Goal: Task Accomplishment & Management: Use online tool/utility

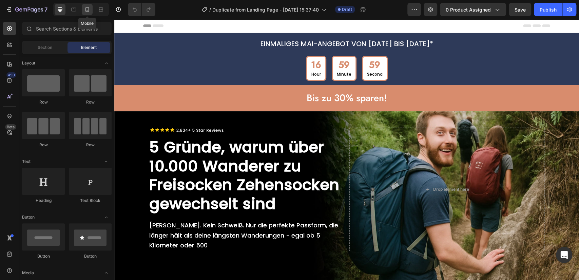
click at [89, 7] on icon at bounding box center [87, 9] width 7 height 7
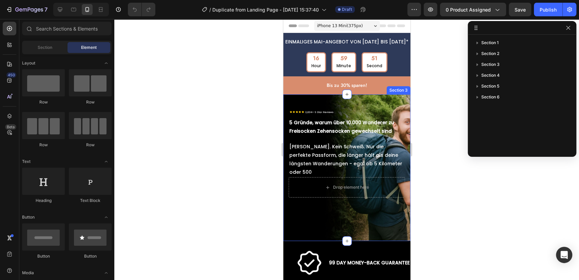
click at [292, 98] on div "Image 5 Gründe, warum über 10.000 Wanderer zu Freisocken Zehensocken gewechselt…" at bounding box center [346, 167] width 127 height 147
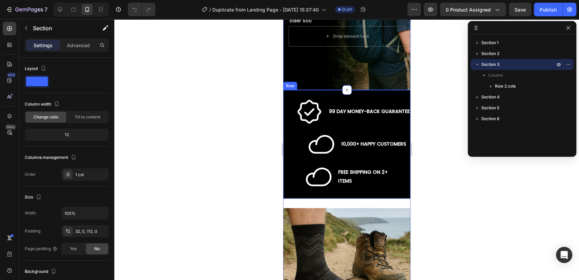
scroll to position [176, 0]
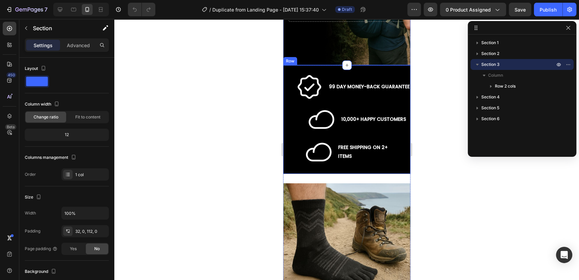
click at [286, 86] on div "Image 99 DAY MONEY-BACK GUARANTEE Text Block Row Image 10,000+ HAPPY CUSTOMERS …" at bounding box center [346, 119] width 127 height 108
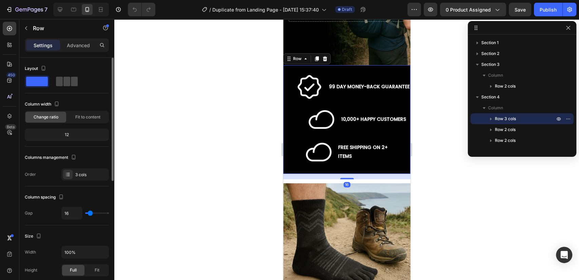
click at [71, 83] on span at bounding box center [74, 81] width 7 height 9
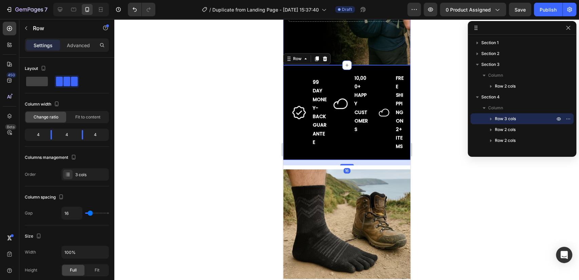
scroll to position [0, 0]
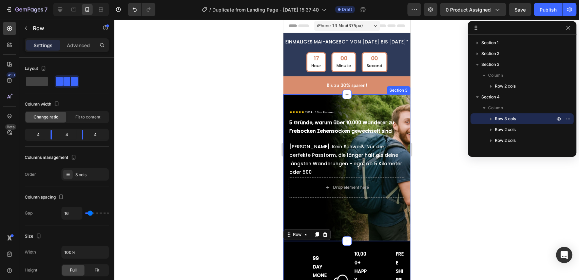
click at [289, 99] on div "Image 5 Gründe, warum über 10.000 Wanderer zu Freisocken Zehensocken gewechselt…" at bounding box center [346, 167] width 127 height 147
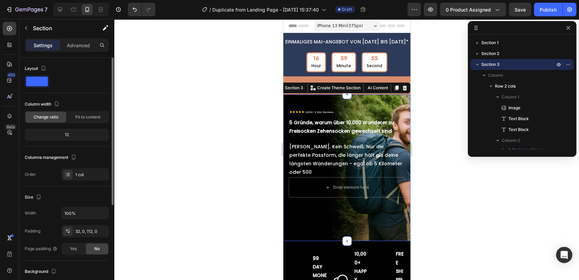
scroll to position [88, 0]
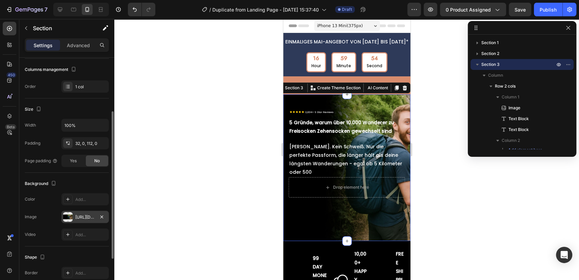
click at [84, 215] on div "[URL][DOMAIN_NAME]" at bounding box center [85, 217] width 20 height 6
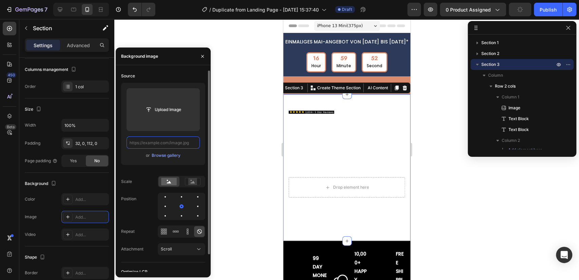
scroll to position [0, 0]
click at [174, 140] on input "text" at bounding box center [162, 142] width 73 height 12
paste input "[URL][DOMAIN_NAME]"
type input "[URL][DOMAIN_NAME]"
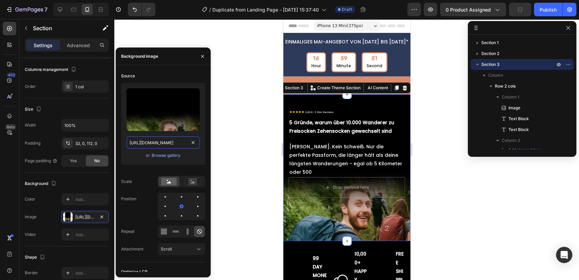
scroll to position [0, 146]
drag, startPoint x: 258, startPoint y: 185, endPoint x: 273, endPoint y: 184, distance: 14.9
click at [258, 185] on div at bounding box center [346, 149] width 464 height 261
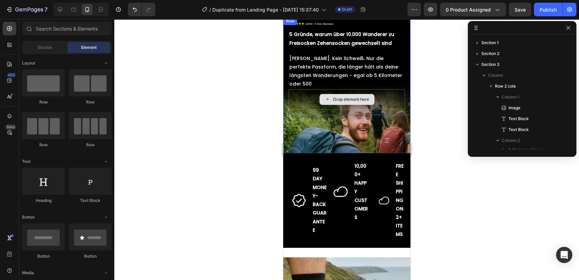
scroll to position [0, 0]
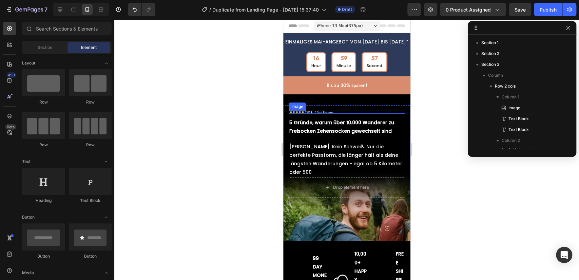
drag, startPoint x: 325, startPoint y: 112, endPoint x: 322, endPoint y: 117, distance: 5.6
click at [324, 112] on img at bounding box center [310, 112] width 45 height 3
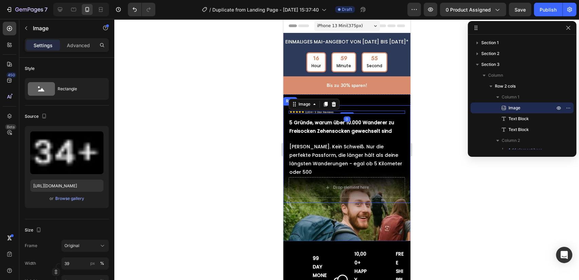
click at [567, 28] on icon "button" at bounding box center [567, 27] width 5 height 5
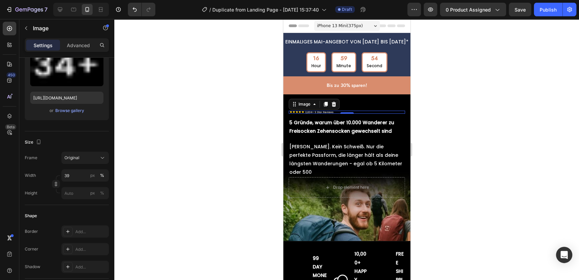
scroll to position [270, 0]
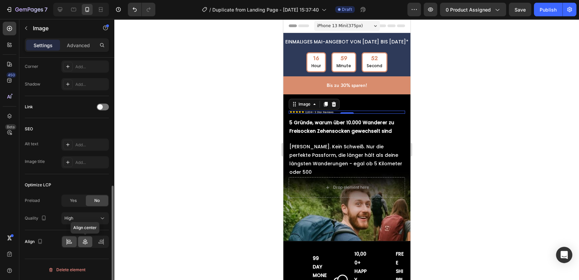
click at [87, 240] on icon at bounding box center [85, 241] width 7 height 7
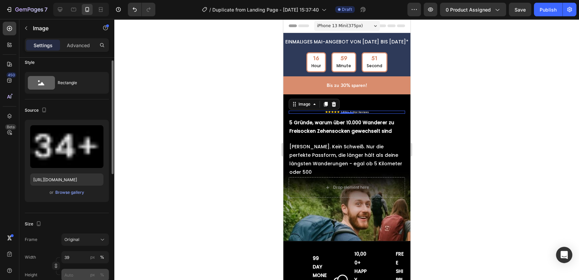
scroll to position [94, 0]
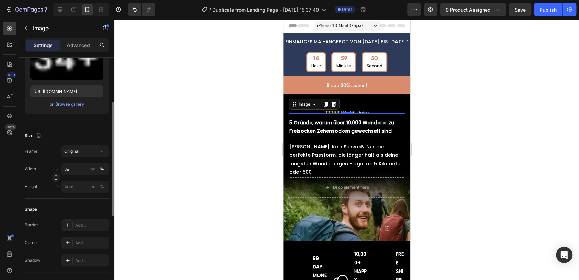
click at [82, 176] on div "Width 39 px % Height px %" at bounding box center [67, 178] width 84 height 30
click at [81, 173] on input "39" at bounding box center [84, 169] width 47 height 12
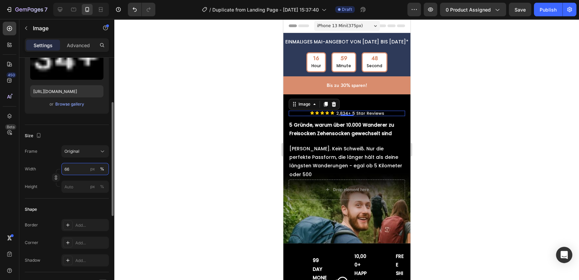
type input "65"
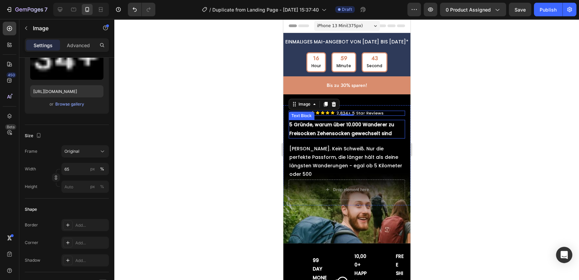
drag, startPoint x: 507, startPoint y: 171, endPoint x: 288, endPoint y: 143, distance: 220.0
click at [339, 137] on p "5 Gründe, warum über 10.000 Wanderer zu Freisocken Zehensocken gewechselt sind" at bounding box center [346, 128] width 115 height 17
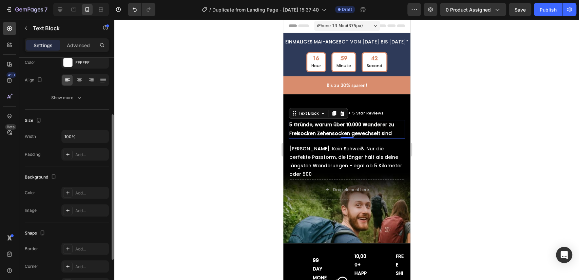
scroll to position [0, 0]
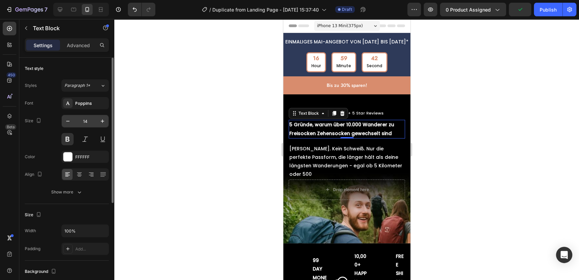
click at [84, 121] on input "14" at bounding box center [85, 121] width 22 height 12
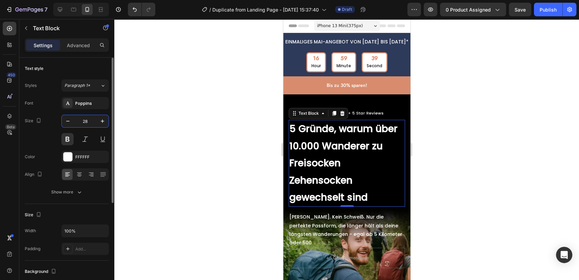
type input "28"
click at [79, 195] on icon "button" at bounding box center [79, 191] width 7 height 7
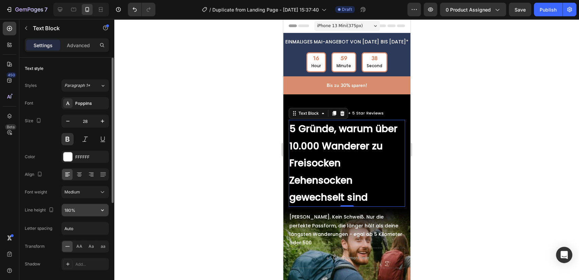
click at [77, 211] on input "180%" at bounding box center [85, 210] width 47 height 12
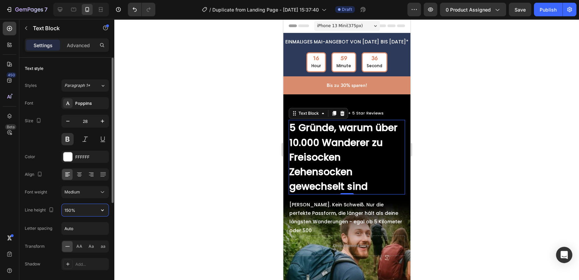
type input "149%"
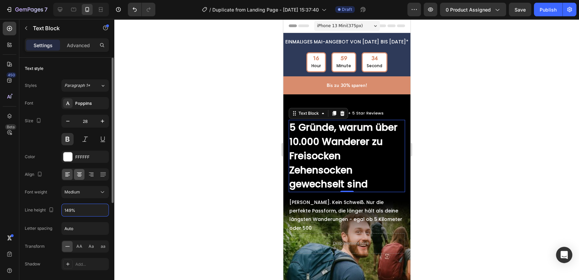
click at [82, 175] on icon at bounding box center [79, 174] width 7 height 7
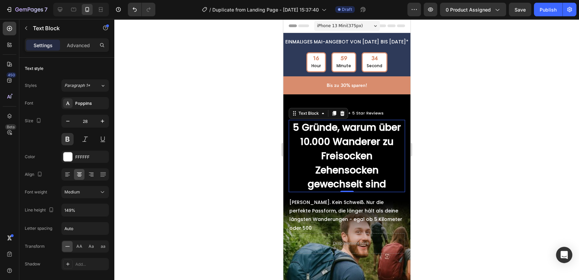
click at [206, 164] on div at bounding box center [346, 149] width 464 height 261
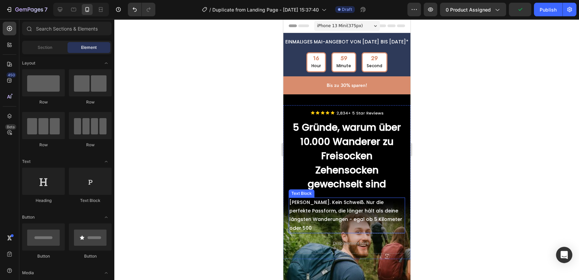
click at [333, 219] on p "[PERSON_NAME]. Kein Schweiß. Nur die perfekte Passform, die länger hält als dei…" at bounding box center [346, 215] width 115 height 34
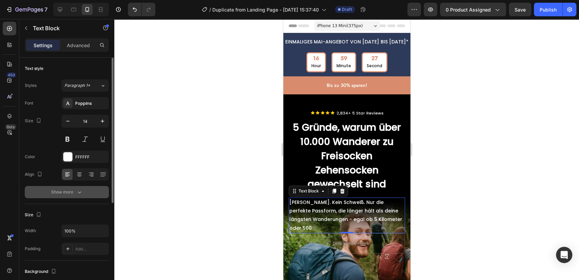
click at [81, 194] on icon "button" at bounding box center [79, 191] width 7 height 7
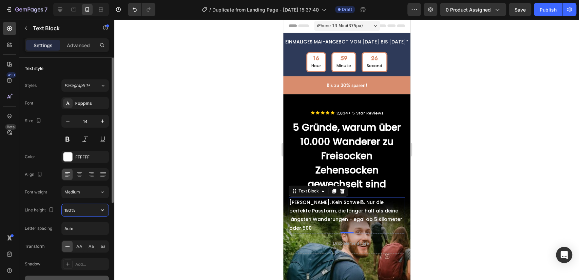
click at [82, 210] on input "180%" at bounding box center [85, 210] width 47 height 12
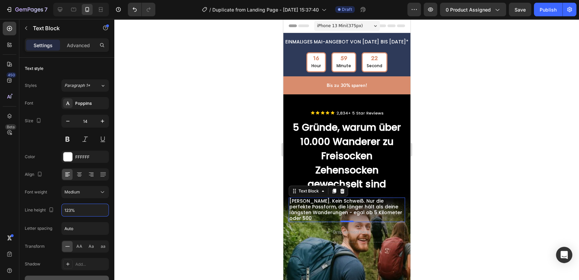
type input "124%"
click at [80, 173] on icon at bounding box center [79, 174] width 7 height 7
click at [187, 170] on div at bounding box center [346, 149] width 464 height 261
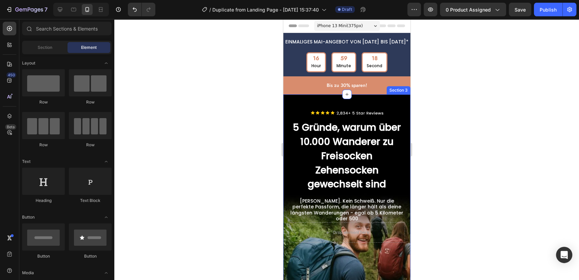
click at [309, 101] on div "Image 5 Gründe, warum über 10.000 Wanderer zu Freisocken Zehensocken gewechselt…" at bounding box center [346, 190] width 127 height 192
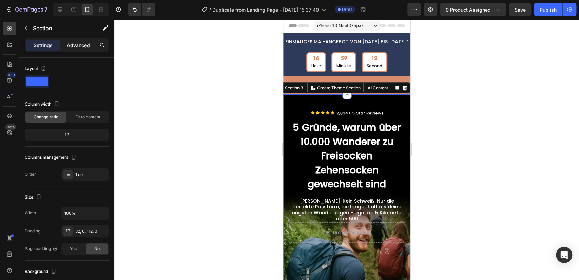
click at [77, 42] on p "Advanced" at bounding box center [78, 45] width 23 height 7
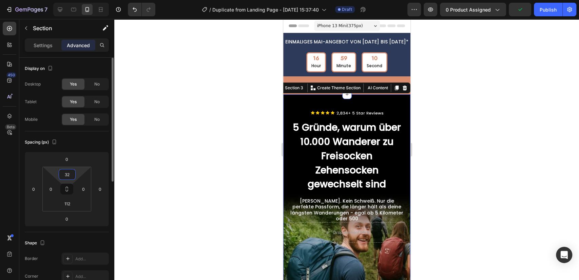
click at [66, 174] on input "32" at bounding box center [67, 174] width 14 height 10
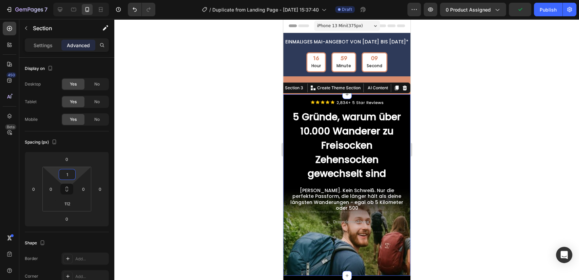
type input "16"
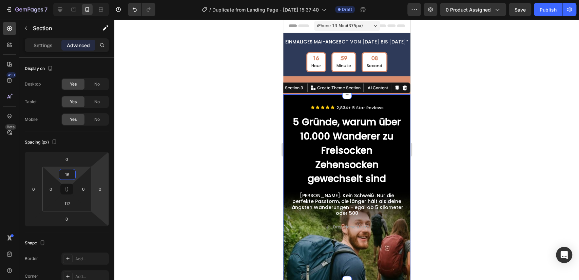
click at [202, 145] on div at bounding box center [346, 149] width 464 height 261
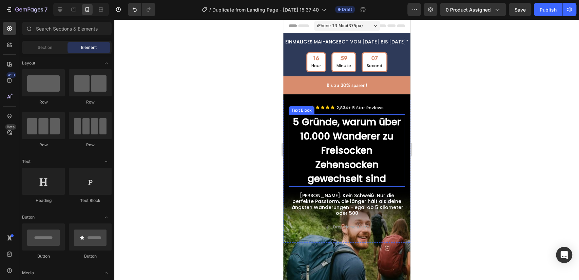
click at [362, 171] on p "5 Gründe, warum über 10.000 Wanderer zu Freisocken Zehensocken gewechselt sind" at bounding box center [346, 150] width 115 height 71
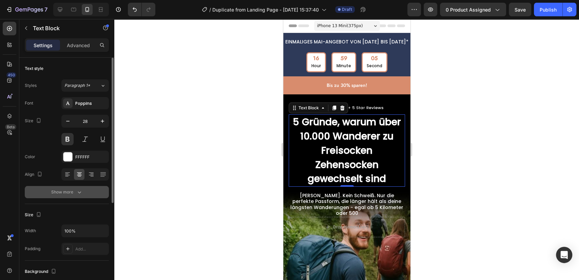
click at [82, 195] on button "Show more" at bounding box center [67, 192] width 84 height 12
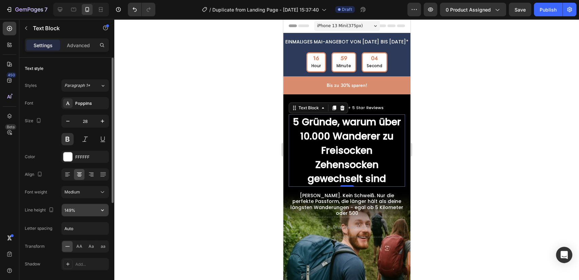
click at [76, 212] on input "149%" at bounding box center [85, 210] width 47 height 12
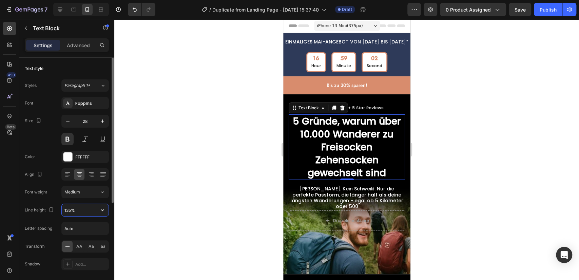
type input "136%"
click at [67, 121] on icon "button" at bounding box center [67, 121] width 3 height 1
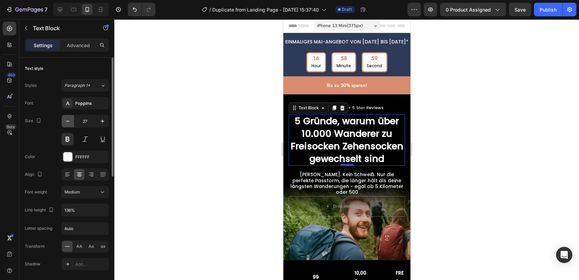
click at [67, 121] on icon "button" at bounding box center [67, 121] width 3 height 1
type input "26"
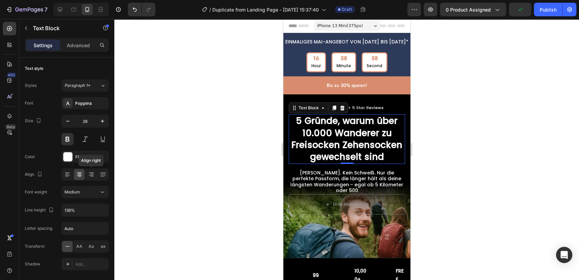
drag, startPoint x: 207, startPoint y: 173, endPoint x: 192, endPoint y: 171, distance: 15.4
click at [206, 173] on div at bounding box center [346, 149] width 464 height 261
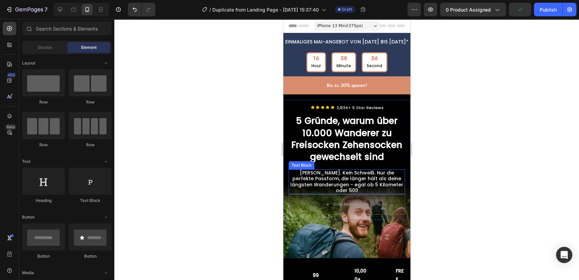
scroll to position [88, 0]
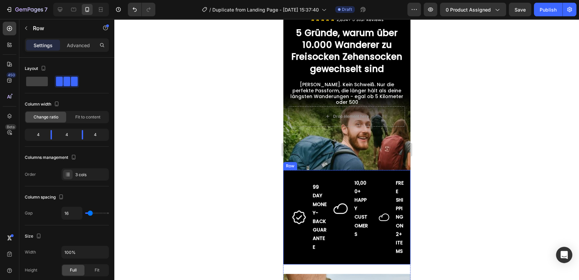
click at [321, 176] on div "Image 99 DAY MONEY-BACK GUARANTEE Text Block Row Image 10,000+ HAPPY CUSTOMERS …" at bounding box center [346, 217] width 127 height 95
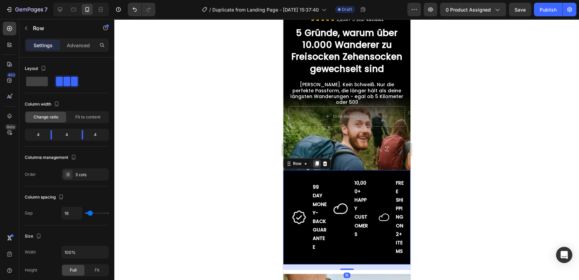
click at [317, 161] on icon at bounding box center [317, 163] width 4 height 5
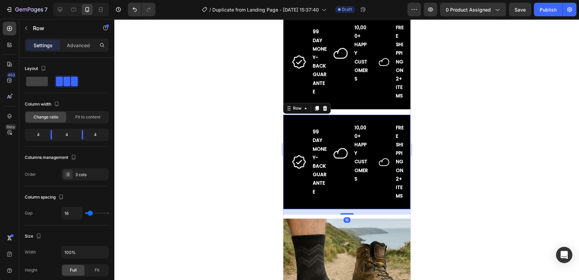
scroll to position [226, 0]
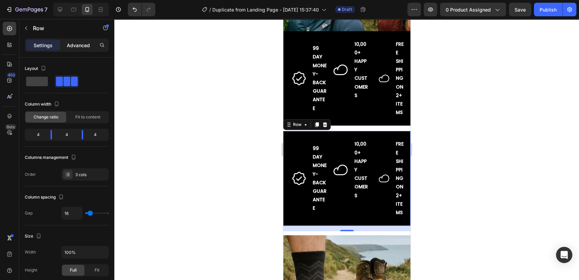
click at [92, 45] on div "Advanced" at bounding box center [78, 45] width 34 height 11
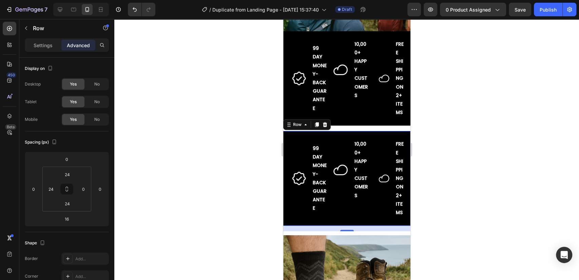
drag, startPoint x: 96, startPoint y: 118, endPoint x: 258, endPoint y: 110, distance: 162.6
click at [96, 118] on span "No" at bounding box center [96, 119] width 5 height 6
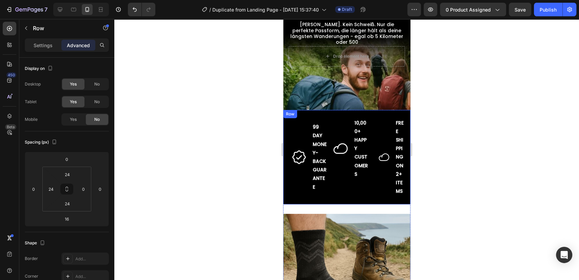
scroll to position [138, 0]
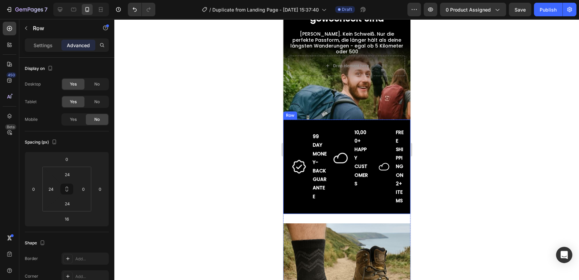
click at [324, 122] on div "Image 99 DAY MONEY-BACK GUARANTEE Text Block Row Image 10,000+ HAPPY CUSTOMERS …" at bounding box center [346, 166] width 127 height 95
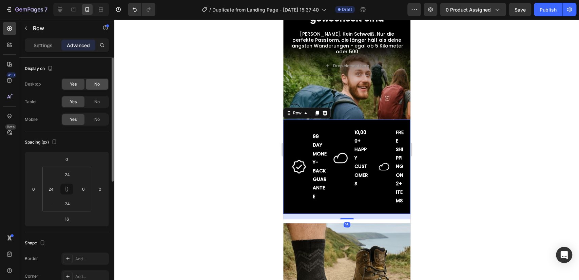
click at [95, 80] on div "No" at bounding box center [97, 84] width 22 height 11
click at [99, 99] on span "No" at bounding box center [96, 102] width 5 height 6
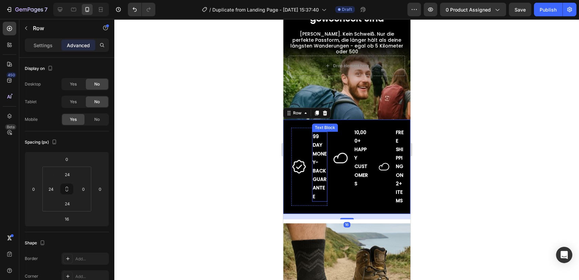
click at [312, 138] on p "99 DAY MONEY-BACK GUARANTEE" at bounding box center [319, 166] width 14 height 68
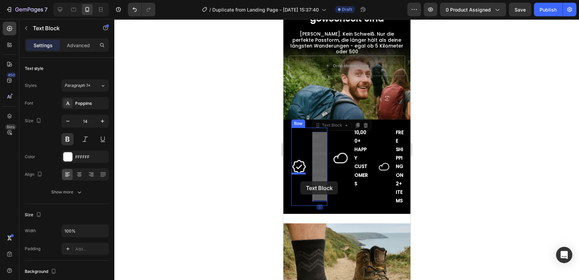
drag, startPoint x: 327, startPoint y: 135, endPoint x: 300, endPoint y: 181, distance: 53.2
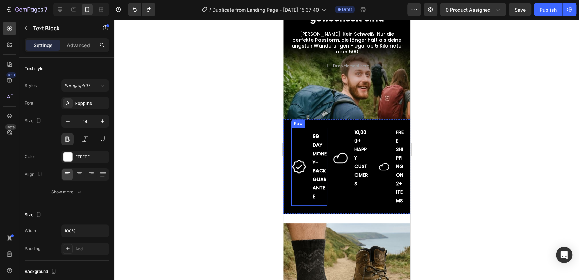
click at [303, 137] on div "Image" at bounding box center [298, 166] width 15 height 78
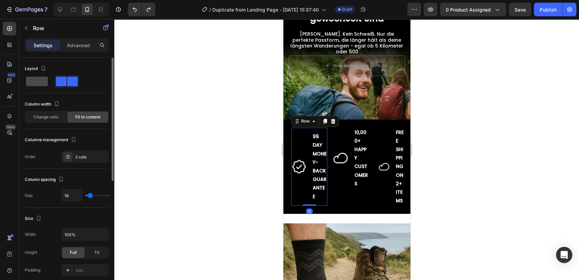
click at [38, 82] on span at bounding box center [37, 81] width 22 height 9
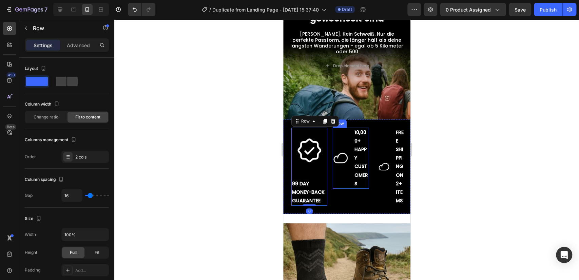
click at [338, 134] on div "Image" at bounding box center [339, 157] width 15 height 61
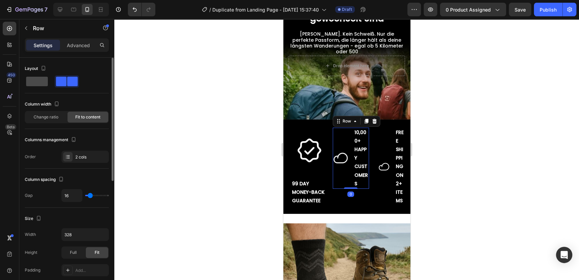
click at [42, 81] on span at bounding box center [37, 81] width 22 height 9
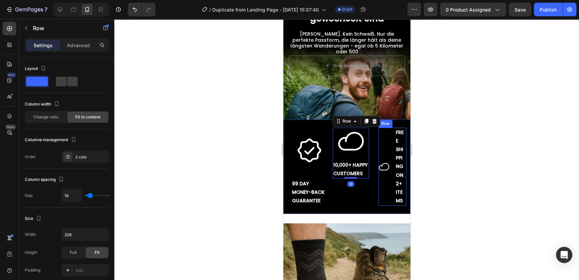
click at [378, 132] on div "Image" at bounding box center [383, 166] width 11 height 78
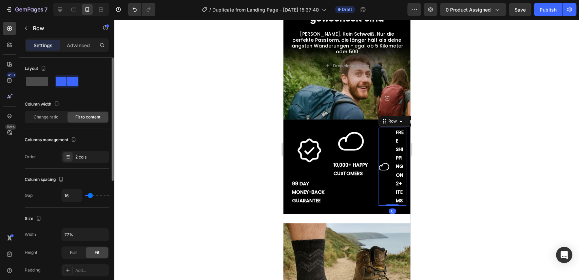
click at [39, 81] on span at bounding box center [37, 81] width 22 height 9
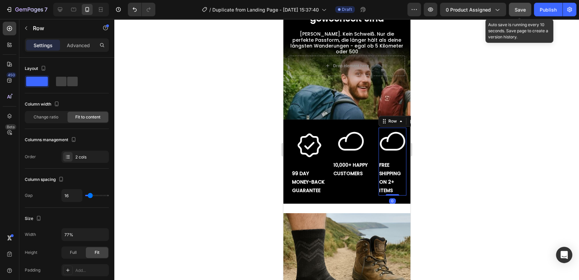
click at [518, 7] on span "Save" at bounding box center [519, 10] width 11 height 6
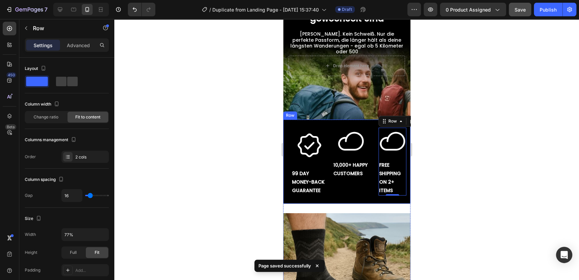
drag, startPoint x: 316, startPoint y: 143, endPoint x: 319, endPoint y: 159, distance: 16.9
click at [316, 142] on img at bounding box center [308, 145] width 27 height 27
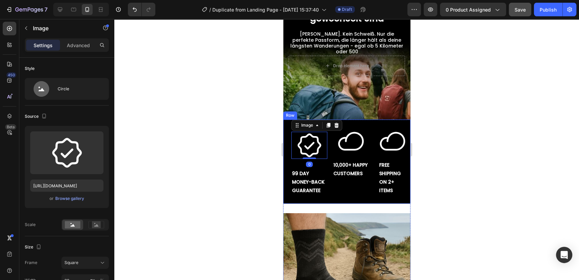
click at [368, 127] on div "Image 0 99 DAY MONEY-BACK GUARANTEE Text Block Row Image 10,000+ HAPPY CUSTOMER…" at bounding box center [346, 161] width 127 height 84
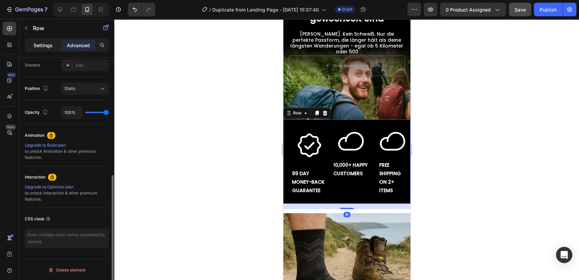
click at [47, 43] on p "Settings" at bounding box center [43, 45] width 19 height 7
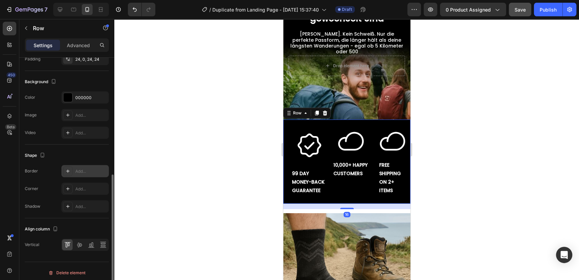
scroll to position [231, 0]
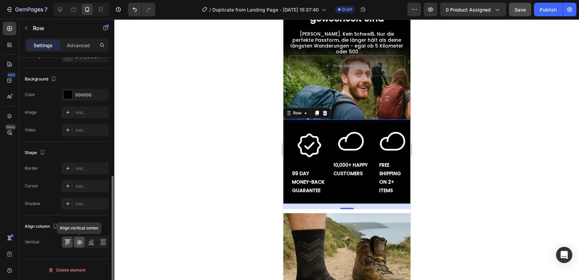
click at [77, 243] on icon at bounding box center [79, 241] width 7 height 7
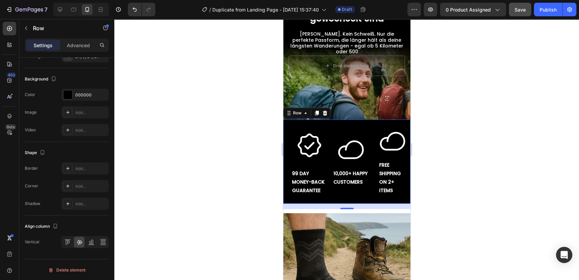
drag, startPoint x: 213, startPoint y: 172, endPoint x: 202, endPoint y: 171, distance: 11.3
click at [212, 171] on div at bounding box center [346, 149] width 464 height 261
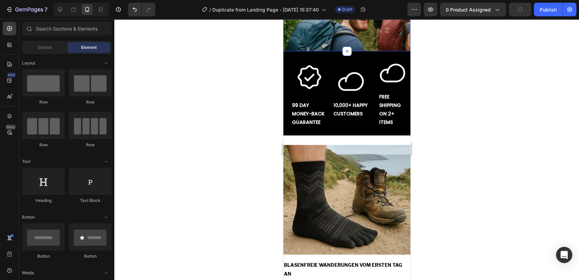
scroll to position [226, 0]
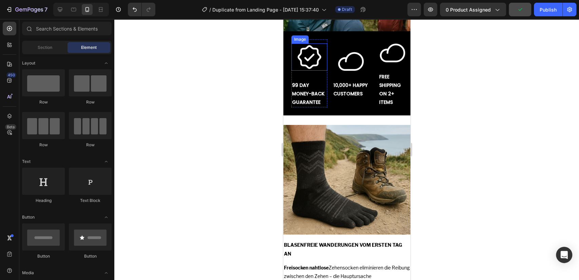
click at [315, 56] on img at bounding box center [308, 56] width 27 height 27
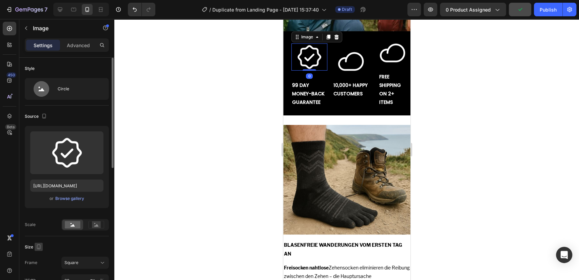
scroll to position [88, 0]
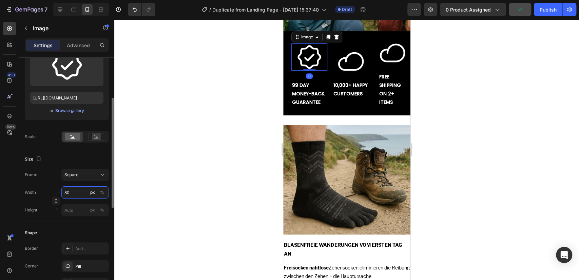
click at [72, 193] on input "80" at bounding box center [84, 192] width 47 height 12
type input "79"
type input "78"
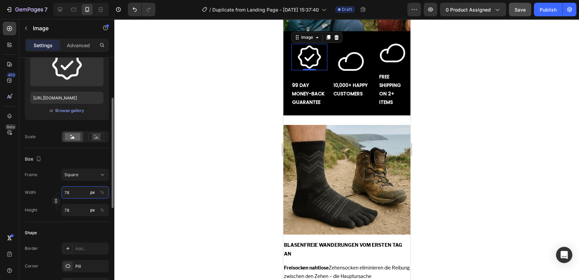
type input "77"
type input "76"
type input "75"
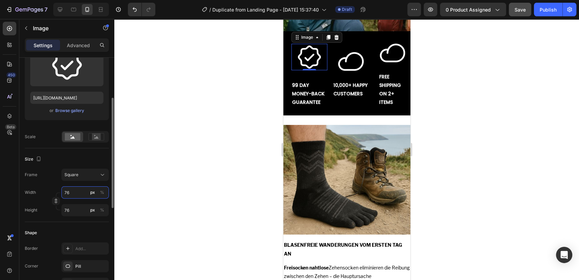
type input "75"
type input "74"
type input "73"
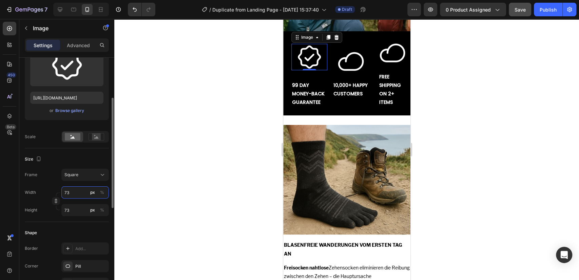
type input "72"
type input "71"
type input "70"
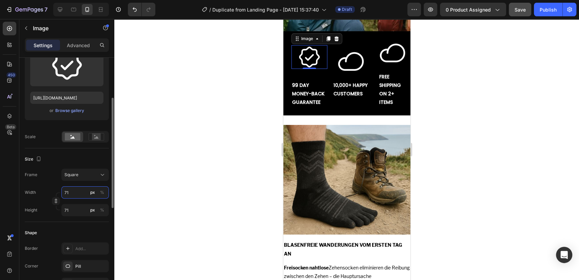
type input "70"
type input "69"
type input "68"
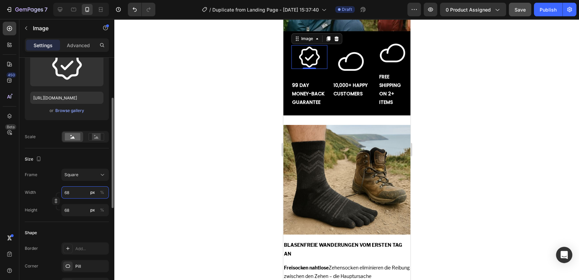
type input "67"
type input "66"
type input "65"
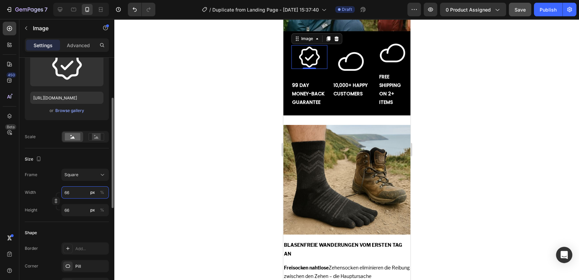
type input "65"
type input "64"
type input "63"
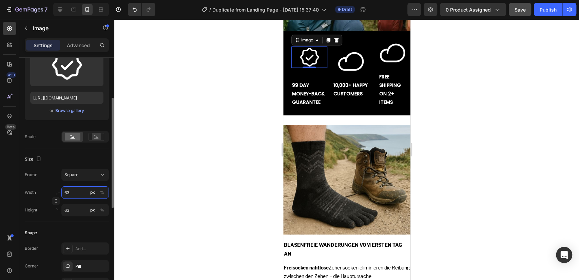
type input "62"
type input "61"
type input "60"
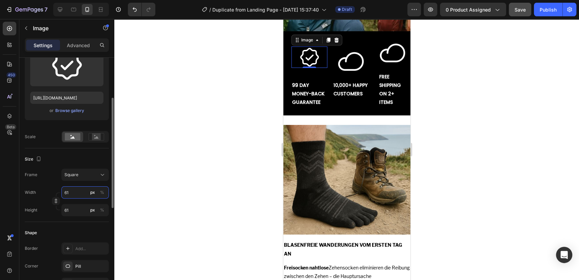
type input "60"
type input "59"
type input "58"
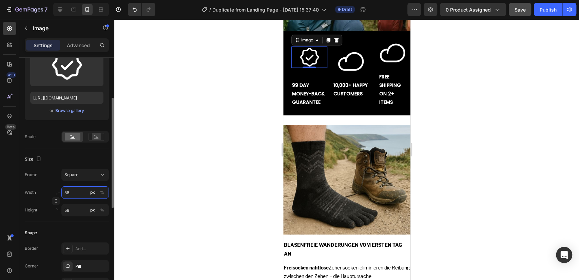
type input "57"
type input "56"
type input "55"
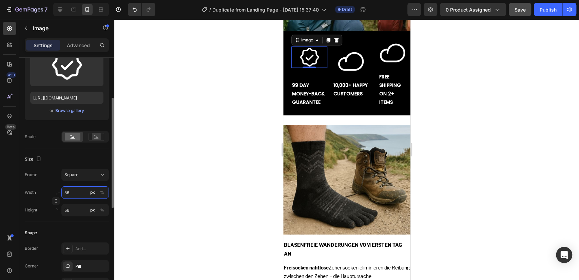
type input "55"
type input "54"
type input "53"
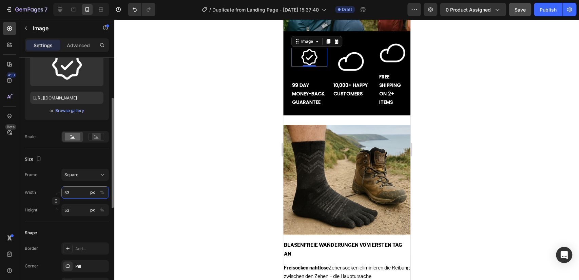
type input "52"
type input "51"
type input "50"
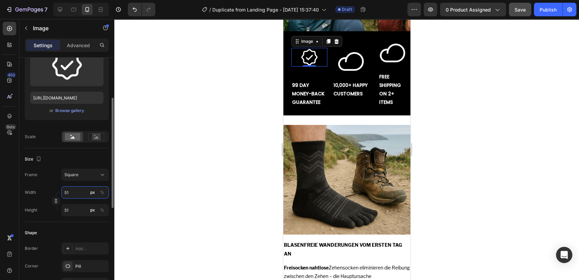
type input "50"
type input "49"
type input "48"
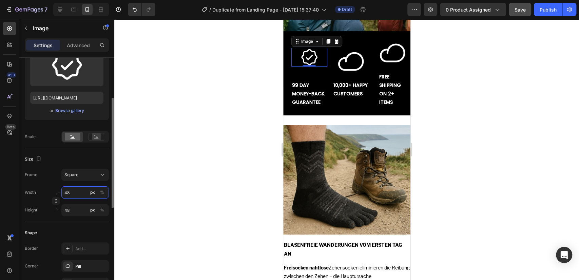
type input "47"
type input "46"
type input "45"
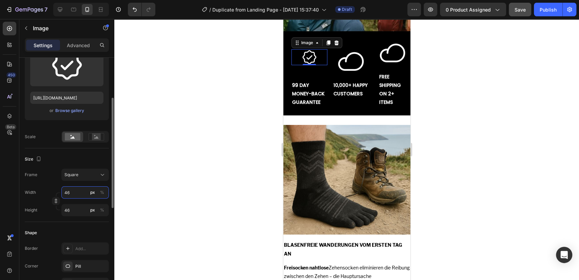
type input "45"
type input "44"
type input "43"
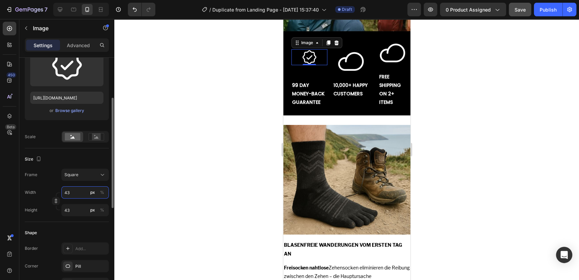
type input "42"
type input "41"
type input "40"
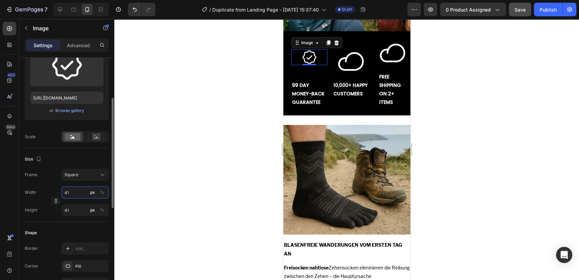
type input "40"
type input "39"
type input "37"
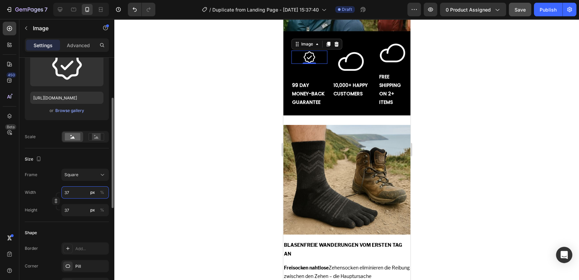
type input "36"
type input "35"
click at [341, 54] on img at bounding box center [350, 61] width 27 height 27
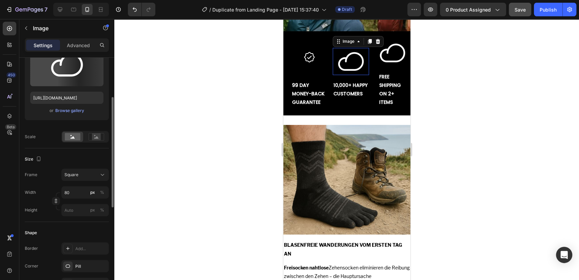
scroll to position [87, 0]
click at [73, 189] on input "80" at bounding box center [84, 192] width 47 height 12
type input "3"
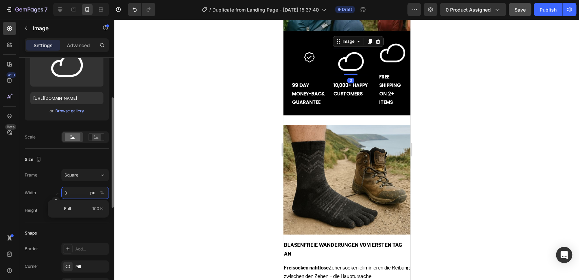
type input "3"
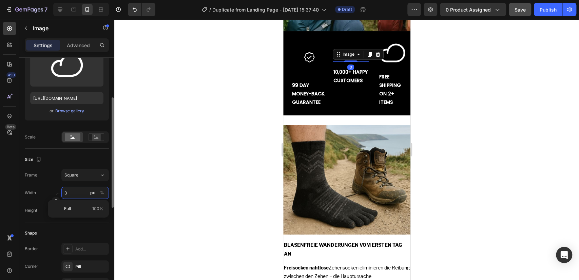
type input "35"
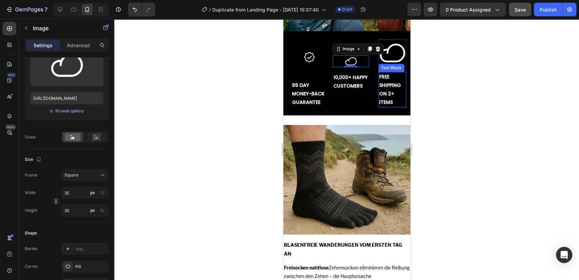
click at [394, 40] on div "Image" at bounding box center [392, 52] width 28 height 27
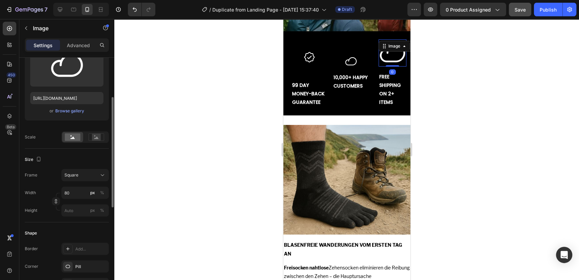
scroll to position [87, 0]
click at [77, 191] on input "80" at bounding box center [84, 193] width 47 height 12
click at [77, 192] on input "80" at bounding box center [84, 193] width 47 height 12
type input "3"
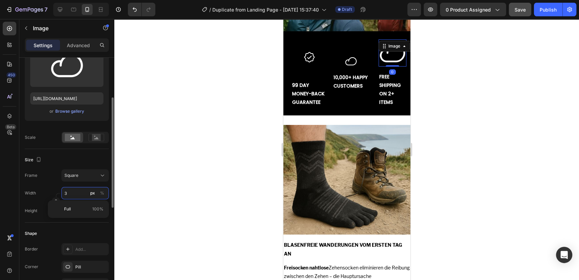
type input "35"
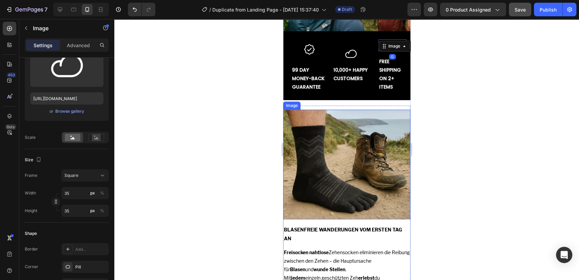
click at [268, 136] on div at bounding box center [346, 149] width 464 height 261
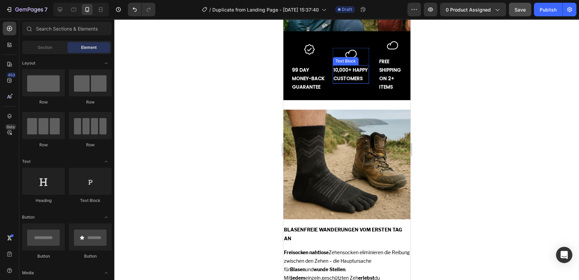
click at [286, 72] on div "Image 99 DAY MONEY-BACK GUARANTEE Text Block Row Image 10,000+ HAPPY CUSTOMERS …" at bounding box center [346, 65] width 127 height 69
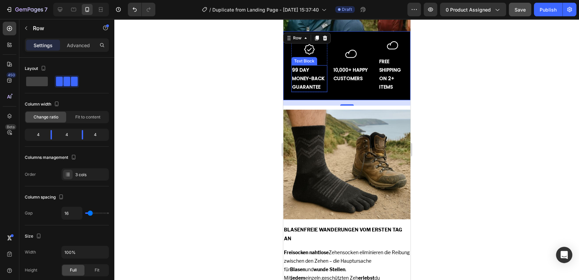
click at [315, 67] on p "99 DAY MONEY-BACK GUARANTEE" at bounding box center [309, 79] width 35 height 26
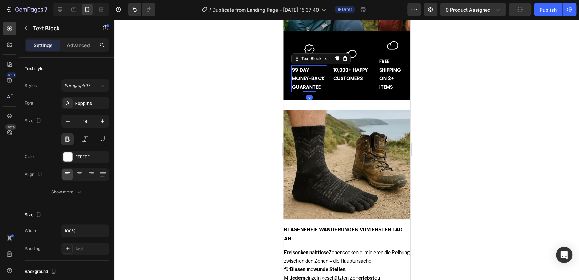
drag, startPoint x: 76, startPoint y: 180, endPoint x: 125, endPoint y: 155, distance: 54.7
click at [76, 180] on div at bounding box center [84, 174] width 47 height 12
drag, startPoint x: 76, startPoint y: 176, endPoint x: 273, endPoint y: 115, distance: 206.7
click at [75, 175] on div at bounding box center [79, 174] width 11 height 11
click at [352, 69] on p "10,000+ HAPPY CUSTOMERS" at bounding box center [350, 74] width 35 height 17
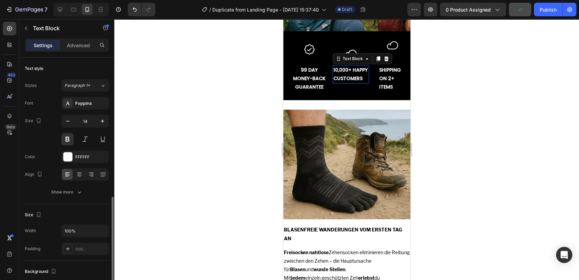
scroll to position [87, 0]
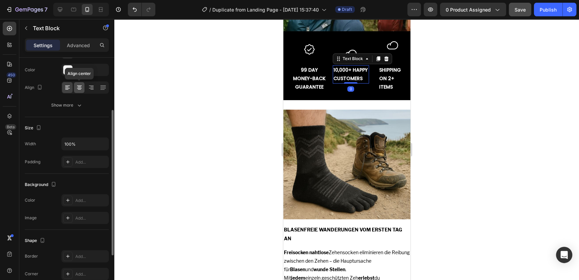
click at [76, 86] on icon at bounding box center [79, 87] width 7 height 7
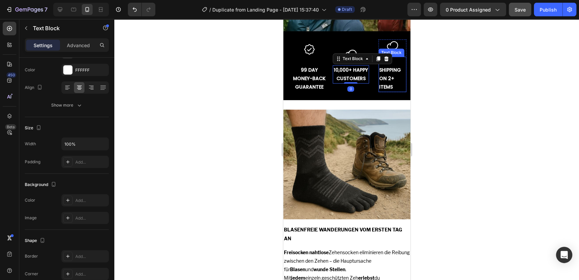
click at [386, 81] on p "FREE SHIPPING ON 2+ ITEMS" at bounding box center [392, 74] width 26 height 34
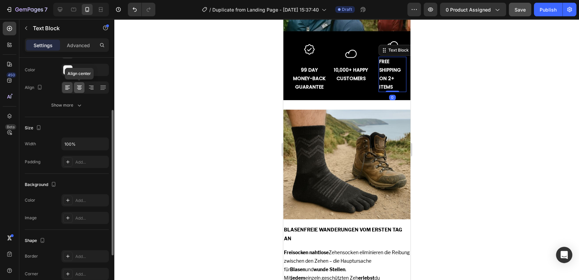
click at [81, 89] on icon at bounding box center [79, 87] width 7 height 7
click at [168, 105] on div at bounding box center [346, 149] width 464 height 261
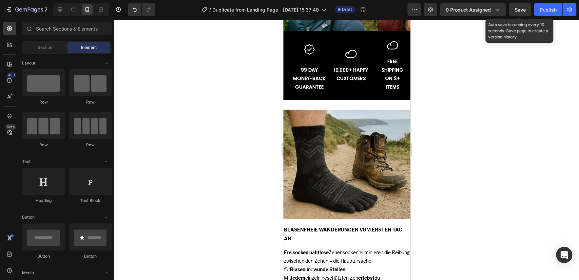
drag, startPoint x: 519, startPoint y: 8, endPoint x: 477, endPoint y: 46, distance: 56.9
click at [519, 8] on span "Save" at bounding box center [519, 10] width 11 height 6
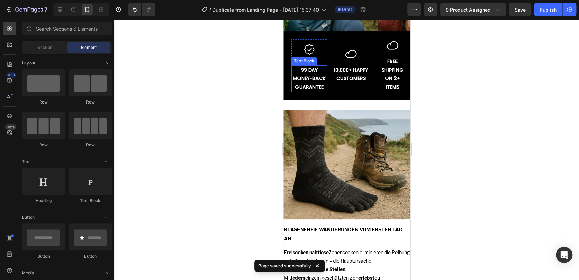
drag, startPoint x: 208, startPoint y: 92, endPoint x: 257, endPoint y: 83, distance: 49.8
click at [206, 91] on div at bounding box center [346, 149] width 464 height 261
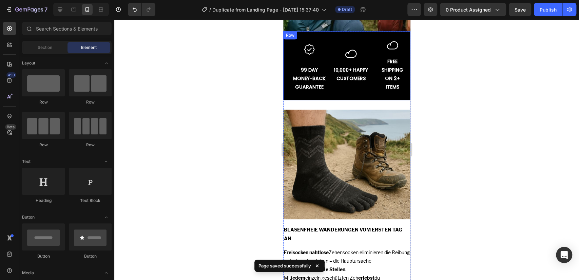
click at [327, 42] on div "Image 99 DAY MONEY-BACK GUARANTEE Text Block Row Image 10,000+ HAPPY CUSTOMERS …" at bounding box center [346, 65] width 127 height 69
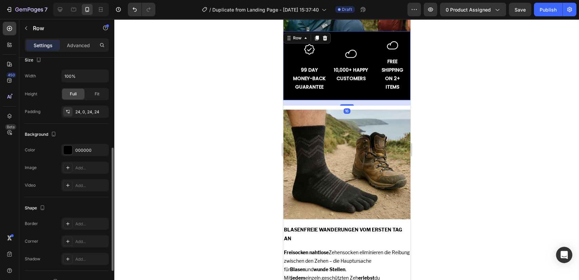
scroll to position [231, 0]
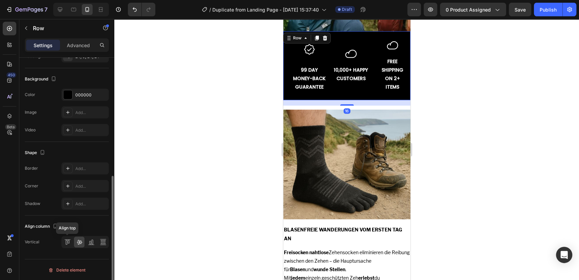
drag, startPoint x: 65, startPoint y: 239, endPoint x: 120, endPoint y: 212, distance: 61.4
click at [65, 239] on icon at bounding box center [67, 241] width 7 height 7
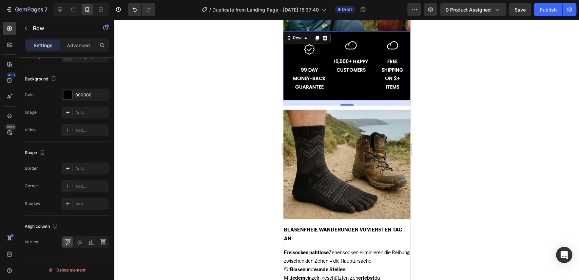
drag, startPoint x: 131, startPoint y: 204, endPoint x: 125, endPoint y: 202, distance: 5.6
click at [131, 204] on div at bounding box center [346, 149] width 464 height 261
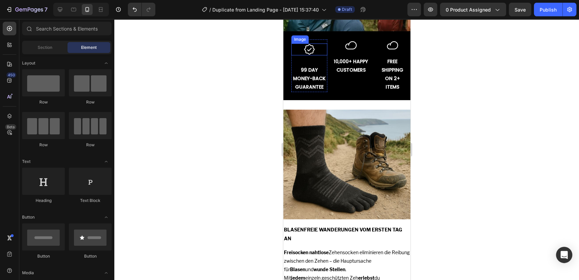
click at [311, 52] on img at bounding box center [309, 49] width 12 height 12
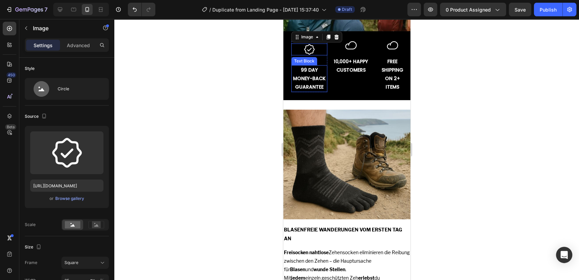
click at [313, 74] on p "99 DAY MONEY-BACK GUARANTEE" at bounding box center [309, 79] width 35 height 26
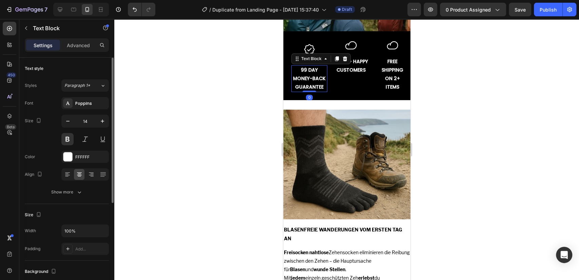
click at [92, 40] on div "Advanced" at bounding box center [78, 45] width 34 height 11
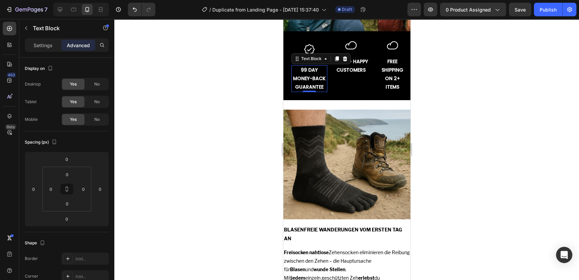
click at [243, 81] on div at bounding box center [346, 149] width 464 height 261
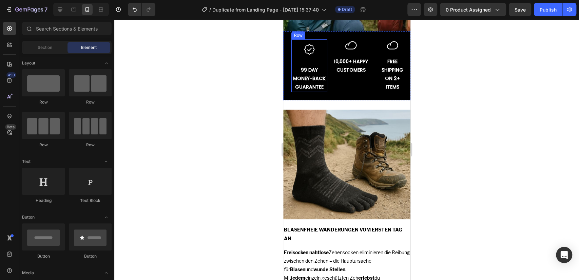
click at [307, 48] on img at bounding box center [309, 49] width 12 height 12
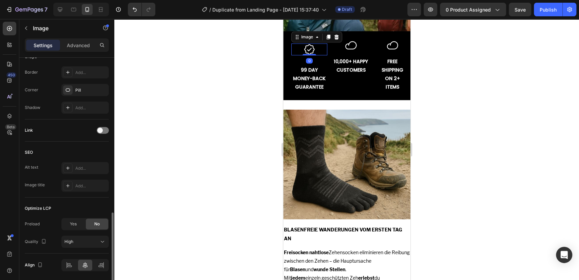
scroll to position [287, 0]
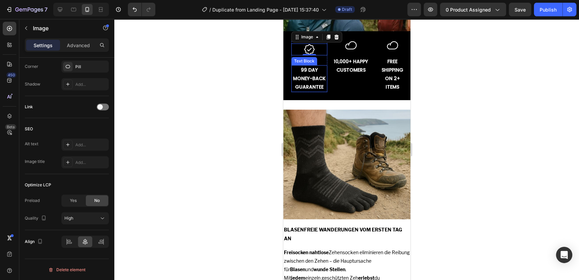
click at [311, 66] on p "99 DAY MONEY-BACK GUARANTEE" at bounding box center [309, 79] width 35 height 26
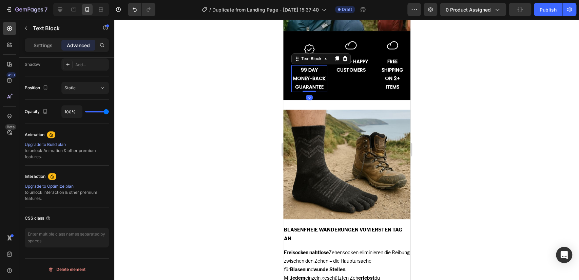
scroll to position [0, 0]
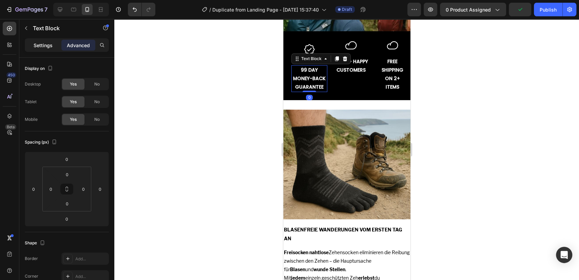
click at [54, 44] on div "Settings" at bounding box center [43, 45] width 34 height 11
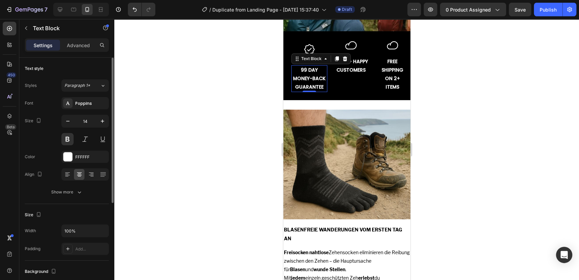
scroll to position [88, 0]
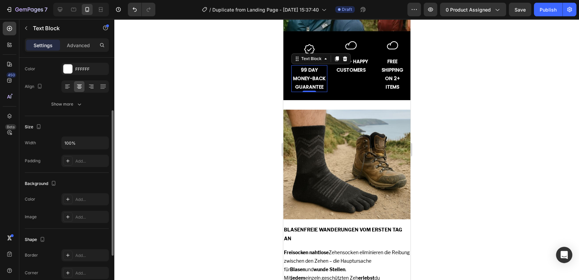
drag, startPoint x: 156, startPoint y: 143, endPoint x: 241, endPoint y: 113, distance: 90.2
click at [159, 140] on div at bounding box center [346, 149] width 464 height 261
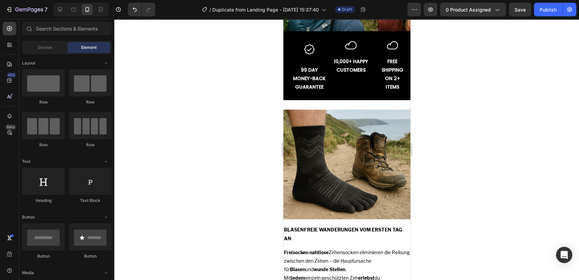
click at [507, 11] on div "Preview 0 product assigned Save Publish" at bounding box center [491, 10] width 169 height 14
click at [294, 57] on div "Text Block" at bounding box center [304, 61] width 26 height 8
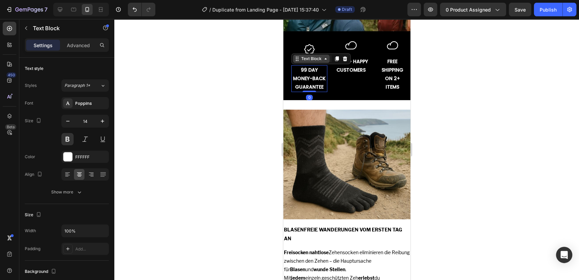
click at [303, 55] on div "Text Block" at bounding box center [311, 59] width 37 height 8
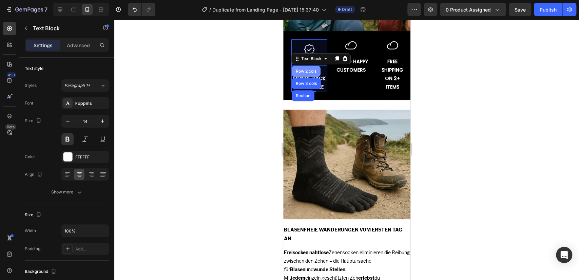
click at [305, 69] on div "Row 2 cols" at bounding box center [305, 71] width 23 height 4
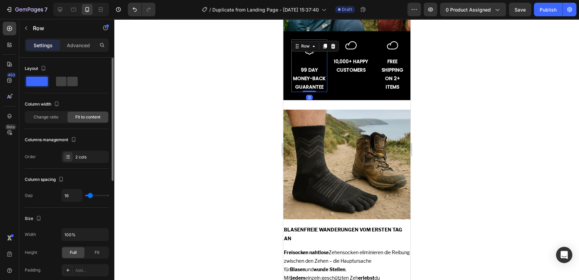
type input "3"
type input "0"
drag, startPoint x: 88, startPoint y: 196, endPoint x: 266, endPoint y: 113, distance: 196.7
type input "0"
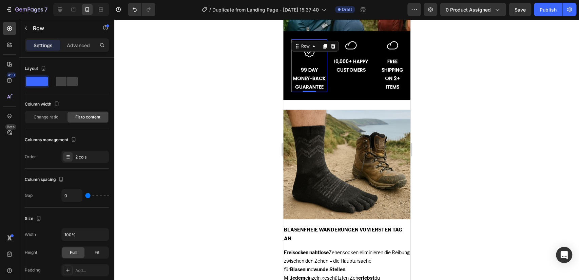
click at [85, 195] on input "range" at bounding box center [97, 195] width 24 height 1
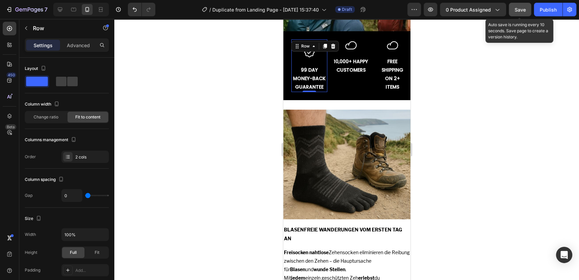
click at [515, 15] on button "Save" at bounding box center [519, 10] width 22 height 14
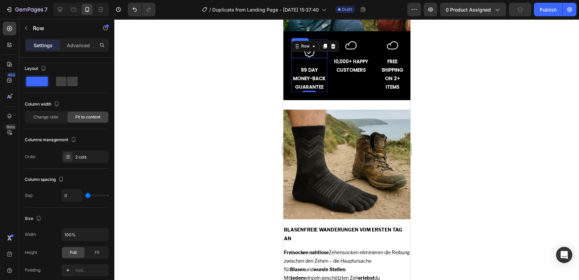
click at [311, 56] on img at bounding box center [309, 52] width 12 height 12
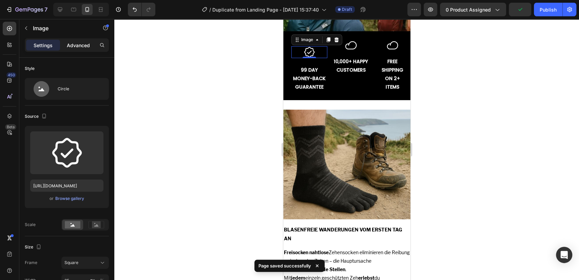
click at [85, 49] on div "Advanced" at bounding box center [78, 45] width 34 height 11
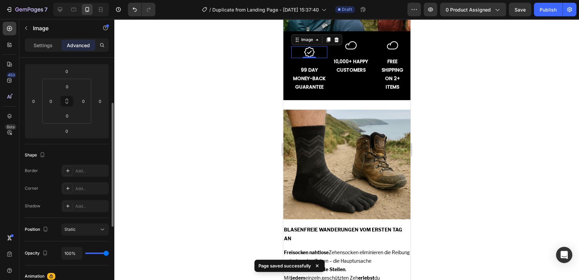
scroll to position [176, 0]
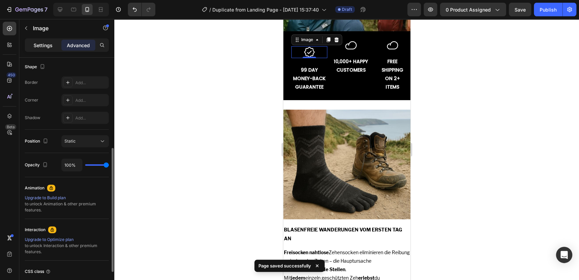
click at [45, 47] on p "Settings" at bounding box center [43, 45] width 19 height 7
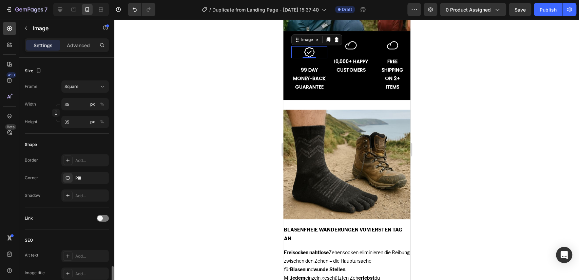
scroll to position [264, 0]
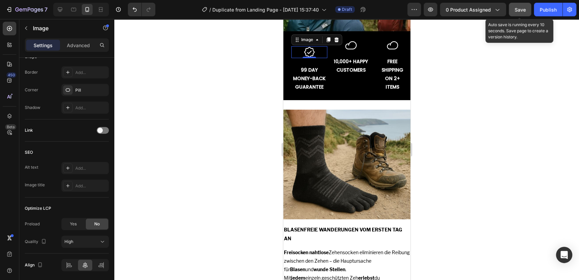
click at [523, 11] on span "Save" at bounding box center [519, 10] width 11 height 6
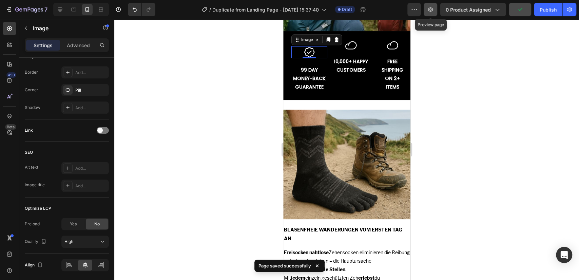
click at [426, 10] on button "button" at bounding box center [430, 10] width 14 height 14
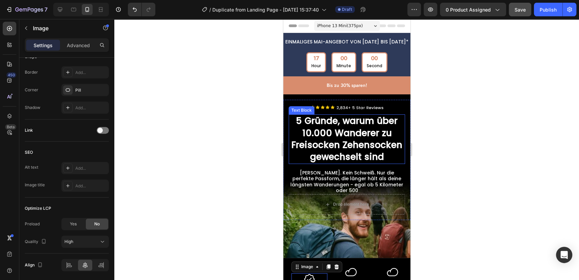
scroll to position [176, 0]
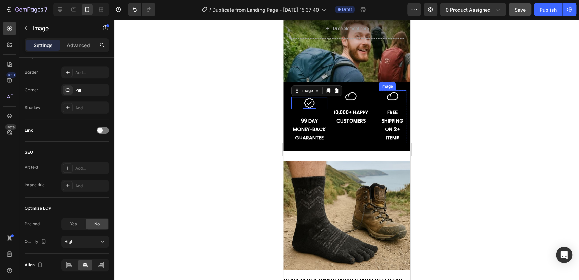
drag, startPoint x: 383, startPoint y: 100, endPoint x: 289, endPoint y: 133, distance: 99.7
click at [386, 100] on img at bounding box center [392, 96] width 12 height 12
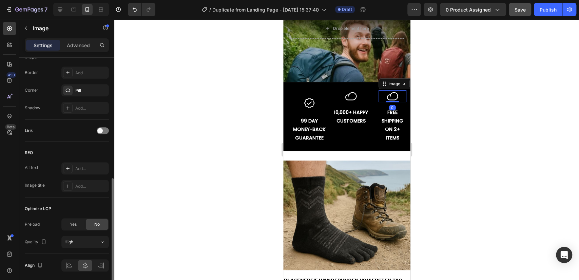
scroll to position [0, 0]
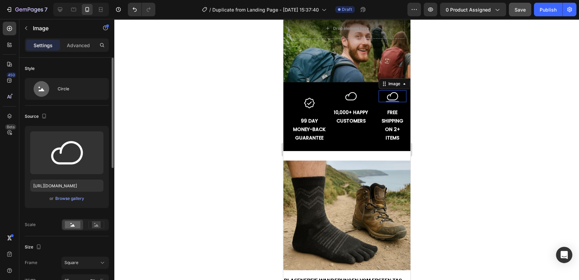
click at [60, 192] on div "Upload Image [URL][DOMAIN_NAME] or Browse gallery" at bounding box center [67, 167] width 84 height 82
click at [60, 188] on input "[URL][DOMAIN_NAME]" at bounding box center [66, 185] width 73 height 12
paste input "2"
type input "[URL][DOMAIN_NAME]"
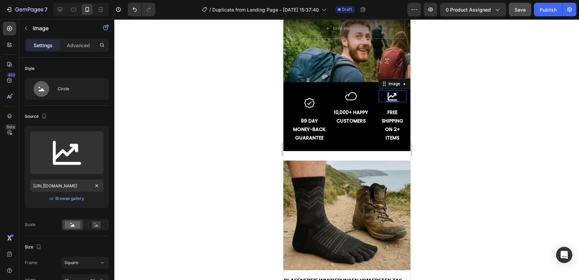
drag, startPoint x: 228, startPoint y: 172, endPoint x: 218, endPoint y: 174, distance: 10.3
click at [227, 172] on div at bounding box center [346, 149] width 464 height 261
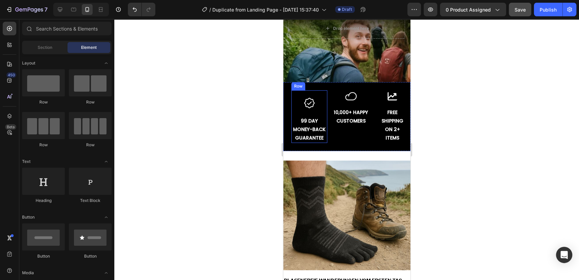
click at [316, 108] on div "Image" at bounding box center [309, 103] width 36 height 26
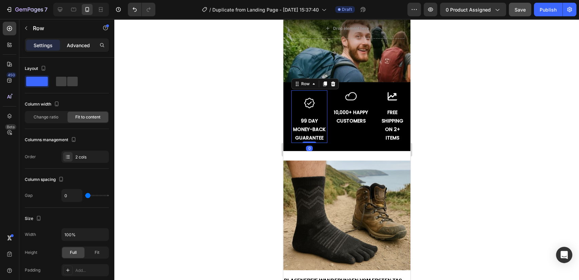
click at [83, 49] on div "Advanced" at bounding box center [78, 45] width 34 height 11
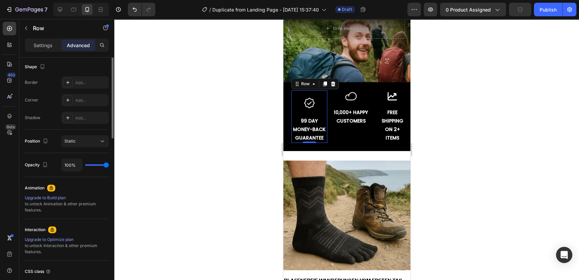
scroll to position [88, 0]
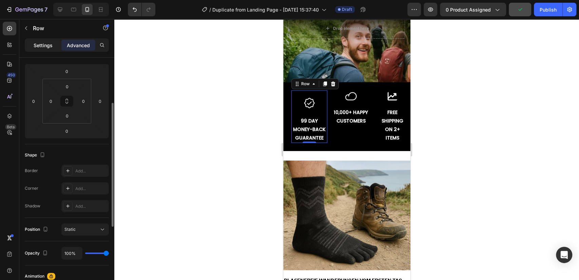
click at [41, 42] on p "Settings" at bounding box center [43, 45] width 19 height 7
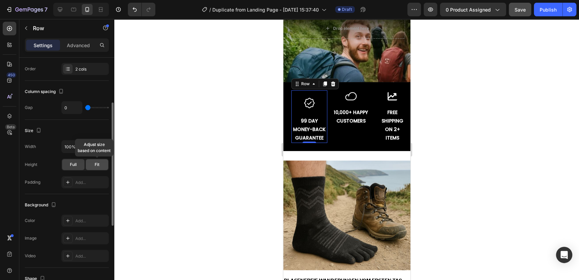
click at [100, 165] on div "Fit" at bounding box center [97, 164] width 22 height 11
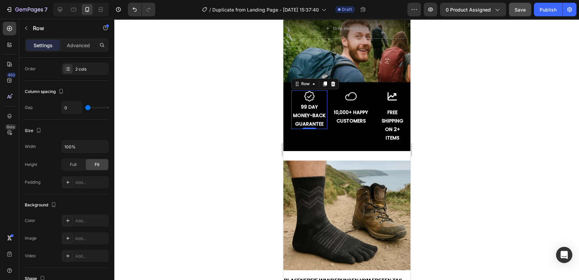
click at [153, 165] on div at bounding box center [346, 149] width 464 height 261
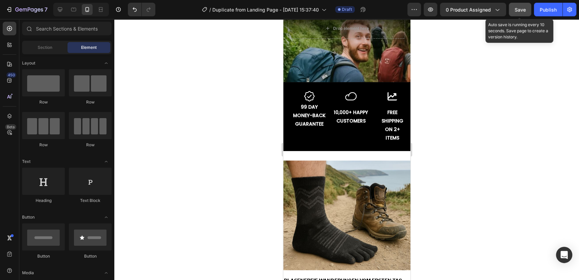
click at [520, 12] on span "Save" at bounding box center [519, 10] width 11 height 6
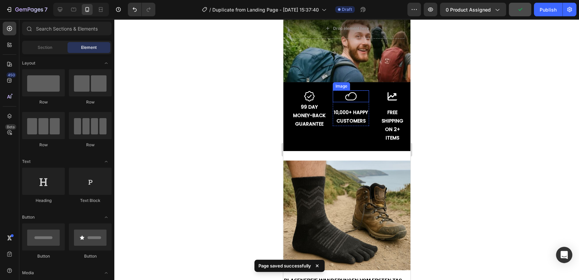
click at [338, 94] on div at bounding box center [350, 96] width 36 height 12
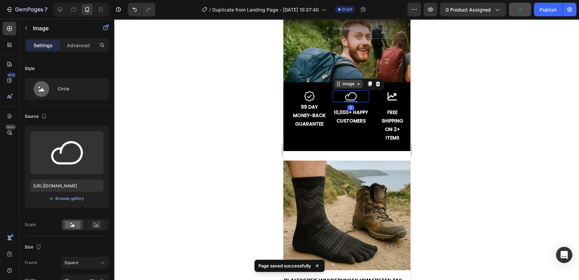
click at [348, 85] on div "Image" at bounding box center [348, 84] width 15 height 6
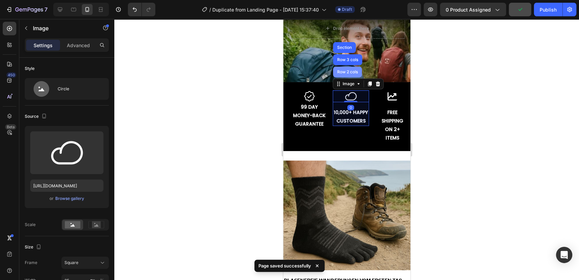
click at [347, 73] on div "Row 2 cols" at bounding box center [347, 71] width 29 height 11
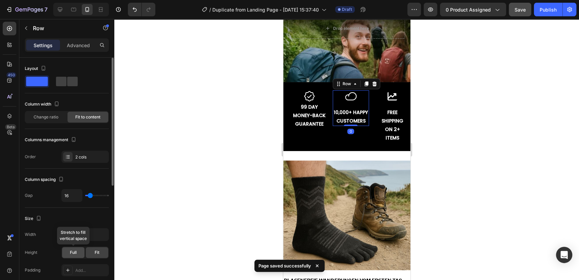
click at [75, 253] on span "Full" at bounding box center [73, 252] width 7 height 6
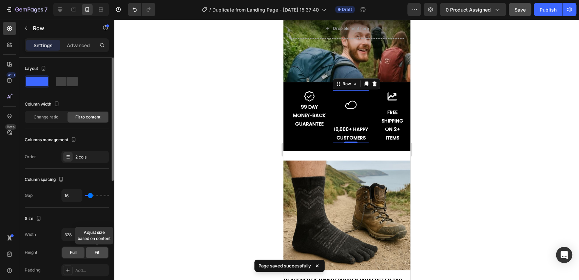
click at [94, 254] on div "Fit" at bounding box center [97, 252] width 22 height 11
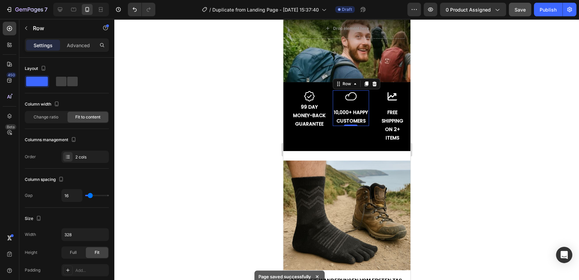
click at [488, 84] on div at bounding box center [346, 149] width 464 height 261
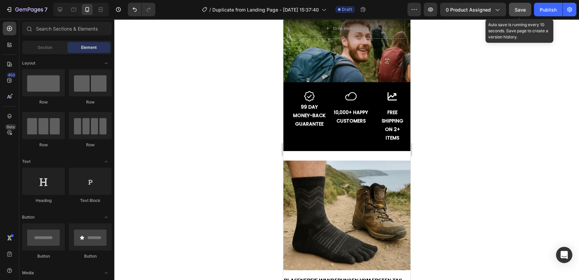
click at [521, 10] on span "Save" at bounding box center [519, 10] width 11 height 6
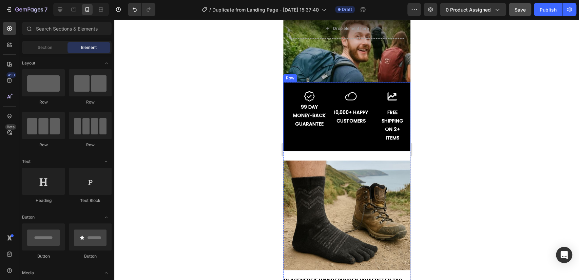
click at [311, 118] on p "99 DAY MONEY-BACK GUARANTEE" at bounding box center [309, 116] width 35 height 26
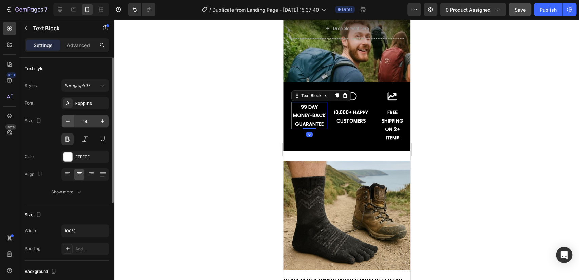
click at [70, 121] on icon "button" at bounding box center [67, 121] width 7 height 7
click at [64, 119] on button "button" at bounding box center [68, 121] width 12 height 12
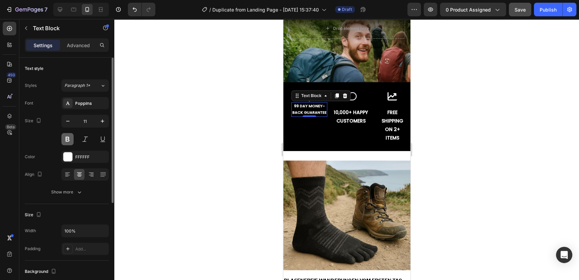
type input "10"
click at [81, 189] on icon "button" at bounding box center [79, 191] width 7 height 7
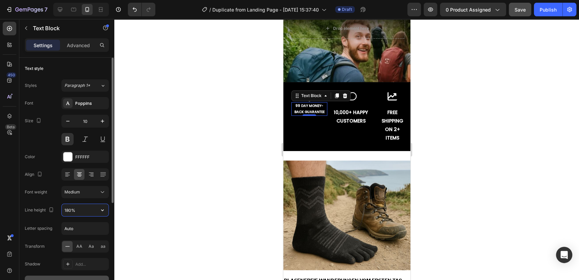
click at [79, 208] on input "180%" at bounding box center [85, 210] width 47 height 12
type input "140%"
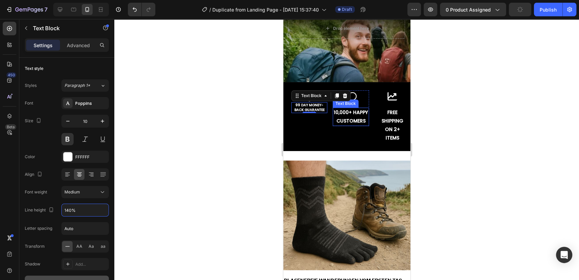
click at [347, 121] on p "10,000+ HAPPY CUSTOMERS" at bounding box center [350, 116] width 35 height 17
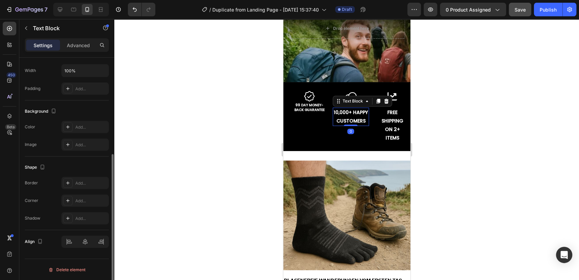
scroll to position [0, 0]
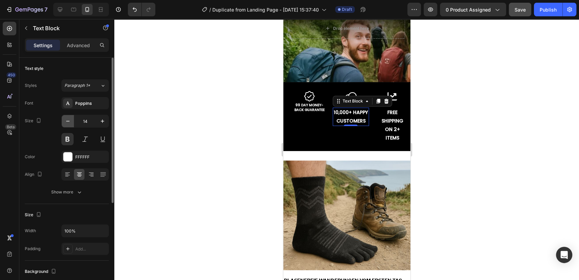
click at [71, 123] on icon "button" at bounding box center [67, 121] width 7 height 7
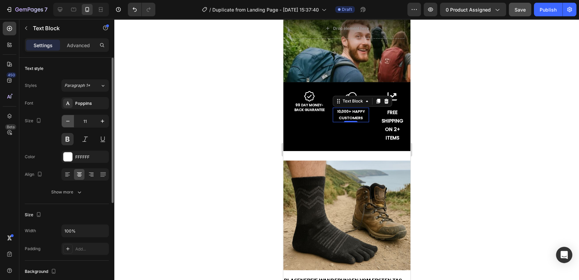
click at [71, 123] on icon "button" at bounding box center [67, 121] width 7 height 7
type input "10"
click at [73, 185] on div "Font Poppins Size 10 Color FFFFFF Align Show more" at bounding box center [67, 147] width 84 height 101
click at [77, 193] on icon "button" at bounding box center [79, 191] width 7 height 7
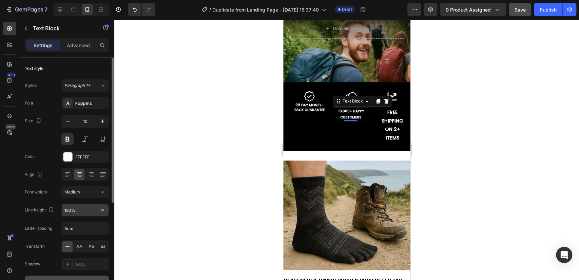
click at [80, 204] on input "180%" at bounding box center [85, 210] width 47 height 12
type input "135%"
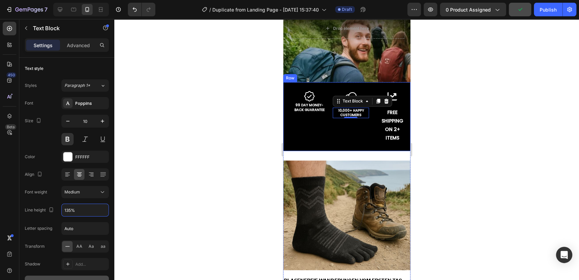
click at [310, 108] on p "99 DAY MONEY-BACK GUARANTEE" at bounding box center [309, 107] width 35 height 9
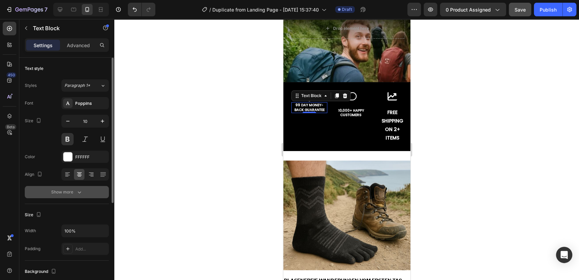
click at [62, 197] on button "Show more" at bounding box center [67, 192] width 84 height 12
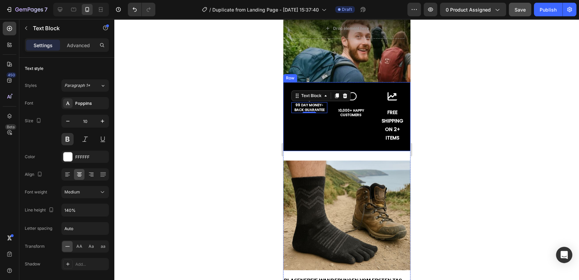
click at [350, 112] on p "10,000+ HAPPY CUSTOMERS" at bounding box center [350, 112] width 35 height 9
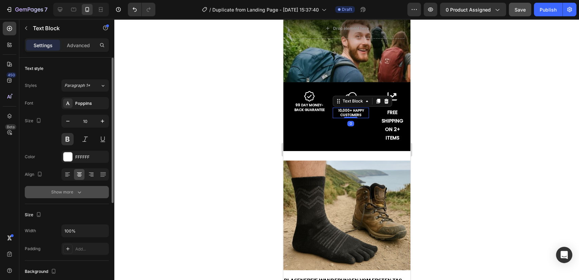
click at [79, 186] on button "Show more" at bounding box center [67, 192] width 84 height 12
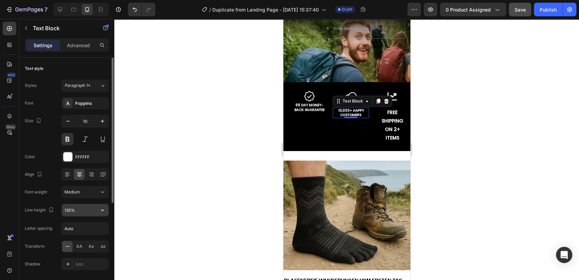
click at [78, 208] on input "135%" at bounding box center [85, 210] width 47 height 12
type input "140%"
click at [195, 132] on div at bounding box center [346, 149] width 464 height 261
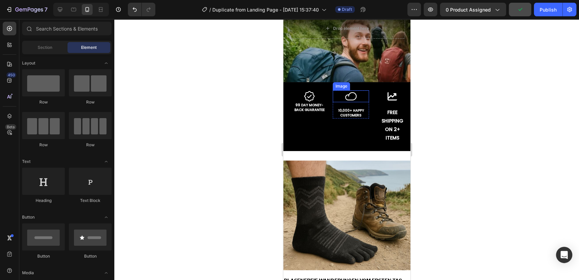
click at [357, 100] on div at bounding box center [350, 96] width 36 height 12
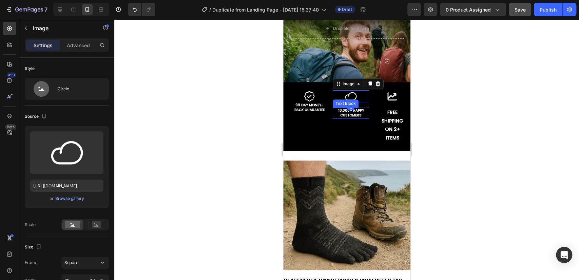
click at [354, 107] on div "10,000+ HAPPY CUSTOMERS Text Block" at bounding box center [350, 112] width 36 height 11
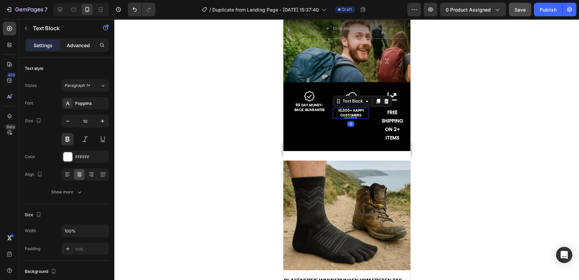
click at [87, 44] on p "Advanced" at bounding box center [78, 45] width 23 height 7
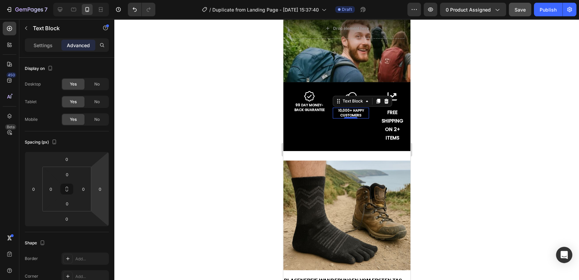
click at [260, 157] on div at bounding box center [346, 149] width 464 height 261
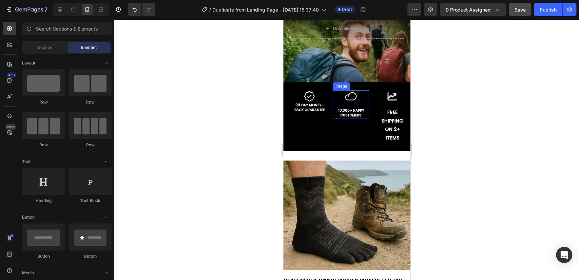
click at [335, 98] on div at bounding box center [350, 96] width 36 height 12
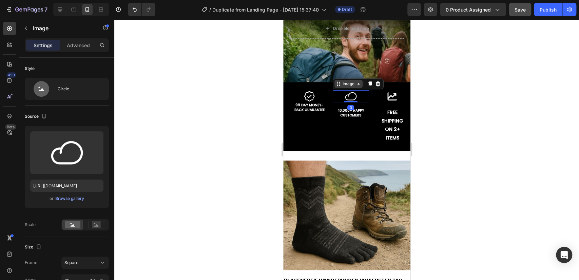
click at [341, 84] on div "Image" at bounding box center [348, 84] width 15 height 6
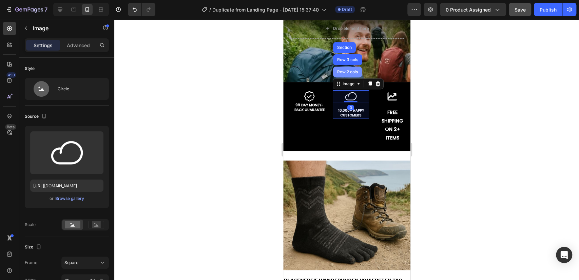
click at [344, 76] on div "Row 2 cols" at bounding box center [347, 71] width 29 height 11
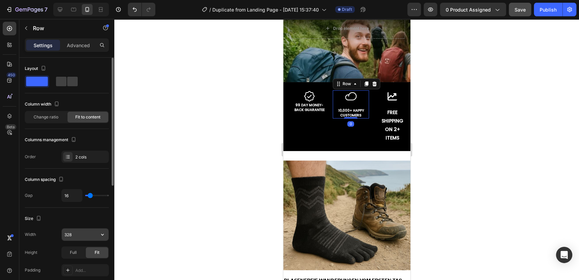
click at [77, 234] on input "328" at bounding box center [85, 234] width 47 height 12
click at [73, 247] on div "Full" at bounding box center [73, 252] width 22 height 11
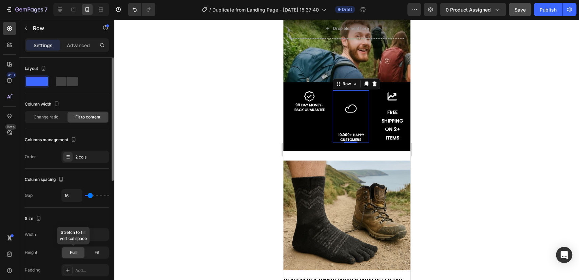
click at [76, 250] on span "Full" at bounding box center [73, 252] width 7 height 6
click at [67, 237] on input "328" at bounding box center [85, 234] width 47 height 12
click at [101, 234] on icon "button" at bounding box center [102, 234] width 7 height 7
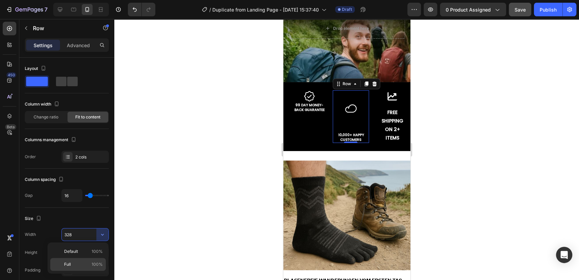
click at [82, 261] on p "Full 100%" at bounding box center [83, 264] width 39 height 6
type input "100%"
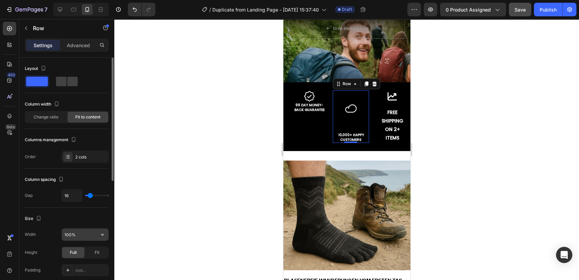
click at [94, 233] on input "100%" at bounding box center [85, 234] width 47 height 12
click at [100, 233] on icon "button" at bounding box center [102, 234] width 7 height 7
click at [92, 251] on div "Fit" at bounding box center [97, 252] width 22 height 11
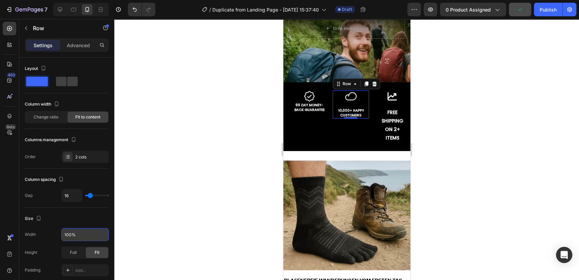
click at [167, 178] on div at bounding box center [346, 149] width 464 height 261
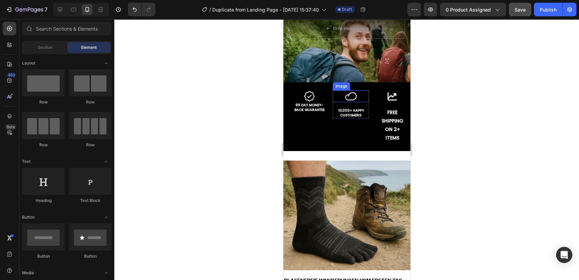
click at [354, 96] on div at bounding box center [350, 96] width 36 height 12
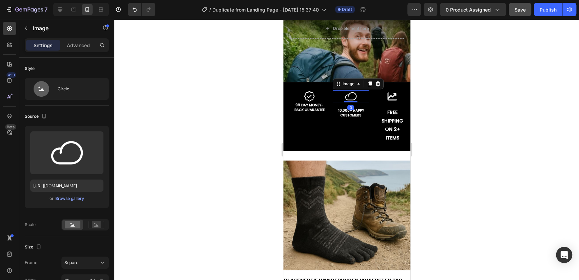
click at [347, 107] on div "0" at bounding box center [350, 107] width 7 height 5
click at [332, 116] on div "10,000+ HAPPY CUSTOMERS" at bounding box center [350, 112] width 36 height 11
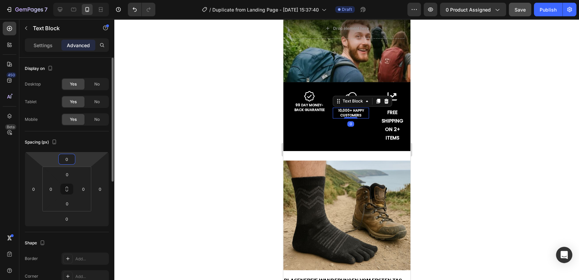
click at [67, 157] on input "0" at bounding box center [67, 159] width 14 height 10
type input "-16"
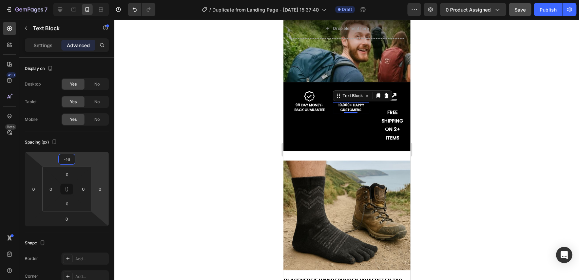
click at [168, 165] on div at bounding box center [346, 149] width 464 height 261
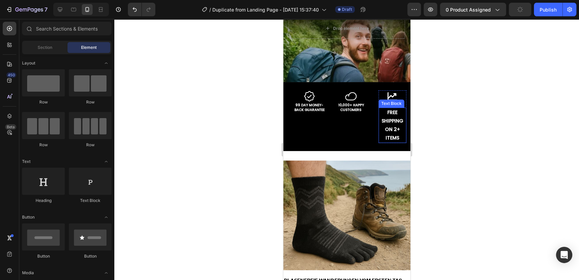
click at [394, 114] on p "FREE SHIPPING ON 2+ ITEMS" at bounding box center [392, 125] width 26 height 34
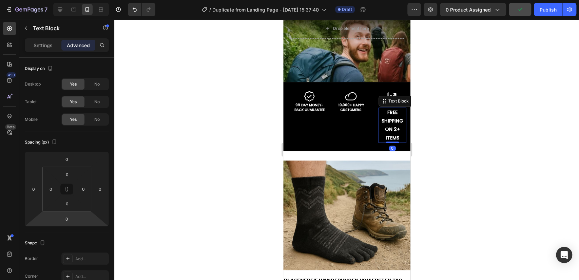
scroll to position [176, 0]
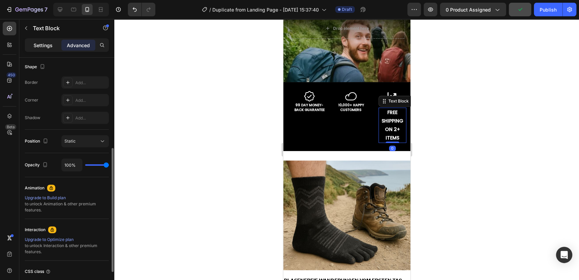
click at [46, 42] on p "Settings" at bounding box center [43, 45] width 19 height 7
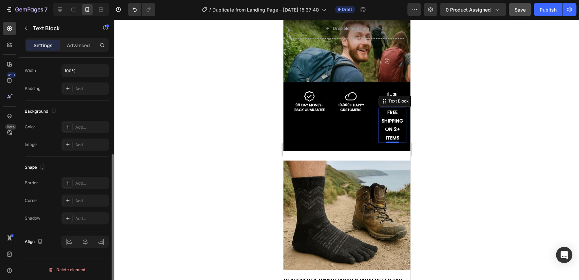
scroll to position [0, 0]
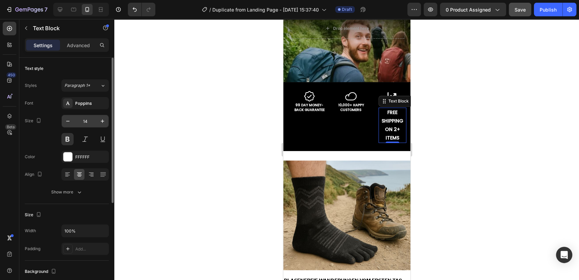
click at [74, 122] on input "14" at bounding box center [85, 121] width 22 height 12
click at [72, 121] on button "button" at bounding box center [68, 121] width 12 height 12
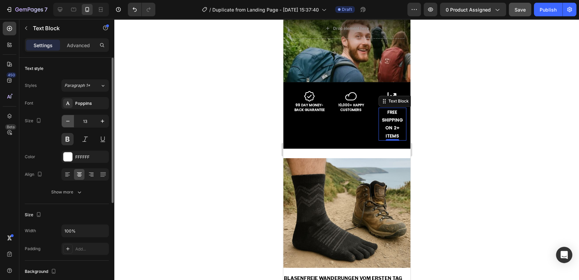
click at [72, 121] on button "button" at bounding box center [68, 121] width 12 height 12
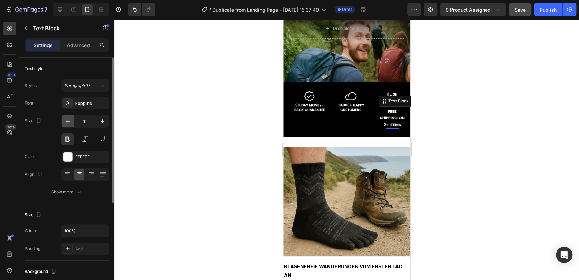
click at [72, 121] on button "button" at bounding box center [68, 121] width 12 height 12
type input "10"
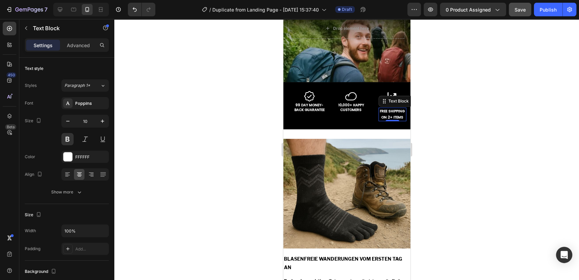
click at [158, 177] on div at bounding box center [346, 149] width 464 height 261
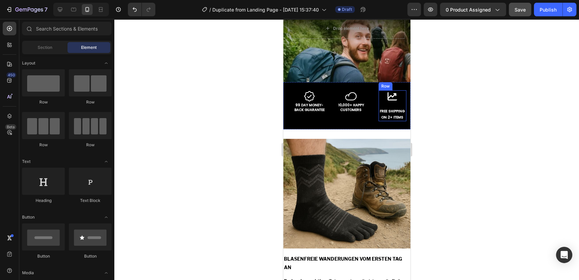
click at [392, 102] on div "Image FREE SHIPPING ON 2+ ITEMS Text Block Row" at bounding box center [392, 105] width 28 height 31
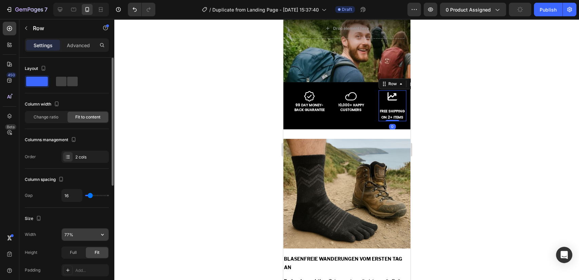
click at [69, 233] on input "77%" at bounding box center [85, 234] width 47 height 12
click at [77, 249] on div "Full" at bounding box center [73, 252] width 22 height 11
click at [94, 250] on div "Fit" at bounding box center [97, 252] width 22 height 11
click at [107, 235] on button "button" at bounding box center [102, 234] width 12 height 12
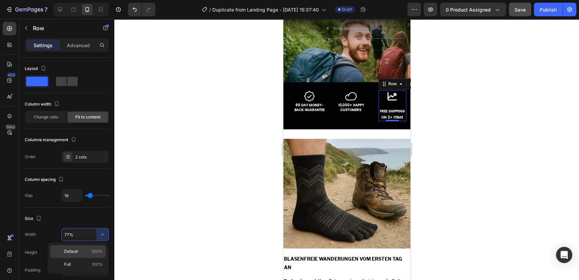
click at [95, 249] on span "100%" at bounding box center [97, 251] width 11 height 6
type input "100%"
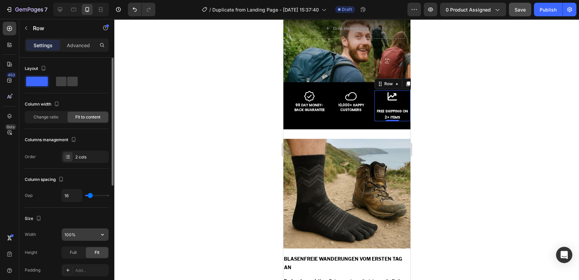
click at [102, 236] on icon "button" at bounding box center [102, 234] width 7 height 7
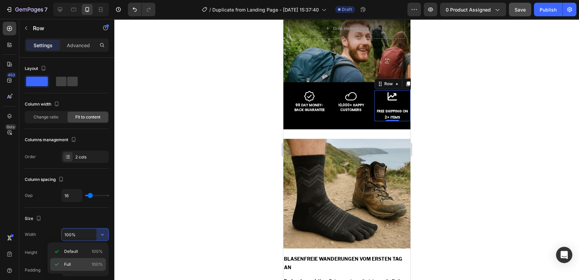
click at [89, 259] on div "Full 100%" at bounding box center [78, 264] width 56 height 13
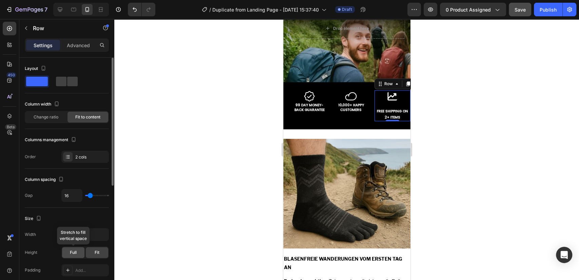
click at [73, 251] on span "Full" at bounding box center [73, 252] width 7 height 6
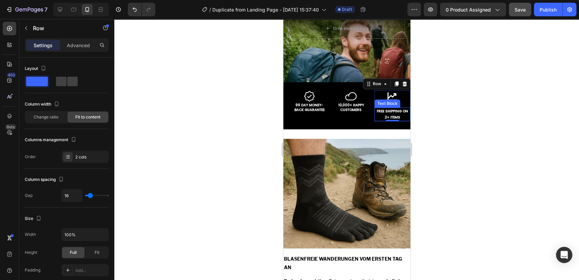
click at [382, 116] on p "FREE SHIPPING ON 2+ ITEMS" at bounding box center [392, 114] width 35 height 12
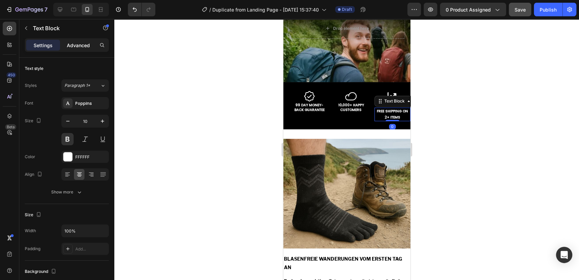
click at [79, 47] on p "Advanced" at bounding box center [78, 45] width 23 height 7
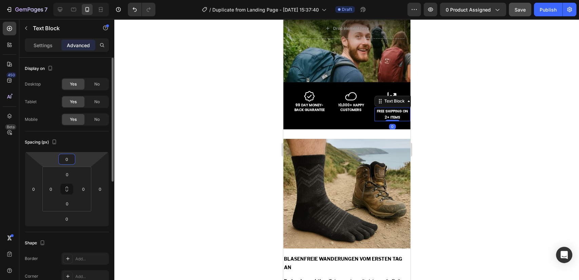
click at [64, 160] on input "0" at bounding box center [67, 159] width 14 height 10
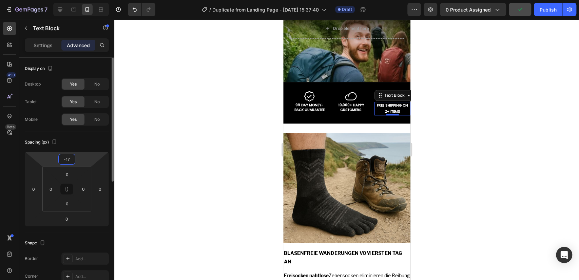
type input "-18"
click at [45, 46] on p "Settings" at bounding box center [43, 45] width 19 height 7
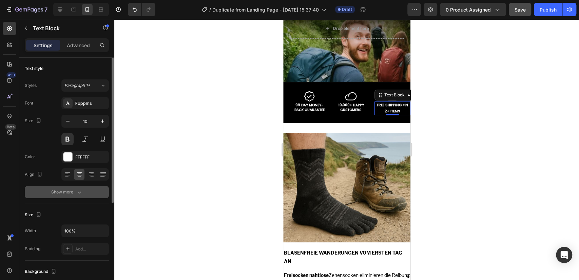
click at [69, 190] on div "Show more" at bounding box center [67, 191] width 32 height 7
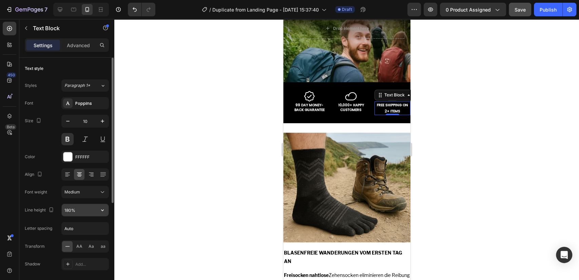
click at [81, 212] on input "180%" at bounding box center [85, 210] width 47 height 12
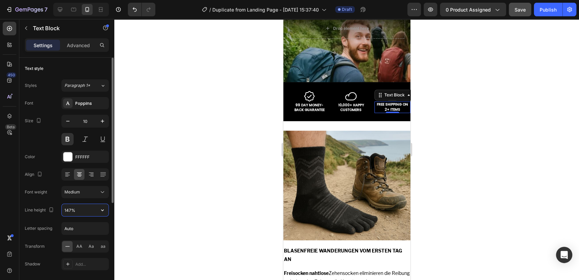
type input "148%"
click at [246, 164] on div at bounding box center [346, 149] width 464 height 261
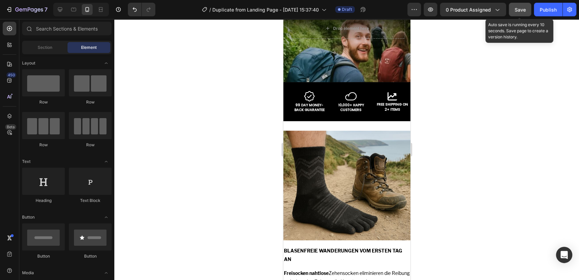
click at [515, 8] on span "Save" at bounding box center [519, 10] width 11 height 6
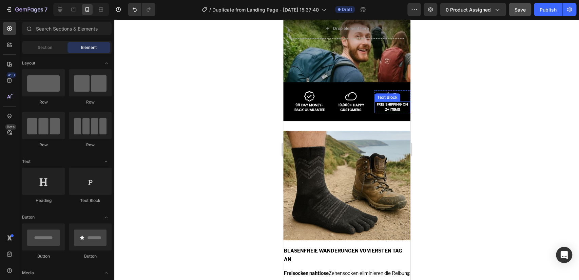
click at [392, 110] on p "FREE SHIPPING ON 2+ ITEMS" at bounding box center [392, 107] width 35 height 10
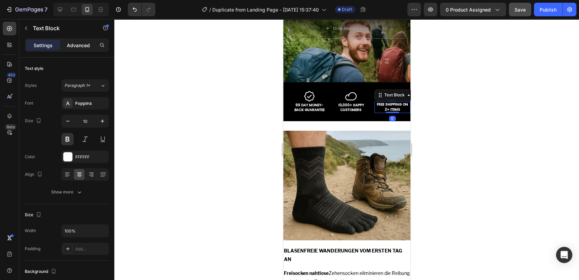
click at [87, 47] on p "Advanced" at bounding box center [78, 45] width 23 height 7
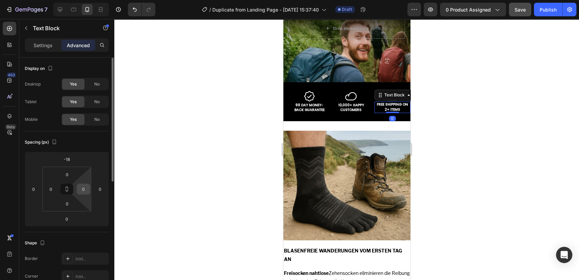
click at [81, 188] on input "0" at bounding box center [83, 189] width 10 height 10
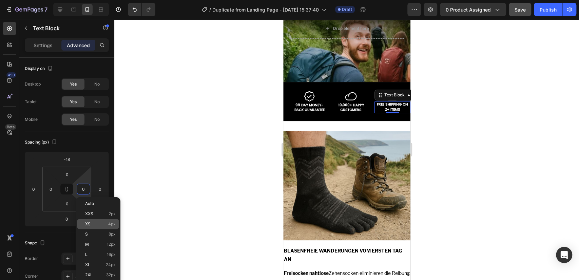
click at [89, 222] on span "XS" at bounding box center [87, 223] width 5 height 5
type input "4"
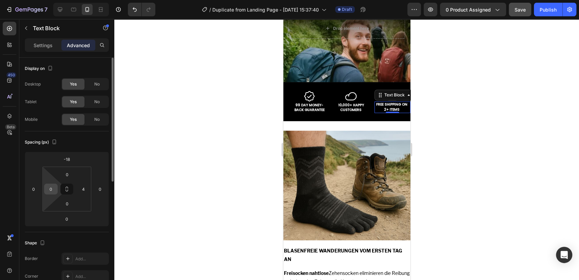
click at [55, 192] on input "0" at bounding box center [51, 189] width 10 height 10
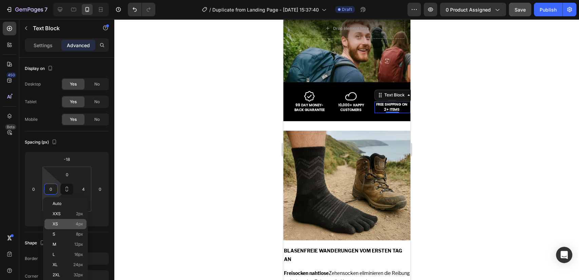
click at [64, 222] on p "XS 4px" at bounding box center [68, 223] width 31 height 5
type input "4"
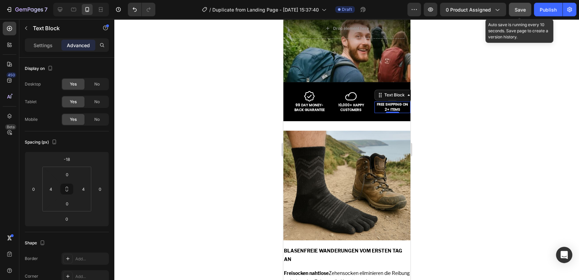
click at [521, 5] on button "Save" at bounding box center [519, 10] width 22 height 14
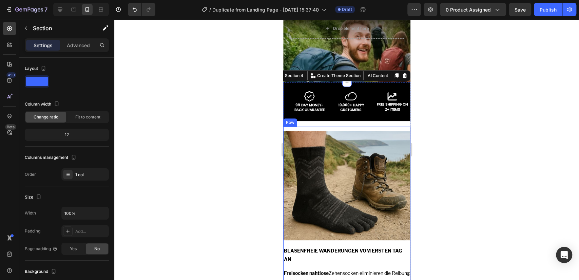
click at [300, 127] on div "Image BLASENFREIE WANDERUNGEN VOM ERSTEN TAG AN Text Block Freisocken nahtlose …" at bounding box center [346, 226] width 127 height 200
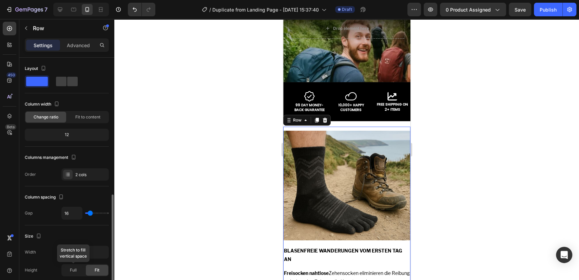
scroll to position [88, 0]
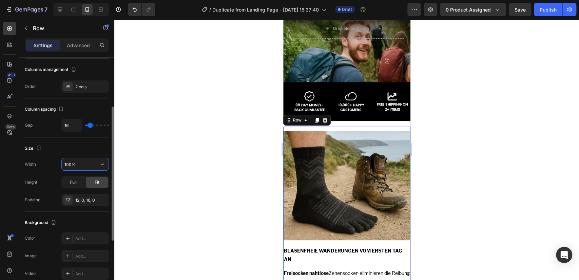
click at [85, 165] on input "100%" at bounding box center [85, 164] width 47 height 12
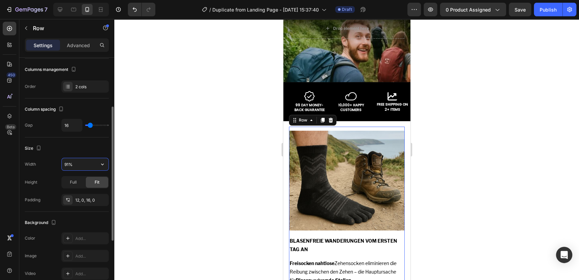
type input "92%"
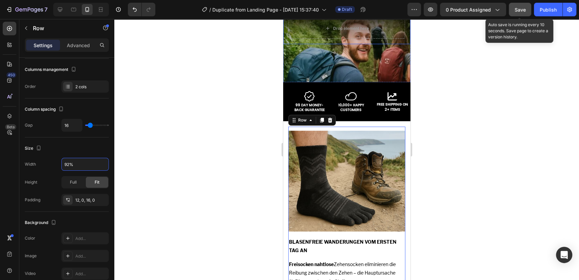
click at [528, 12] on button "Save" at bounding box center [519, 10] width 22 height 14
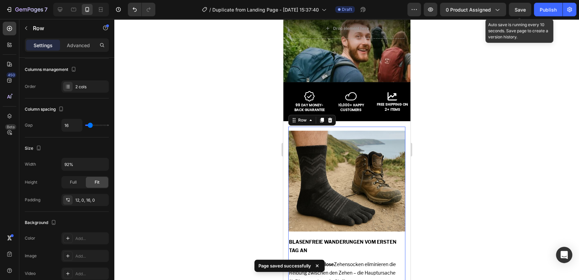
click at [517, 7] on span "Save" at bounding box center [519, 10] width 11 height 6
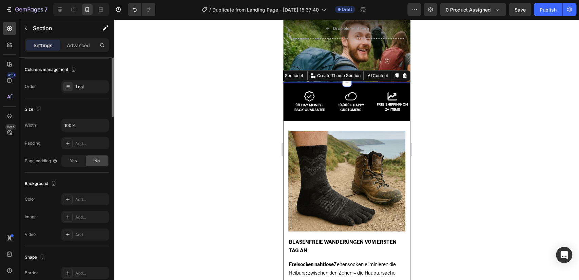
scroll to position [0, 0]
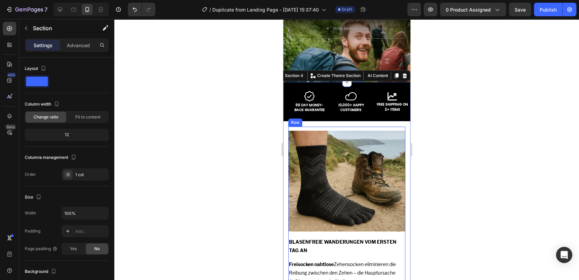
click at [314, 127] on div "Image BLASENFREIE WANDERUNGEN VOM ERSTEN TAG AN Text Block Freisocken nahtlose …" at bounding box center [346, 225] width 117 height 199
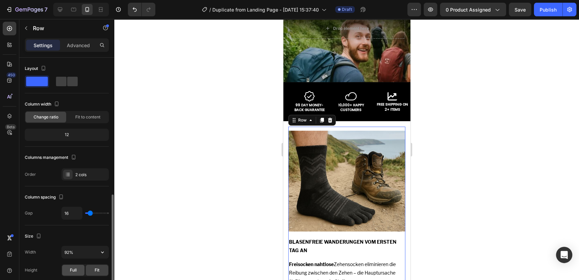
scroll to position [88, 0]
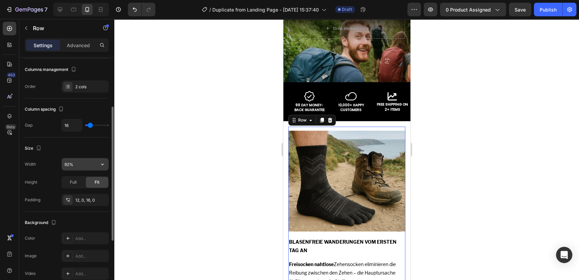
click at [84, 162] on input "92%" at bounding box center [85, 164] width 47 height 12
click at [100, 164] on icon "button" at bounding box center [102, 164] width 7 height 7
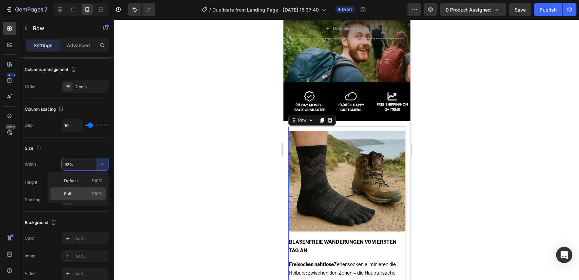
click at [97, 193] on span "100%" at bounding box center [97, 194] width 11 height 6
type input "100%"
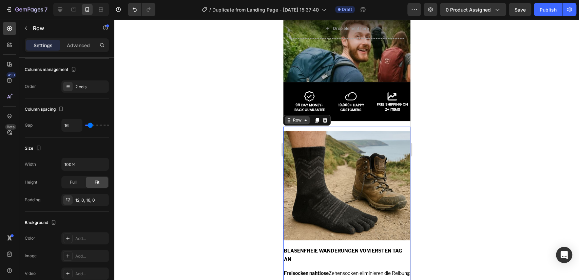
click at [299, 118] on div "Row" at bounding box center [296, 120] width 11 height 6
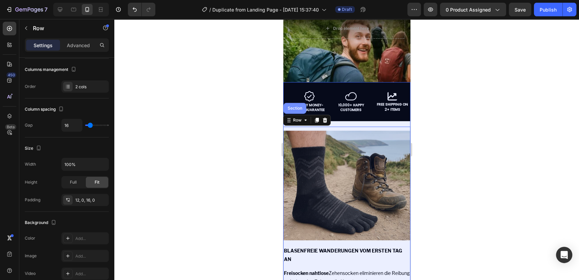
click at [298, 110] on div "Section" at bounding box center [294, 108] width 23 height 11
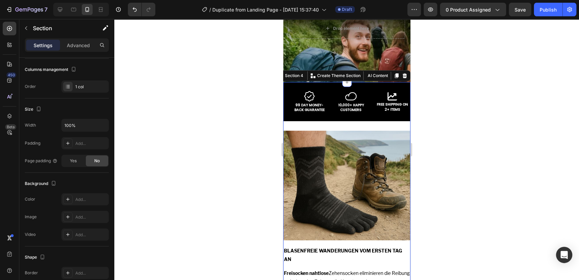
scroll to position [0, 0]
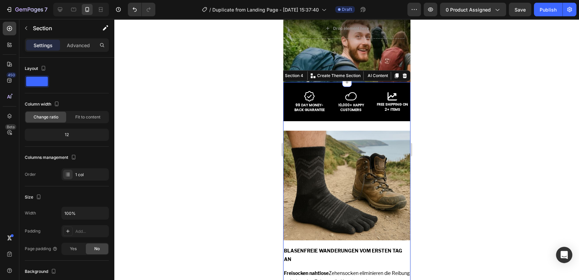
click at [300, 129] on div "Image BLASENFREIE WANDERUNGEN VOM ERSTEN TAG AN Text Block Freisocken nahtlose …" at bounding box center [346, 226] width 127 height 200
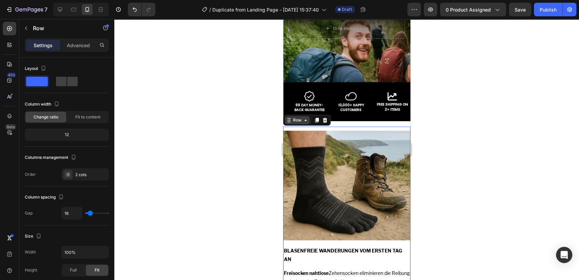
click at [296, 121] on div "Row" at bounding box center [296, 120] width 11 height 6
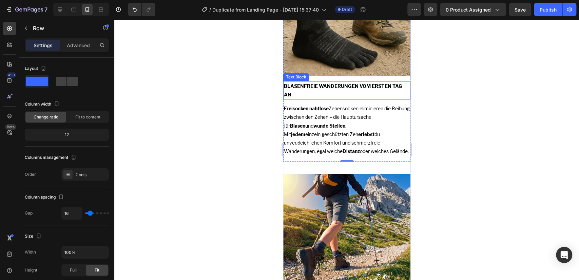
scroll to position [352, 0]
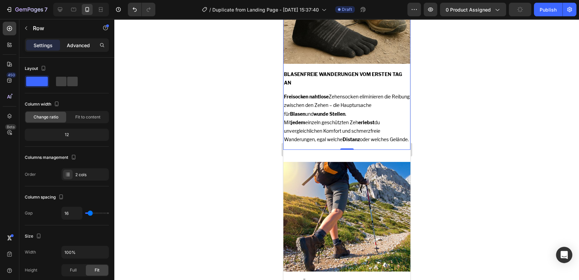
click at [87, 47] on p "Advanced" at bounding box center [78, 45] width 23 height 7
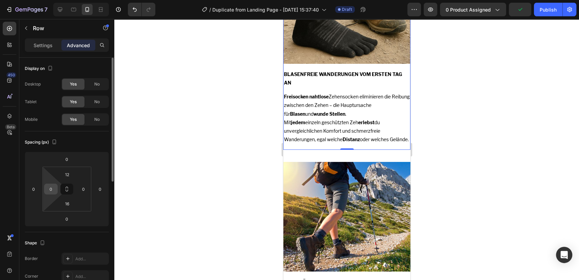
click at [48, 185] on input "0" at bounding box center [51, 189] width 10 height 10
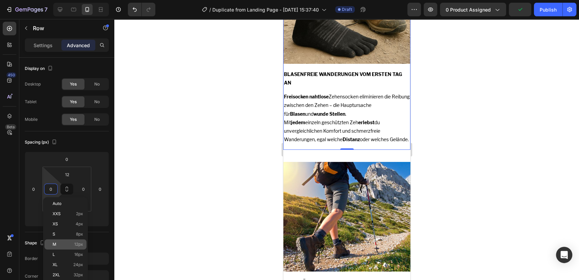
click at [59, 241] on div "M 12px" at bounding box center [65, 244] width 42 height 10
type input "12"
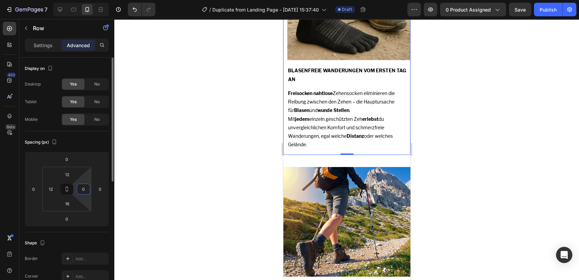
click at [86, 191] on input "0" at bounding box center [83, 189] width 10 height 10
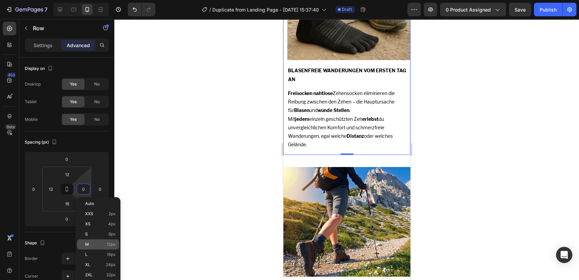
click at [93, 241] on div "M 12px" at bounding box center [98, 244] width 42 height 10
type input "12"
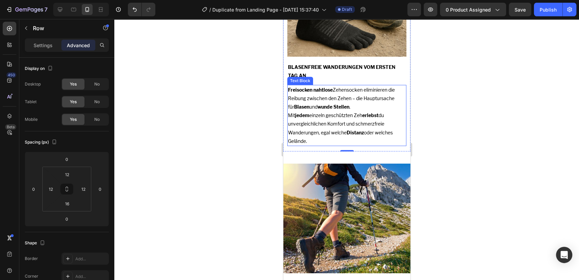
scroll to position [263, 0]
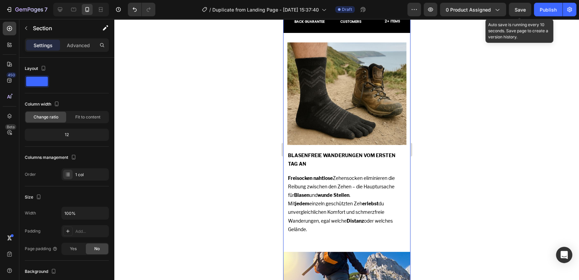
drag, startPoint x: 528, startPoint y: 11, endPoint x: 521, endPoint y: 1, distance: 12.5
click at [528, 11] on button "Save" at bounding box center [519, 10] width 22 height 14
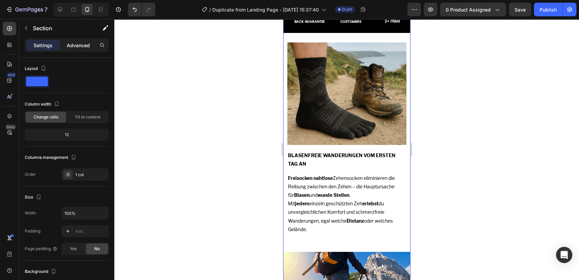
click at [83, 45] on p "Advanced" at bounding box center [78, 45] width 23 height 7
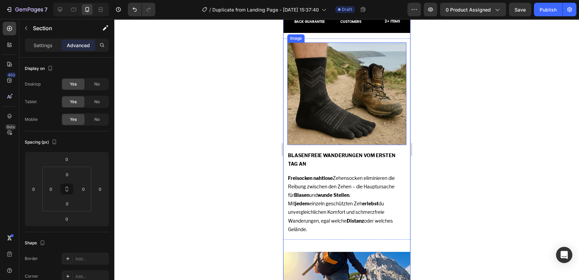
click at [308, 61] on img at bounding box center [346, 93] width 119 height 102
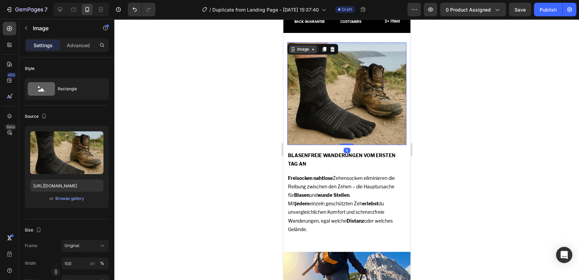
click at [301, 47] on div "Image" at bounding box center [302, 49] width 15 height 6
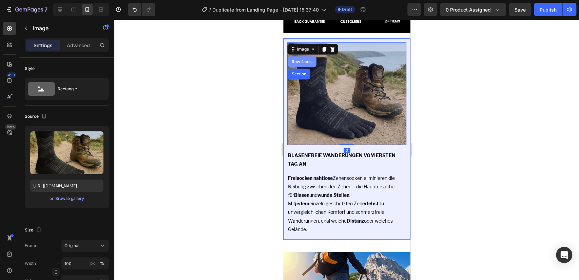
click at [300, 60] on div "Row 2 cols" at bounding box center [301, 62] width 23 height 4
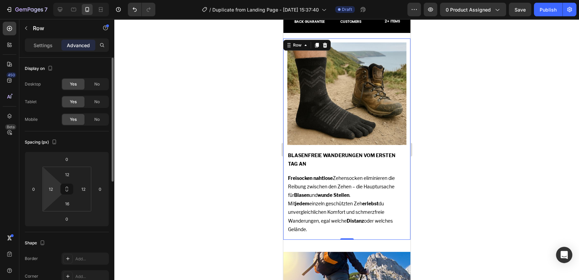
click at [47, 0] on html "7 / Duplicate from Landing Page - [DATE] 15:37:40 Draft Preview 0 product assig…" at bounding box center [289, 0] width 579 height 0
click at [55, 188] on input "12" at bounding box center [51, 189] width 10 height 10
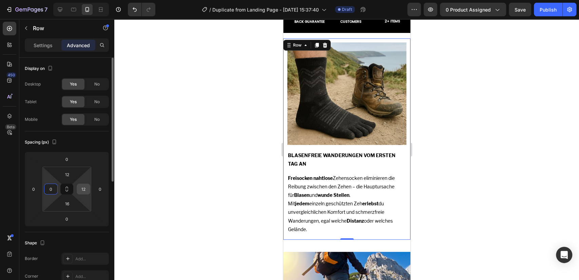
type input "0"
click at [81, 188] on input "12" at bounding box center [83, 189] width 10 height 10
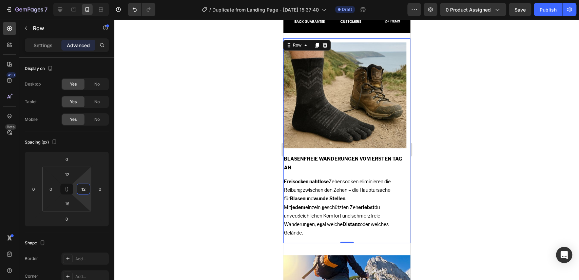
type input "0"
click at [36, 43] on p "Settings" at bounding box center [43, 45] width 19 height 7
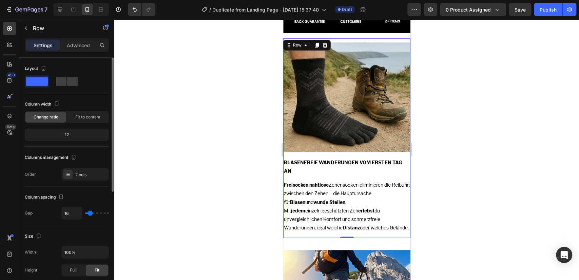
scroll to position [88, 0]
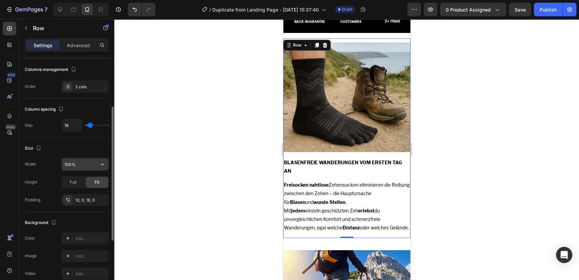
click at [80, 162] on input "100%" at bounding box center [85, 164] width 47 height 12
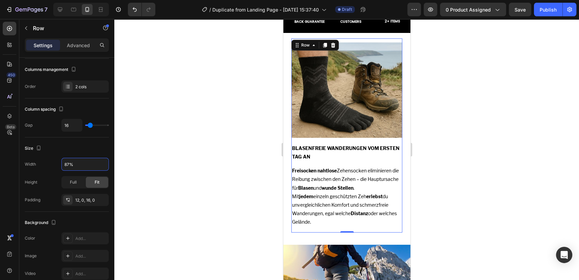
type input "86%"
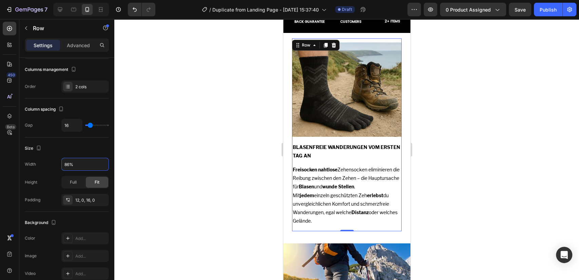
click at [263, 159] on div at bounding box center [346, 149] width 464 height 261
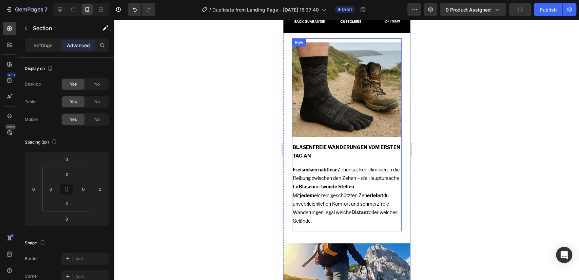
click at [319, 39] on div "Image BLASENFREIE WANDERUNGEN VOM ERSTEN TAG AN Text Block Freisocken nahtlose …" at bounding box center [346, 134] width 109 height 193
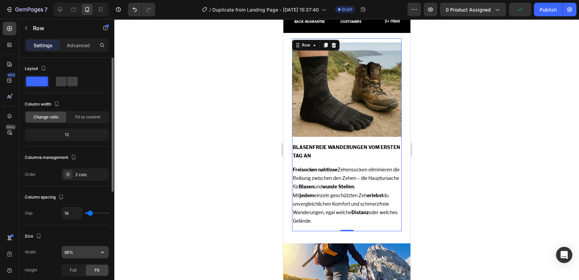
click at [72, 246] on input "86%" at bounding box center [85, 252] width 47 height 12
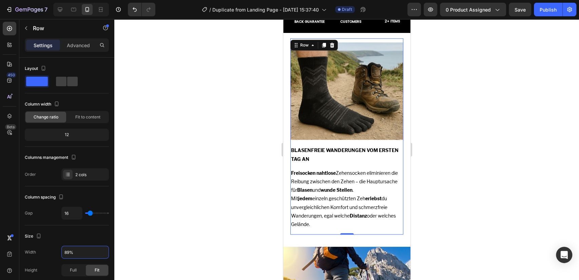
type input "90%"
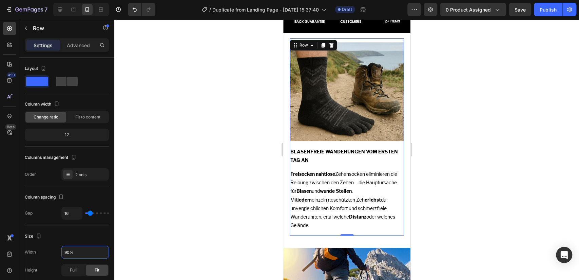
click at [167, 219] on div at bounding box center [346, 149] width 464 height 261
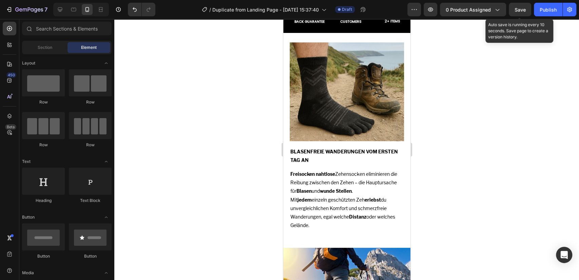
drag, startPoint x: 513, startPoint y: 9, endPoint x: 466, endPoint y: 47, distance: 60.0
click at [513, 8] on button "Save" at bounding box center [519, 10] width 22 height 14
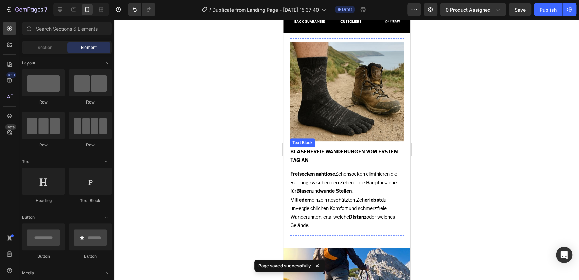
click at [357, 148] on p "BLASENFREIE WANDERUNGEN VOM ERSTEN TAG AN" at bounding box center [346, 155] width 113 height 17
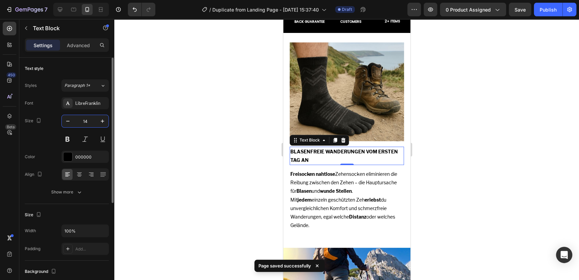
click at [76, 121] on input "14" at bounding box center [85, 121] width 22 height 12
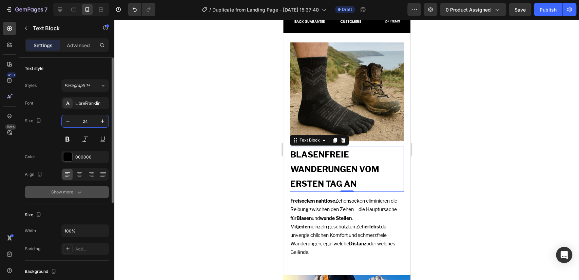
type input "24"
click at [75, 192] on div "Show more" at bounding box center [67, 191] width 32 height 7
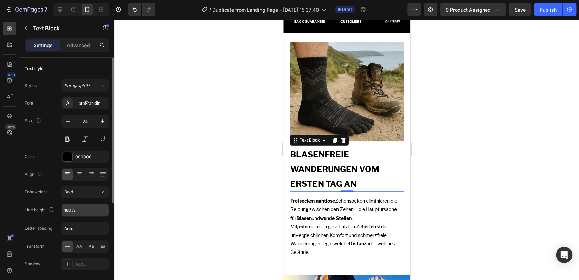
click at [76, 203] on div "Font LibreFranklin Size 24 Color 000000 Align Font weight Bold Line height 180%…" at bounding box center [67, 192] width 84 height 191
click at [76, 207] on input "180%" at bounding box center [85, 210] width 47 height 12
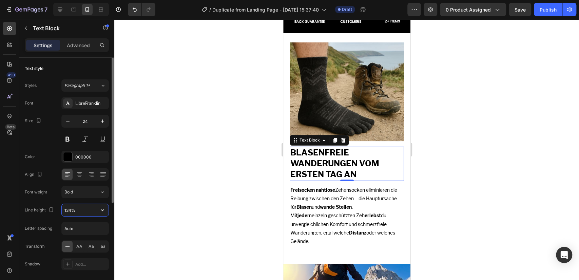
type input "133%"
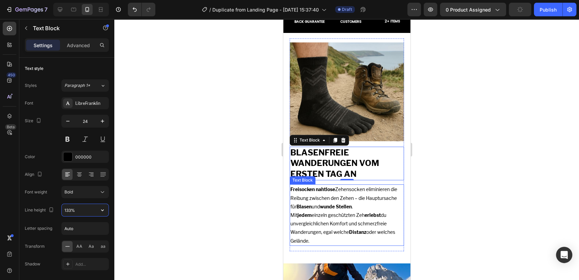
click at [312, 214] on p "Freisocken nahtlose Zehensocken eliminieren die Reibung zwischen den Zehen – di…" at bounding box center [346, 215] width 113 height 60
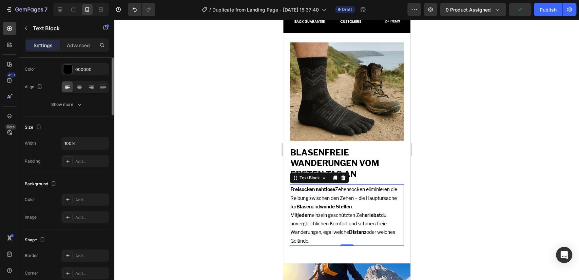
scroll to position [0, 0]
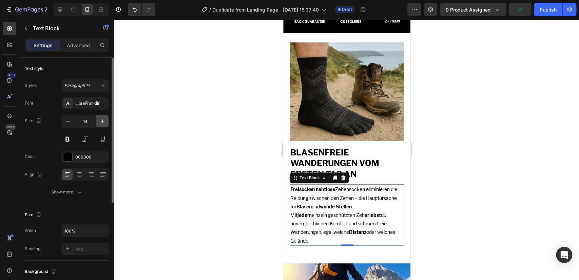
click at [101, 118] on icon "button" at bounding box center [102, 121] width 7 height 7
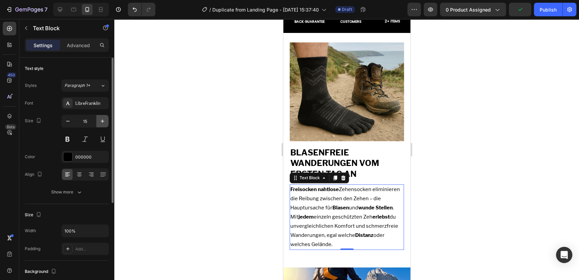
type input "16"
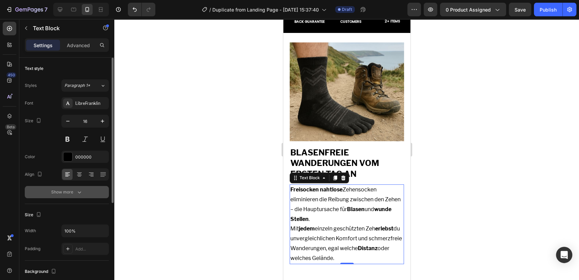
click at [77, 192] on icon "button" at bounding box center [79, 191] width 7 height 7
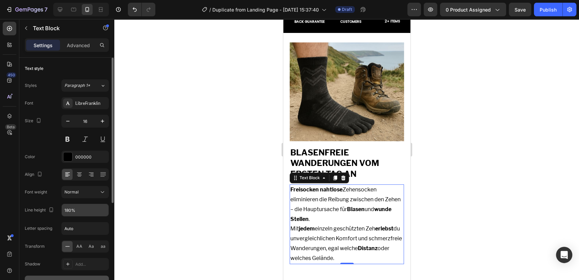
click at [79, 205] on input "180%" at bounding box center [85, 210] width 47 height 12
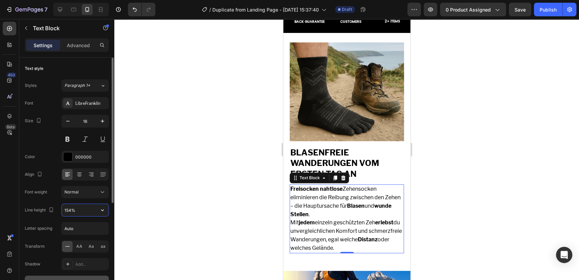
type input "155%"
drag, startPoint x: 231, startPoint y: 226, endPoint x: 222, endPoint y: 220, distance: 10.5
click at [231, 225] on div at bounding box center [346, 149] width 464 height 261
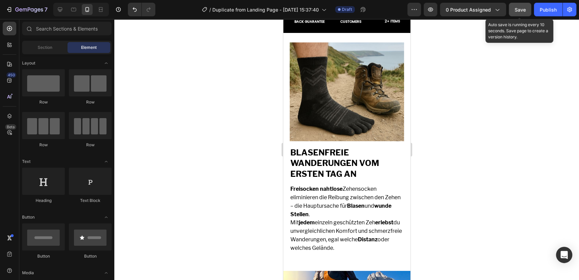
click at [521, 5] on button "Save" at bounding box center [519, 10] width 22 height 14
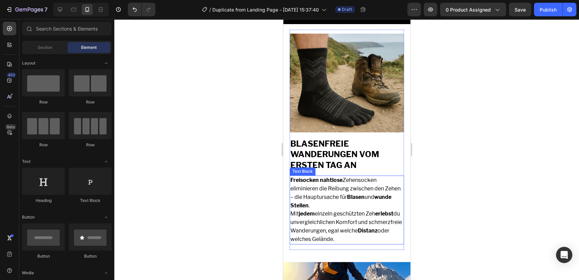
scroll to position [352, 0]
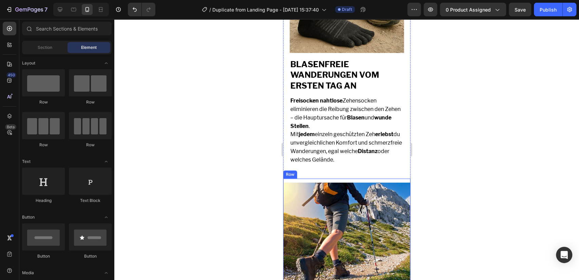
click at [293, 178] on div "Image BLEIB KÜHL, TROCKEN & FRISCH Text Block Unsere hochwertigen Merino-Wolle …" at bounding box center [346, 278] width 127 height 200
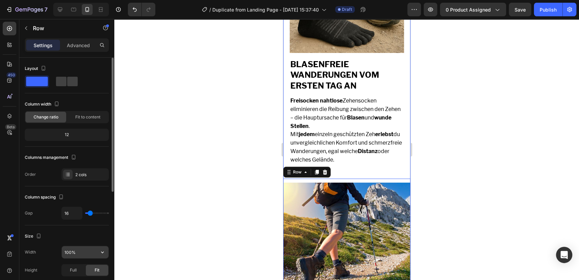
click at [76, 247] on input "100%" at bounding box center [85, 252] width 47 height 12
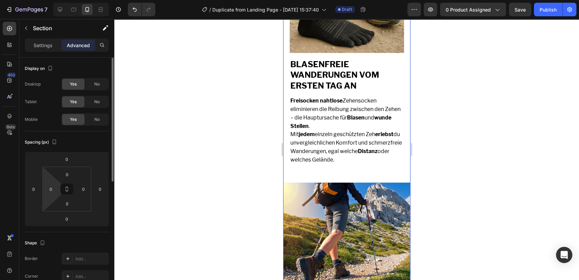
scroll to position [176, 0]
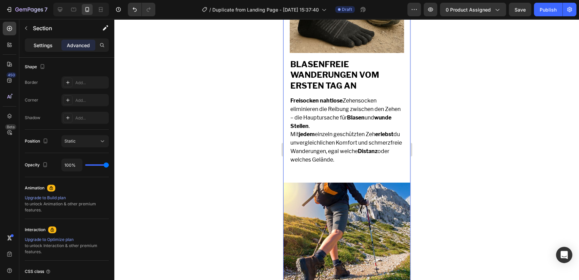
click at [40, 43] on p "Settings" at bounding box center [43, 45] width 19 height 7
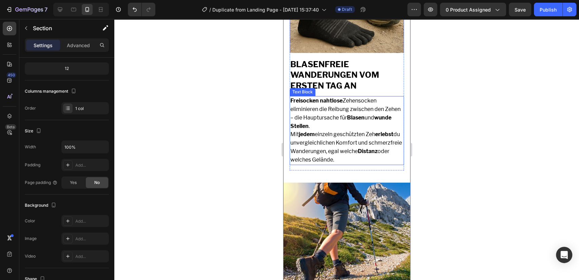
scroll to position [176, 0]
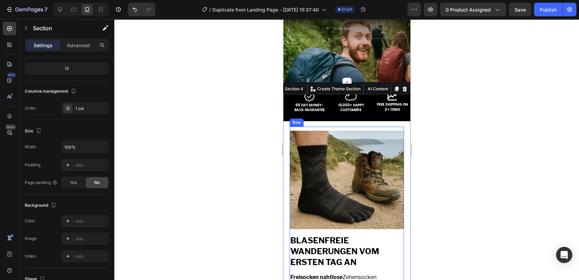
click at [314, 129] on div "Image BLASENFREIE WANDERUNGEN VOM ERSTEN TAG AN Text Block Freisocken nahtlose …" at bounding box center [346, 236] width 115 height 220
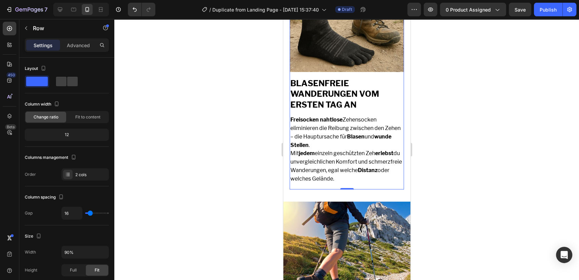
scroll to position [352, 0]
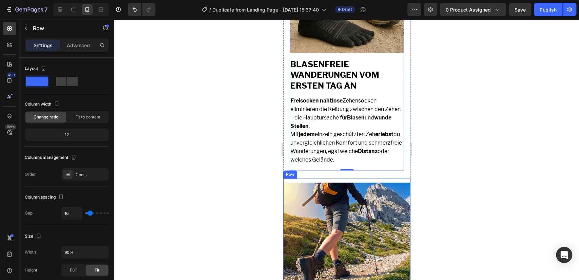
click at [296, 178] on div "Image BLEIB KÜHL, TROCKEN & FRISCH Text Block Unsere hochwertigen Merino-Wolle …" at bounding box center [346, 278] width 127 height 200
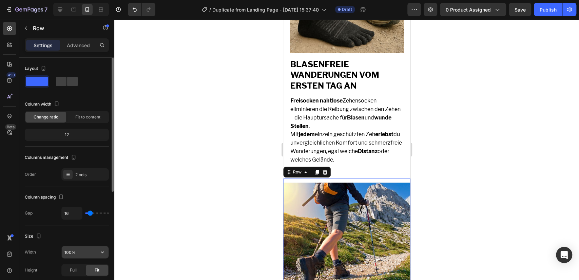
click at [74, 253] on input "100%" at bounding box center [85, 252] width 47 height 12
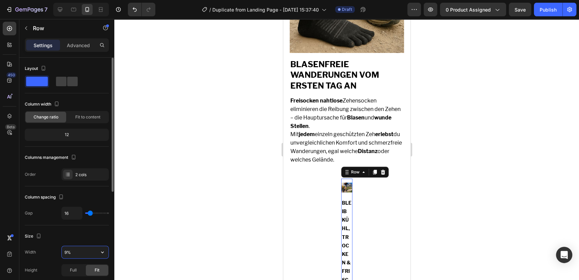
type input "90%"
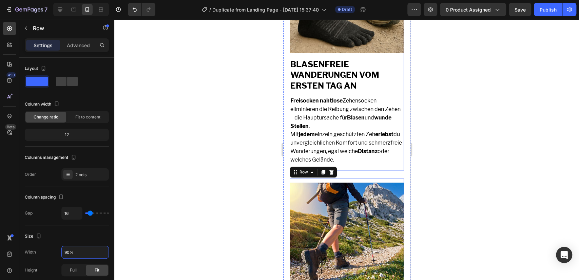
click at [333, 67] on p "BLASENFREIE WANDERUNGEN VOM ERSTEN TAG AN" at bounding box center [346, 75] width 113 height 33
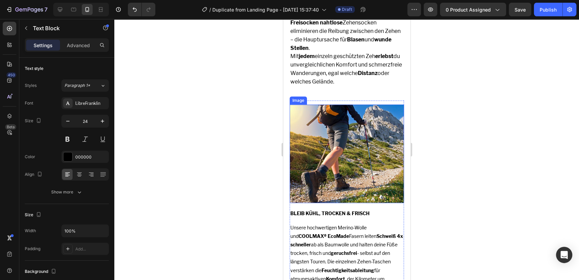
scroll to position [439, 0]
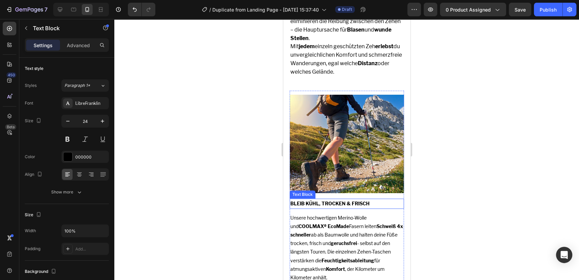
click at [325, 199] on p "BLEIB KÜHL, TROCKEN & FRISCH" at bounding box center [346, 203] width 113 height 8
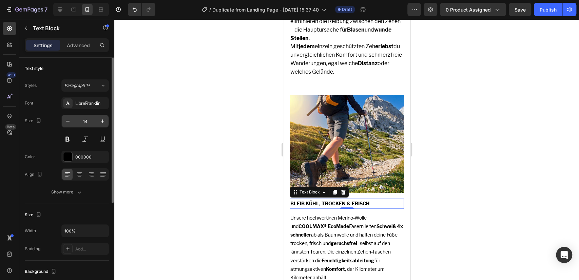
click at [83, 121] on input "14" at bounding box center [85, 121] width 22 height 12
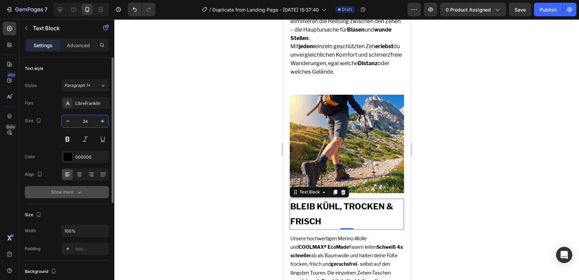
type input "24"
click at [75, 192] on div "Show more" at bounding box center [67, 191] width 32 height 7
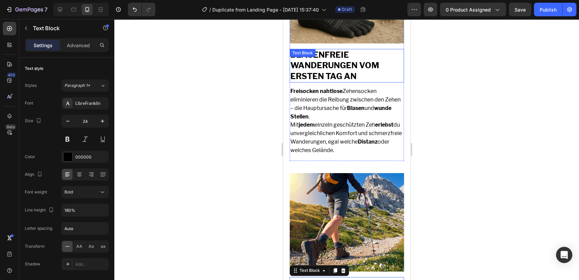
scroll to position [352, 0]
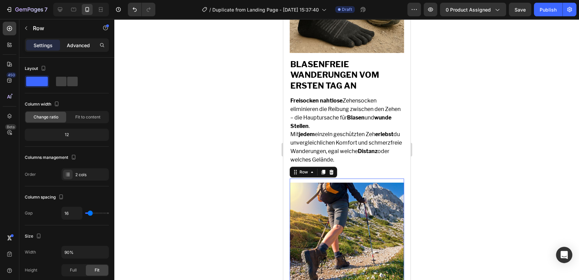
click at [82, 43] on p "Advanced" at bounding box center [78, 45] width 23 height 7
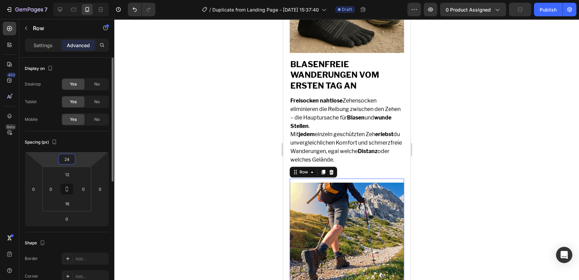
click at [68, 162] on input "24" at bounding box center [67, 159] width 14 height 10
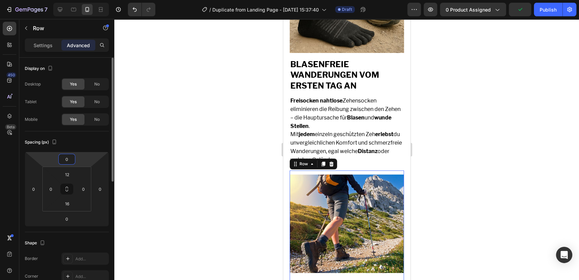
click at [68, 159] on input "0" at bounding box center [67, 159] width 14 height 10
type input "12"
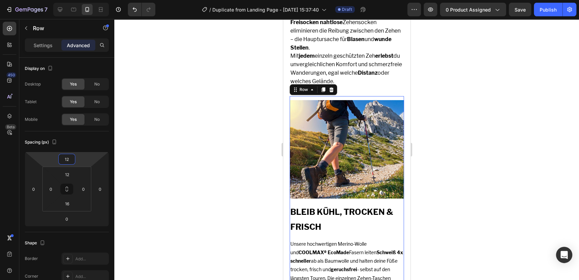
scroll to position [439, 0]
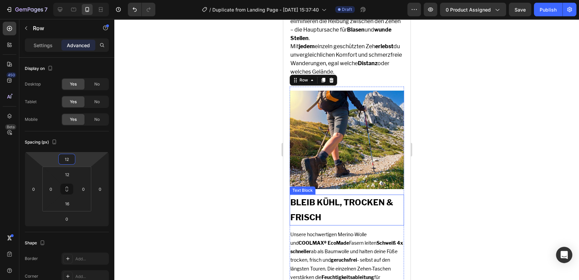
click at [323, 200] on p "BLEIB KÜHL, TROCKEN & FRISCH" at bounding box center [346, 209] width 113 height 29
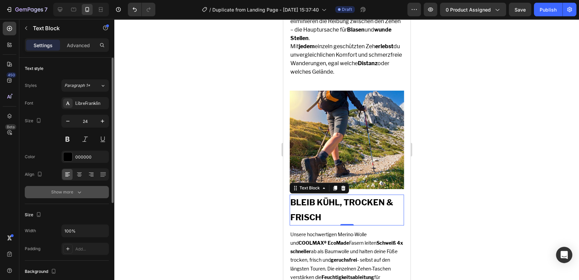
click at [61, 186] on button "Show more" at bounding box center [67, 192] width 84 height 12
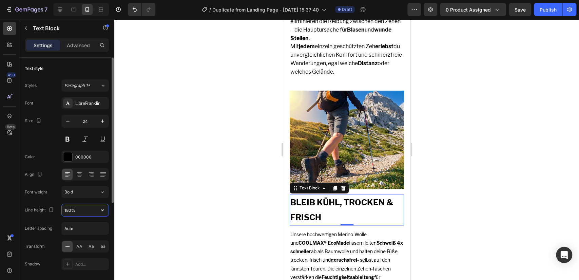
click at [71, 215] on input "180%" at bounding box center [85, 210] width 47 height 12
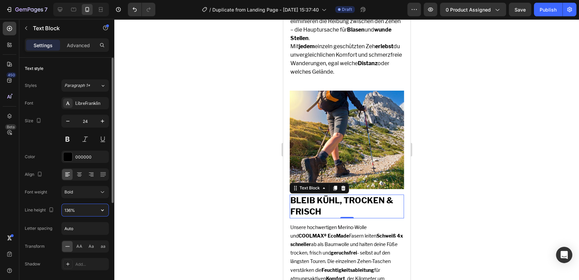
type input "135%"
click at [337, 58] on p "Freisocken nahtlose Zehensocken eliminieren die Reibung zwischen den Zehen – di…" at bounding box center [346, 42] width 113 height 67
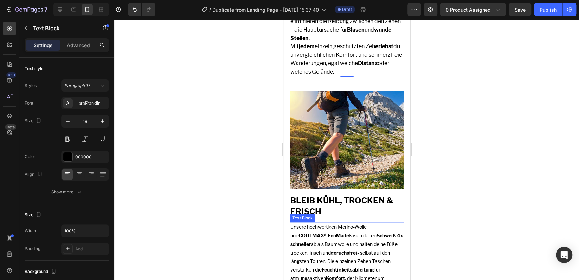
click at [357, 228] on p "Unsere hochwertigen Merino-Wolle und COOLMAX® EcoMade Fasern leiten Schweiß 4x …" at bounding box center [346, 256] width 113 height 68
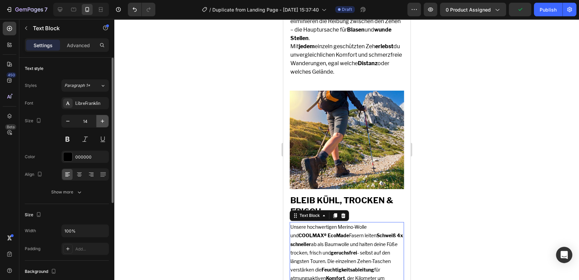
click at [103, 119] on icon "button" at bounding box center [102, 121] width 7 height 7
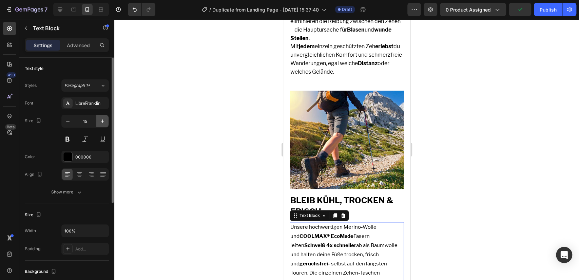
type input "16"
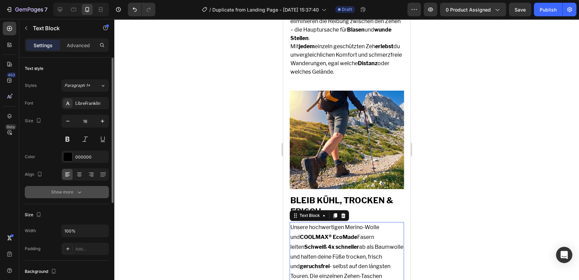
click at [83, 195] on button "Show more" at bounding box center [67, 192] width 84 height 12
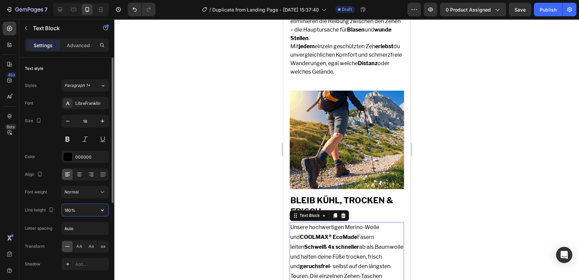
click at [83, 211] on input "180%" at bounding box center [85, 210] width 47 height 12
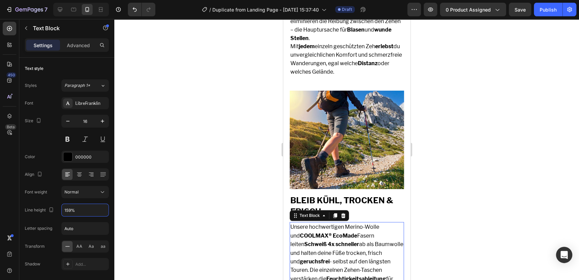
type input "160%"
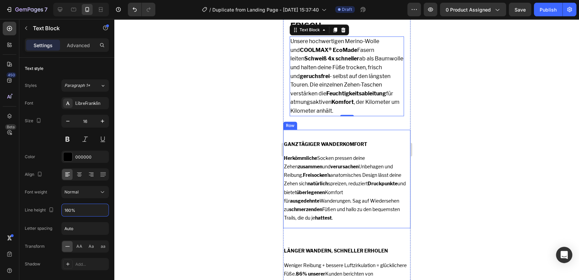
scroll to position [615, 0]
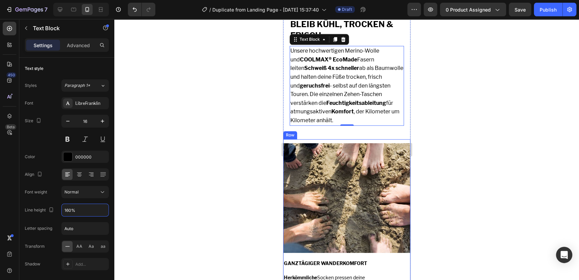
click at [308, 139] on div "Image GANZTÄGIGER WANDERKOMFORT Text Block Herkömmliche Socken pressen deine Ze…" at bounding box center [346, 243] width 127 height 208
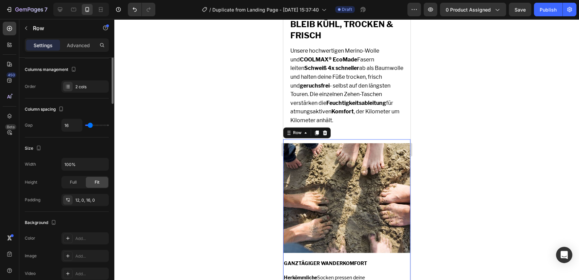
scroll to position [0, 0]
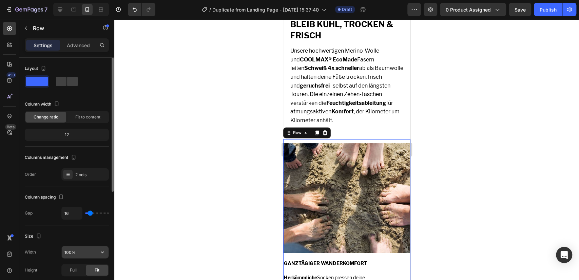
click at [75, 254] on input "100%" at bounding box center [85, 252] width 47 height 12
click at [74, 254] on input "100%" at bounding box center [85, 252] width 47 height 12
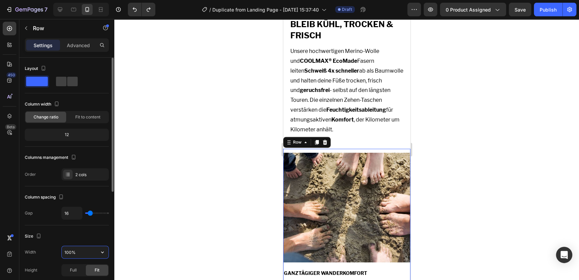
click at [69, 252] on input "100%" at bounding box center [85, 252] width 47 height 12
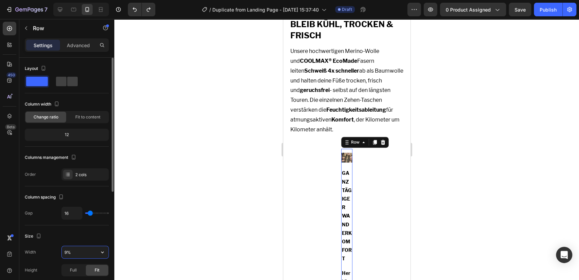
type input "90%"
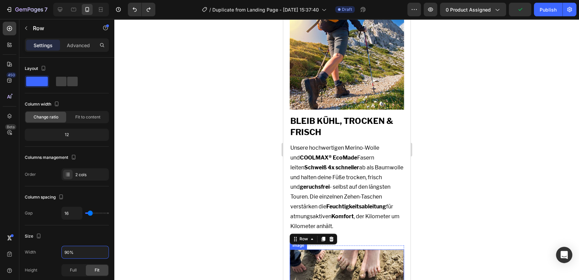
scroll to position [439, 0]
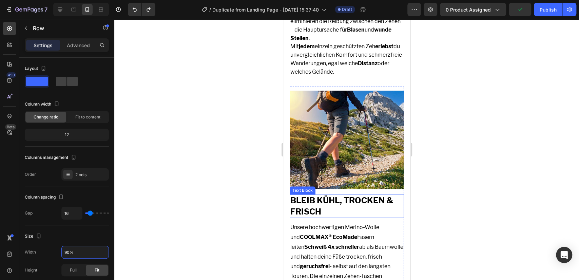
click at [320, 195] on p "BLEIB KÜHL, TROCKEN & FRISCH" at bounding box center [346, 206] width 113 height 22
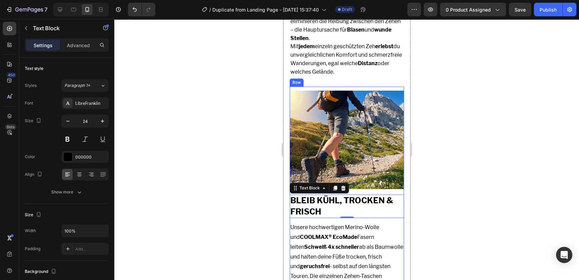
click at [321, 86] on div "Image BLEIB KÜHL, TROCKEN & FRISCH Text Block 0 Unsere hochwertigen Merino-Woll…" at bounding box center [346, 201] width 115 height 230
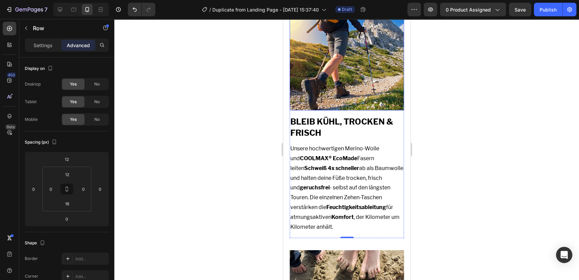
scroll to position [527, 0]
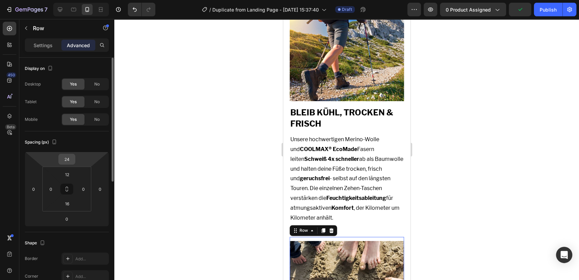
click at [58, 160] on div "24" at bounding box center [66, 159] width 17 height 11
click at [71, 157] on input "24" at bounding box center [67, 159] width 14 height 10
type input "12"
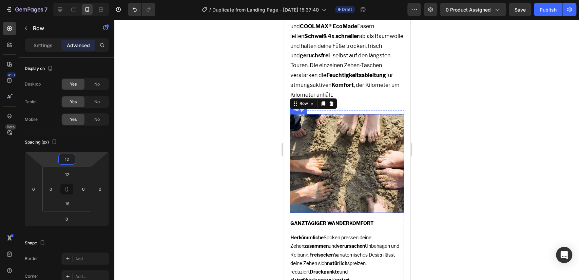
scroll to position [703, 0]
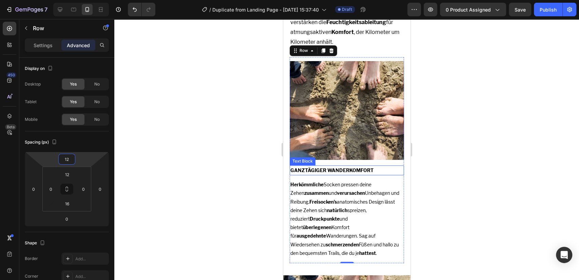
click at [328, 166] on p "GANZTÄGIGER WANDERKOMFORT" at bounding box center [346, 170] width 113 height 8
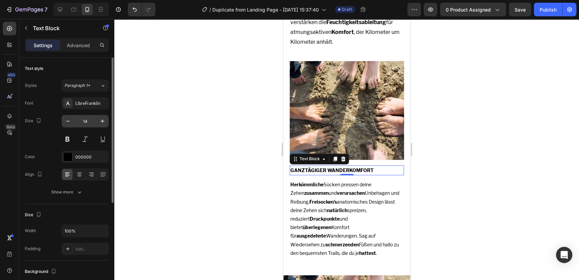
click at [87, 123] on input "14" at bounding box center [85, 121] width 22 height 12
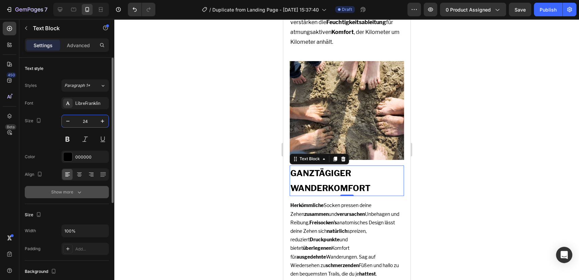
type input "24"
click at [76, 193] on icon "button" at bounding box center [79, 191] width 7 height 7
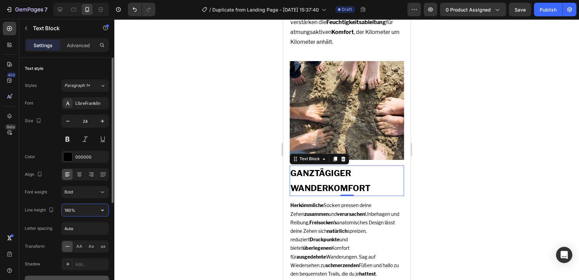
click at [71, 208] on input "180%" at bounding box center [85, 210] width 47 height 12
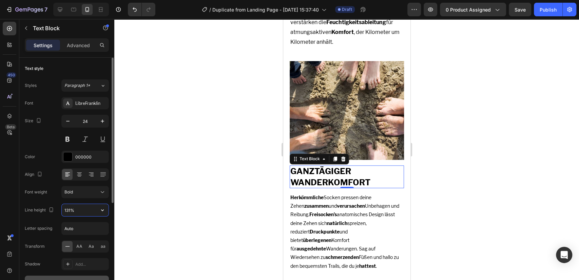
type input "130%"
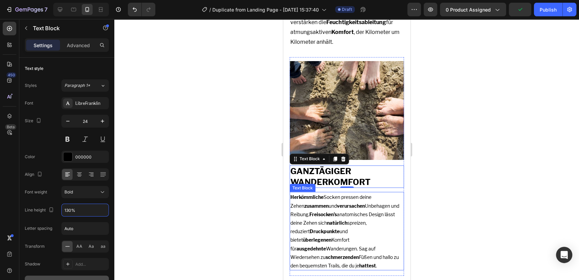
click at [375, 199] on p "Herkömmliche Socken pressen deine Zehen zusammen und verursachen Unbehagen und …" at bounding box center [346, 230] width 113 height 77
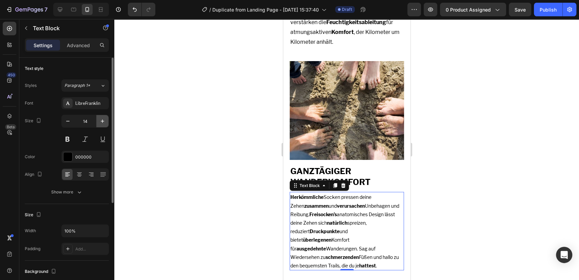
click at [107, 120] on button "button" at bounding box center [102, 121] width 12 height 12
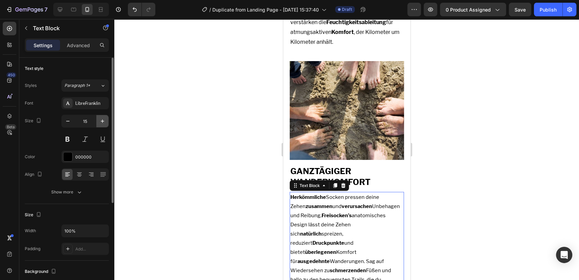
type input "16"
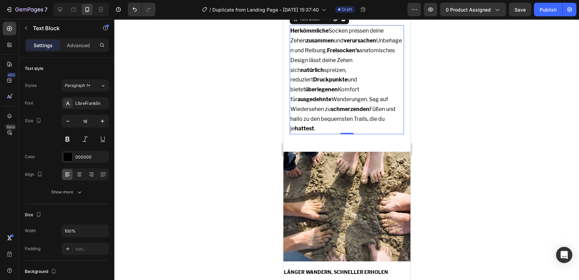
scroll to position [879, 0]
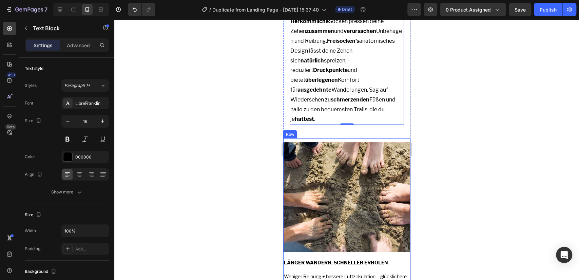
click at [303, 138] on div "Image LÄNGER WANDERN, SCHNELLER ERHOLEN Text Block Weniger Reibung + bessere Lu…" at bounding box center [346, 233] width 127 height 191
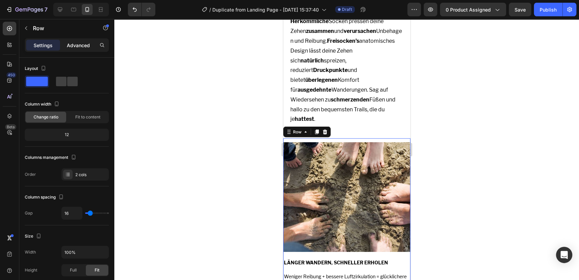
click at [77, 44] on p "Advanced" at bounding box center [78, 45] width 23 height 7
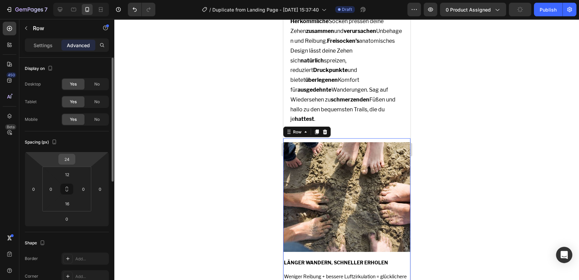
click at [69, 158] on input "24" at bounding box center [67, 159] width 14 height 10
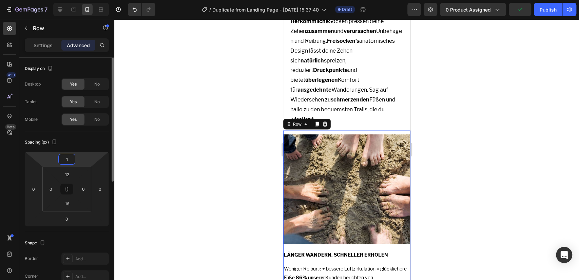
type input "12"
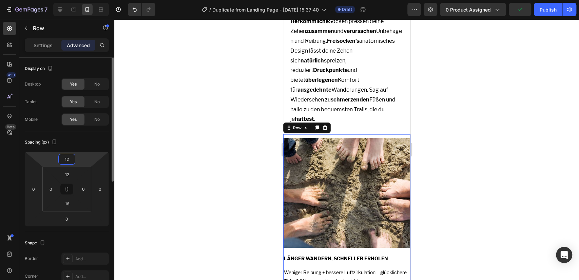
scroll to position [88, 0]
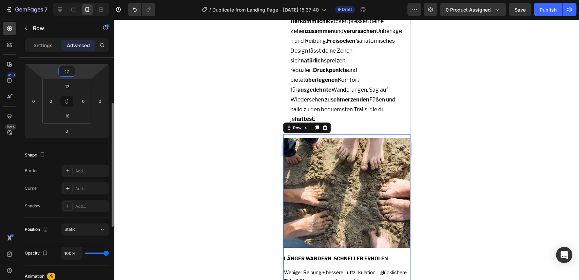
click at [45, 45] on p "Settings" at bounding box center [43, 45] width 19 height 7
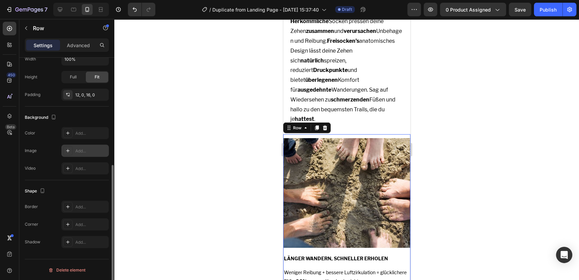
scroll to position [105, 0]
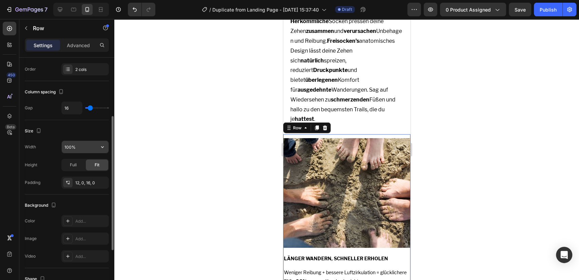
click at [75, 148] on input "100%" at bounding box center [85, 147] width 47 height 12
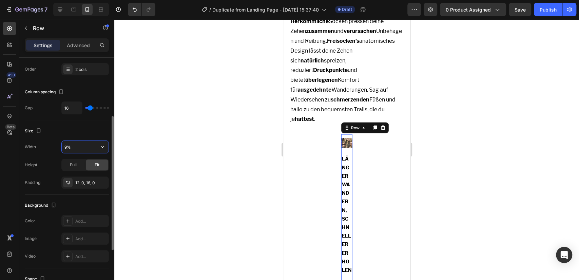
type input "90%"
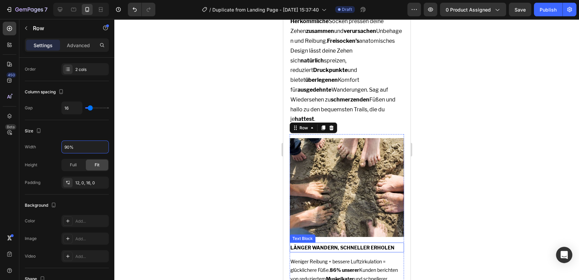
click at [338, 243] on p "LÄNGER WANDERN, SCHNELLER ERHOLEN" at bounding box center [346, 247] width 113 height 8
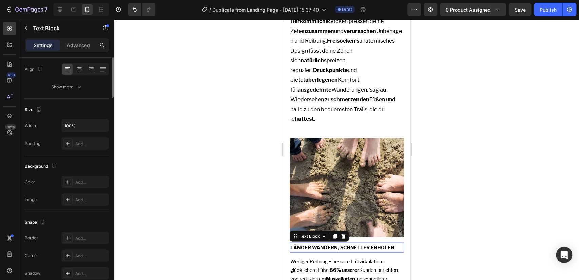
scroll to position [0, 0]
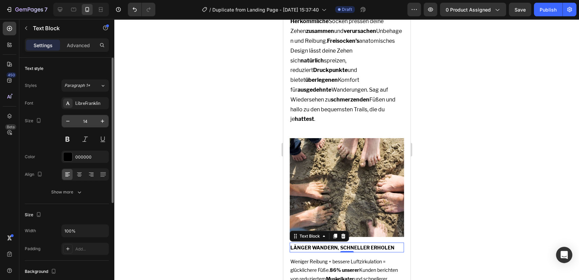
click at [86, 121] on input "14" at bounding box center [85, 121] width 22 height 12
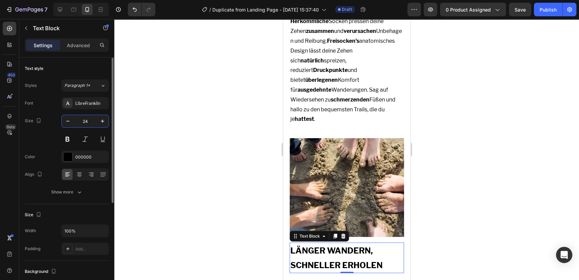
type input "24"
click at [88, 184] on div "Font LibreFranklin Size 24 Color 000000 Align Show more" at bounding box center [67, 147] width 84 height 101
click at [88, 191] on button "Show more" at bounding box center [67, 192] width 84 height 12
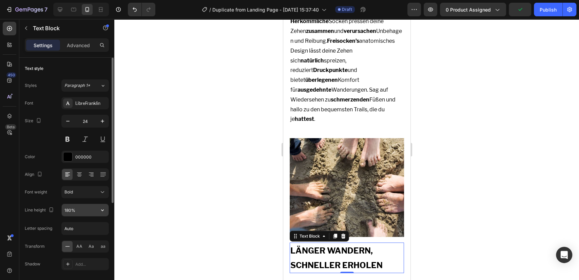
click at [74, 210] on input "180%" at bounding box center [85, 210] width 47 height 12
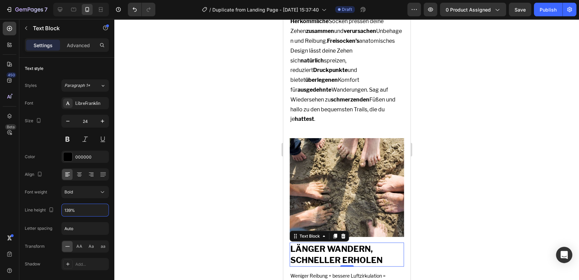
type input "140%"
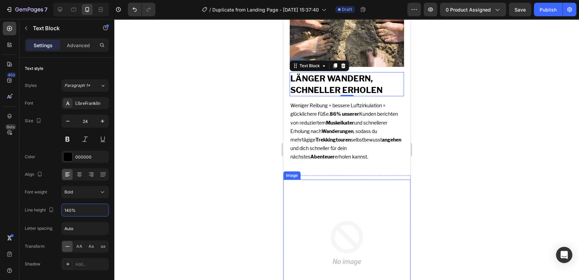
scroll to position [1055, 0]
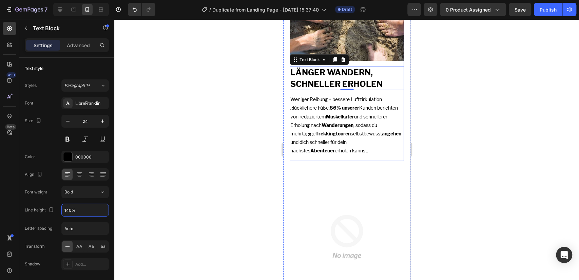
click at [316, 95] on p "Weniger Reibung + bessere Luftzirkulation = glücklichere Füße. 86% unserer Kund…" at bounding box center [346, 125] width 113 height 60
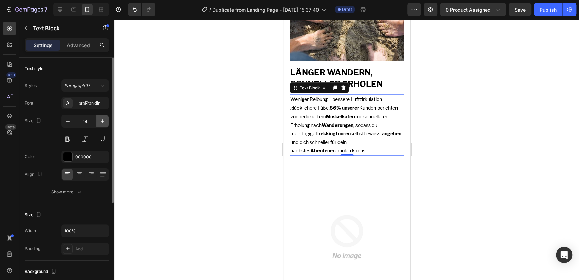
click at [103, 123] on icon "button" at bounding box center [102, 121] width 7 height 7
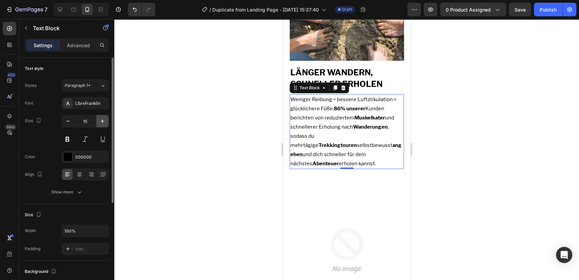
type input "16"
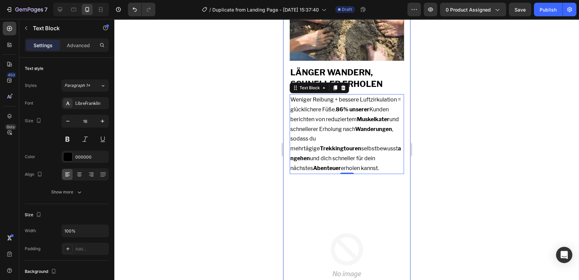
scroll to position [1142, 0]
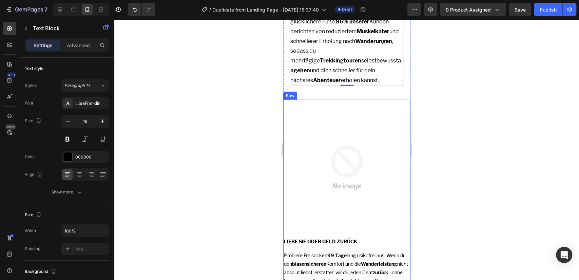
click at [315, 100] on div "Image LIEBE SIE ODER GELD ZURÜCK Text Block Probiere Freisocken 99 Tage lang ri…" at bounding box center [346, 196] width 127 height 192
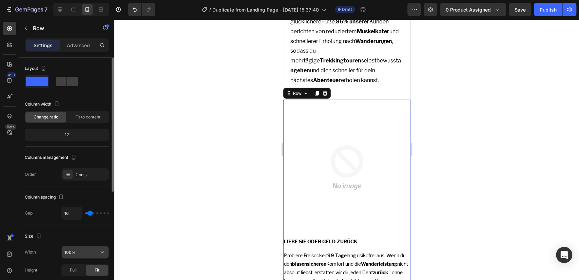
click at [72, 248] on input "100%" at bounding box center [85, 252] width 47 height 12
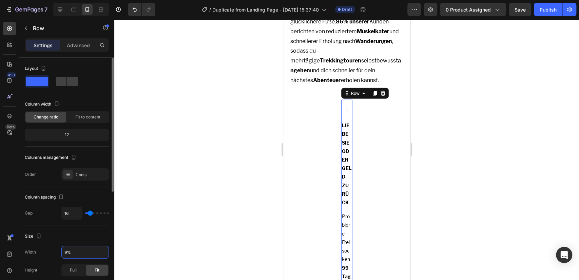
type input "90%"
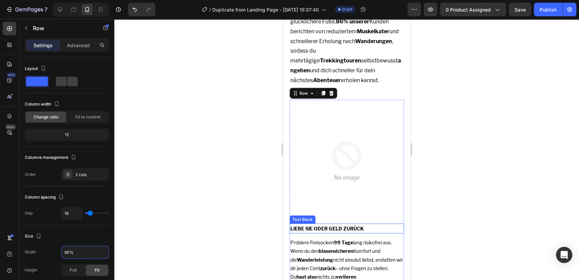
click at [345, 224] on p "LIEBE SIE ODER GELD ZURÜCK" at bounding box center [346, 228] width 113 height 8
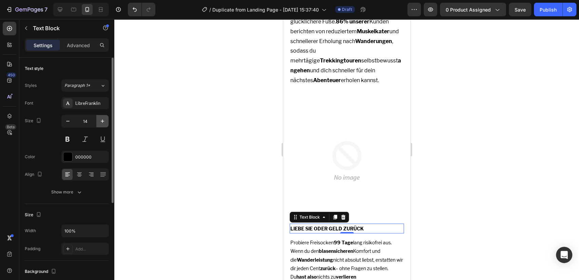
click at [103, 120] on icon "button" at bounding box center [102, 121] width 7 height 7
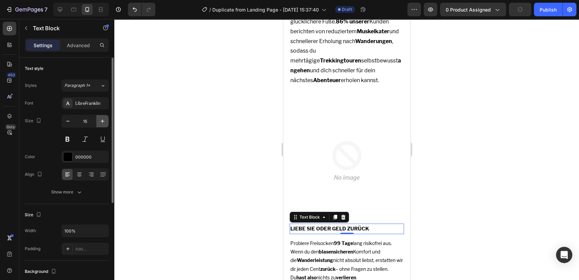
click at [103, 120] on icon "button" at bounding box center [102, 121] width 7 height 7
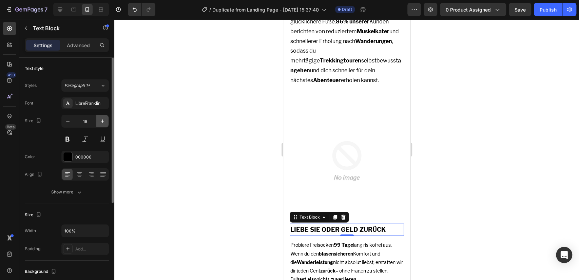
click at [103, 120] on icon "button" at bounding box center [102, 121] width 7 height 7
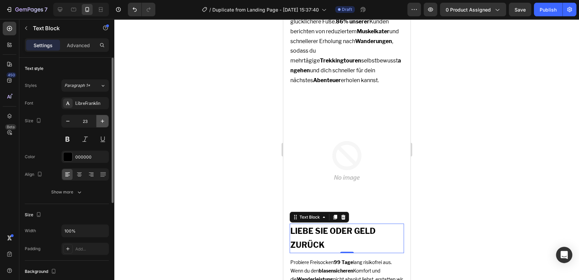
click at [103, 120] on icon "button" at bounding box center [102, 121] width 7 height 7
type input "24"
drag, startPoint x: 85, startPoint y: 196, endPoint x: 88, endPoint y: 202, distance: 7.4
click at [84, 196] on button "Show more" at bounding box center [67, 192] width 84 height 12
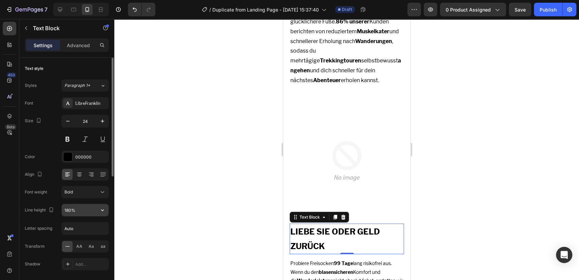
click at [79, 210] on input "180%" at bounding box center [85, 210] width 47 height 12
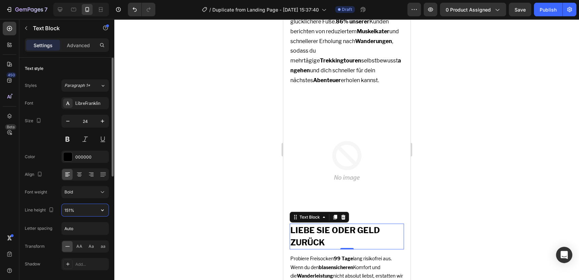
type input "150%"
click at [351, 254] on p "Probiere Freisocken 99 Tage lang risikofrei aus. Wenn du den blasensicheren Kom…" at bounding box center [346, 275] width 113 height 43
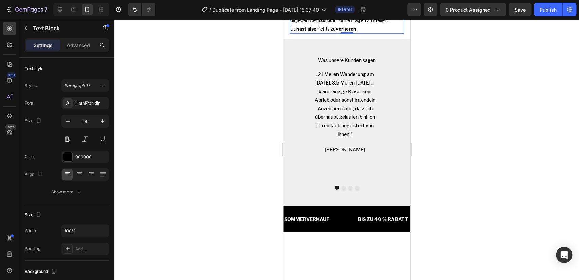
scroll to position [1318, 0]
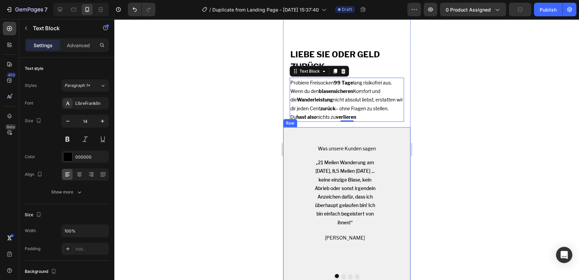
drag, startPoint x: 296, startPoint y: 135, endPoint x: 302, endPoint y: 145, distance: 12.2
click at [295, 153] on div "„21 Meilen Wanderung am [DATE], 8,5 Meilen [DATE] ... keine einzige Blase, kein…" at bounding box center [346, 215] width 116 height 124
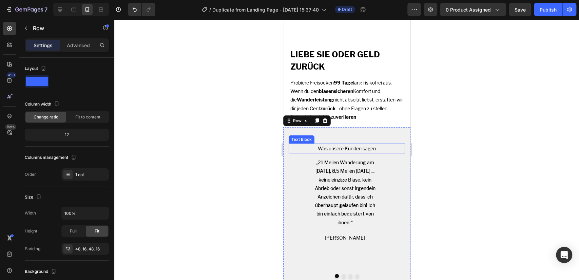
click at [312, 144] on p "Was unsere Kunden sagen" at bounding box center [346, 148] width 115 height 8
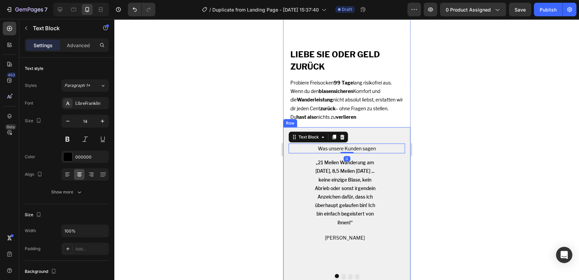
click at [308, 153] on div "„21 Meilen Wanderung am [DATE], 8,5 Meilen [DATE] ... keine einzige Blase, kein…" at bounding box center [346, 215] width 116 height 124
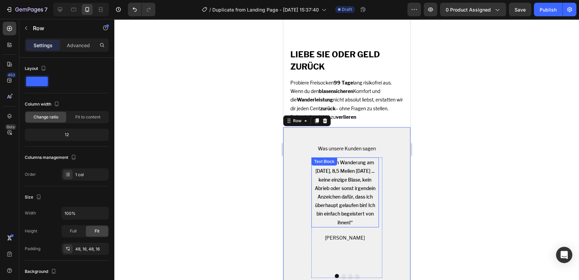
click at [316, 157] on div "„21 Meilen Wanderung am [DATE], 8,5 Meilen [DATE] ... keine einzige Blase, kein…" at bounding box center [344, 192] width 67 height 70
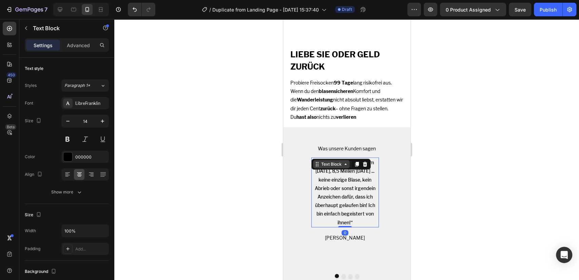
click at [320, 161] on div "Text Block" at bounding box center [330, 164] width 23 height 6
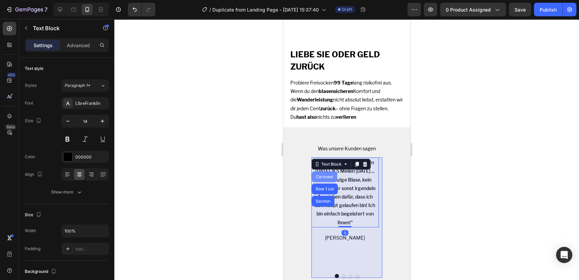
click at [325, 175] on div "Carousel" at bounding box center [324, 177] width 20 height 4
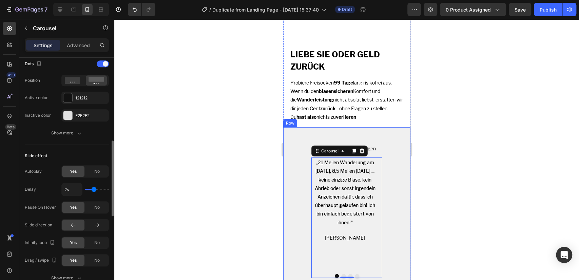
scroll to position [352, 0]
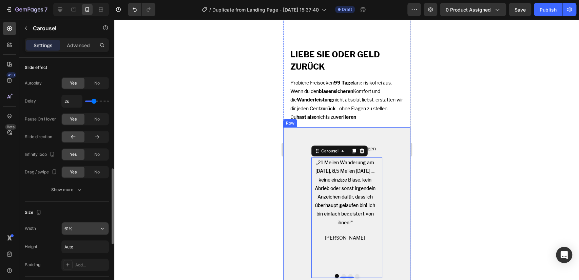
click at [73, 233] on input "61%" at bounding box center [85, 228] width 47 height 12
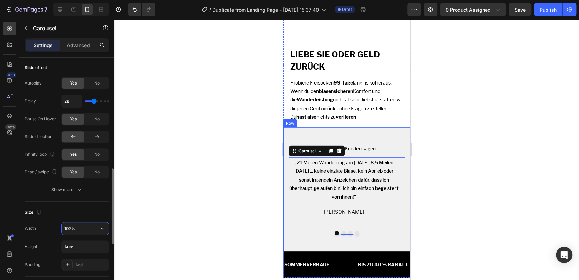
type input "103%"
click at [332, 158] on p "„21 Meilen Wanderung am [DATE], 8,5 Meilen [DATE] ... keine einzige Blase, kein…" at bounding box center [343, 179] width 109 height 43
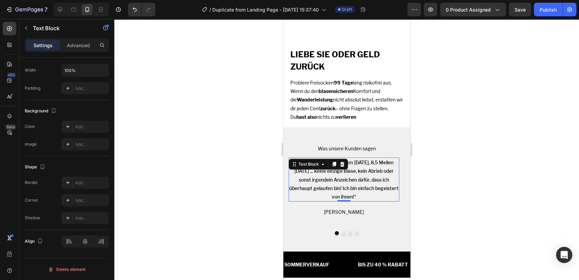
scroll to position [0, 0]
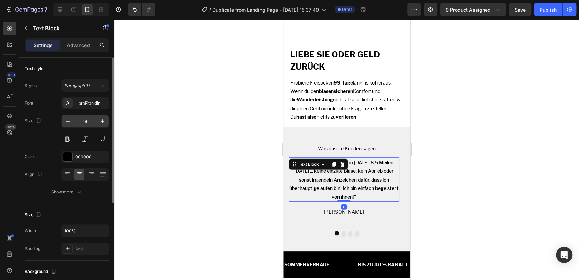
click at [78, 119] on input "14" at bounding box center [85, 121] width 22 height 12
click at [89, 120] on input "14" at bounding box center [85, 121] width 22 height 12
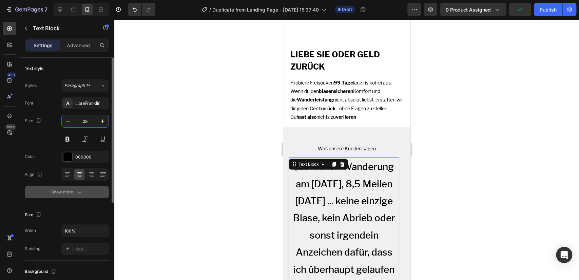
type input "28"
click at [69, 194] on div "Show more" at bounding box center [67, 191] width 32 height 7
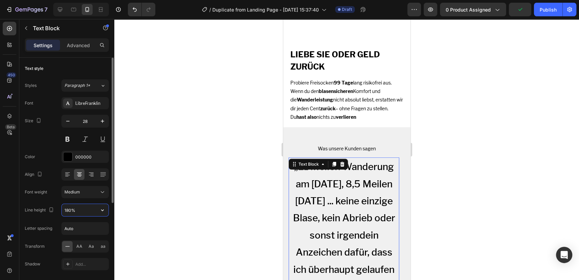
click at [83, 213] on input "180%" at bounding box center [85, 210] width 47 height 12
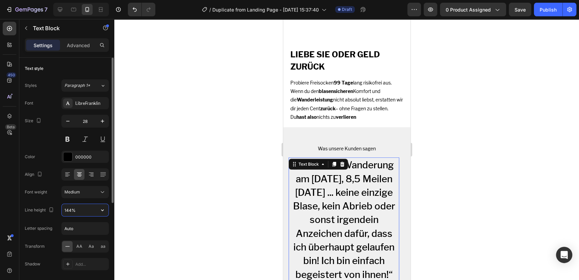
type input "145%"
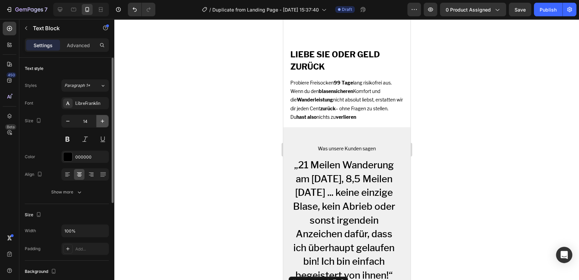
click at [106, 119] on button "button" at bounding box center [102, 121] width 12 height 12
type input "16"
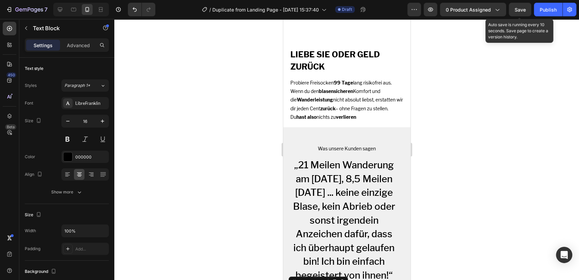
drag, startPoint x: 516, startPoint y: 13, endPoint x: 512, endPoint y: 63, distance: 51.0
click at [516, 12] on div "Save" at bounding box center [519, 9] width 11 height 7
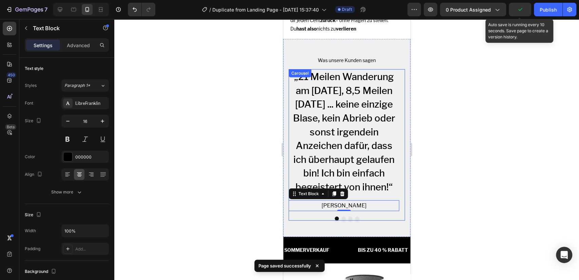
click at [341, 216] on button "Dot" at bounding box center [343, 218] width 4 height 4
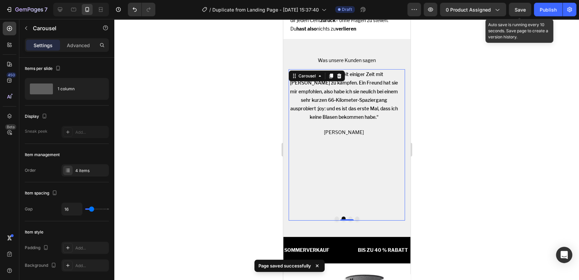
click at [335, 216] on button "Dot" at bounding box center [336, 218] width 4 height 4
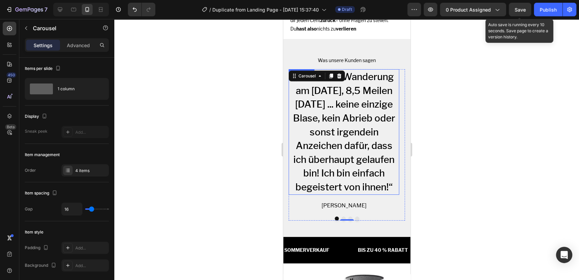
click at [327, 99] on p "„21 Meilen Wanderung am [DATE], 8,5 Meilen [DATE] ... keine einzige Blase, kein…" at bounding box center [343, 132] width 109 height 124
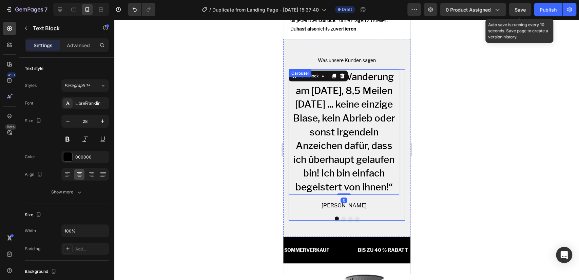
click at [342, 216] on div at bounding box center [346, 218] width 116 height 4
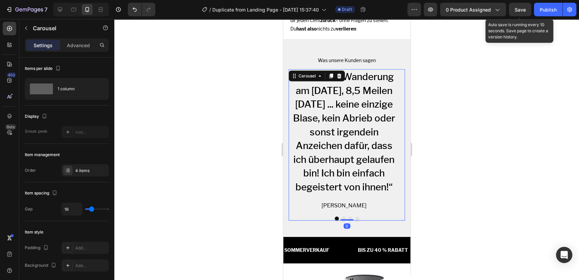
click at [341, 216] on button "Dot" at bounding box center [343, 218] width 4 height 4
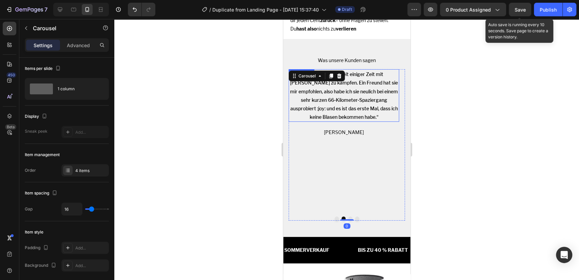
click at [368, 70] on p "„Ich habe schon seit einiger Zeit mit [PERSON_NAME] zu kämpfen. Ein Freund hat …" at bounding box center [343, 95] width 109 height 51
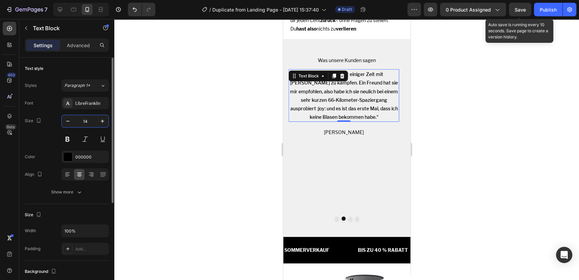
click at [87, 118] on input "14" at bounding box center [85, 121] width 22 height 12
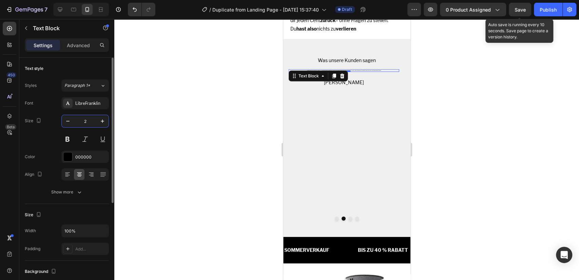
type input "28"
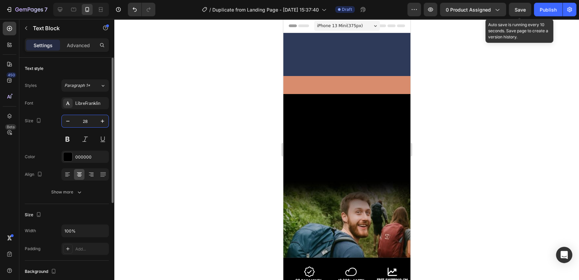
scroll to position [1406, 0]
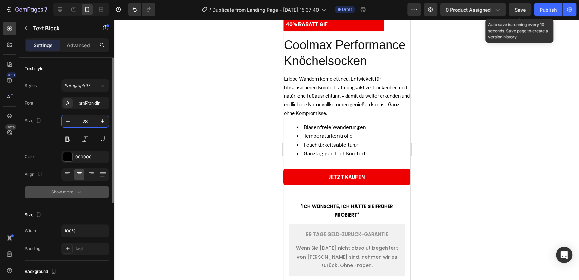
type input "28"
click at [72, 194] on div "Show more" at bounding box center [67, 191] width 32 height 7
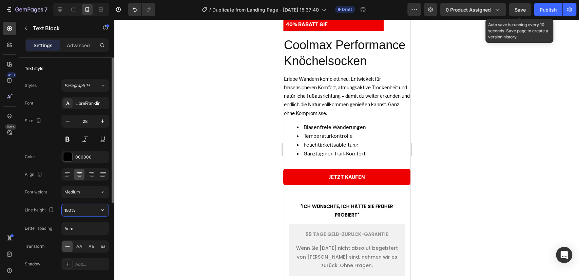
click at [77, 208] on input "180%" at bounding box center [85, 210] width 47 height 12
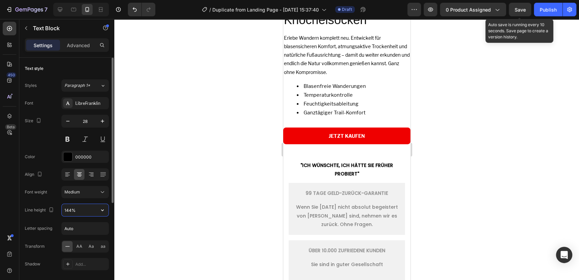
type input "145%"
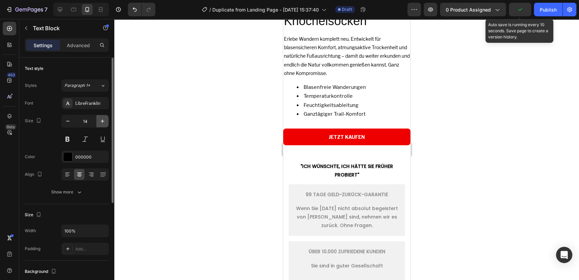
click at [102, 121] on icon "button" at bounding box center [102, 120] width 3 height 3
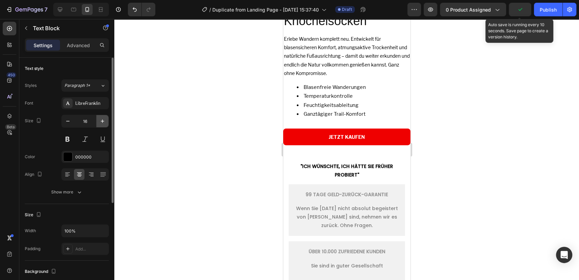
click at [102, 121] on icon "button" at bounding box center [102, 120] width 3 height 3
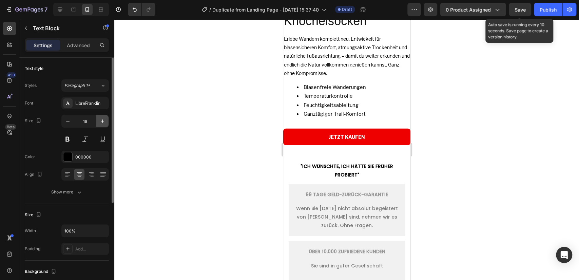
click at [102, 121] on icon "button" at bounding box center [102, 120] width 3 height 3
type input "22"
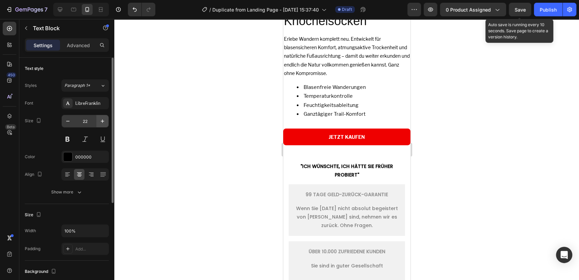
click at [106, 127] on div "22" at bounding box center [84, 121] width 47 height 13
click at [103, 123] on icon "button" at bounding box center [102, 121] width 7 height 7
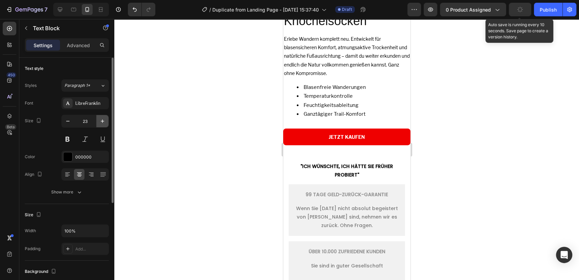
click at [103, 123] on icon "button" at bounding box center [102, 121] width 7 height 7
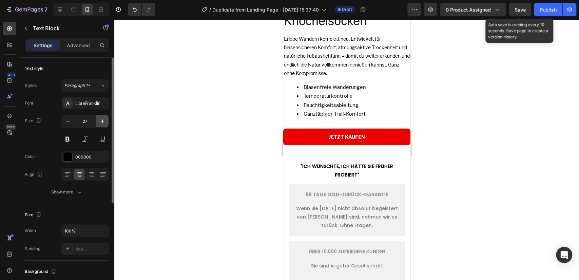
type input "28"
click at [63, 192] on div "Show more" at bounding box center [67, 191] width 32 height 7
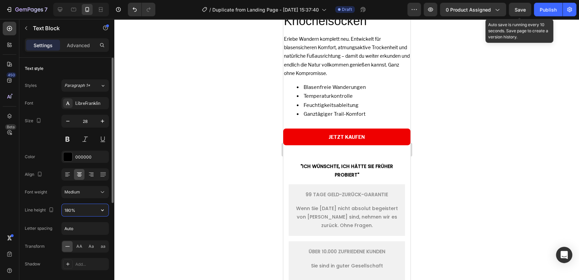
click at [68, 205] on input "180%" at bounding box center [85, 210] width 47 height 12
type input "140%"
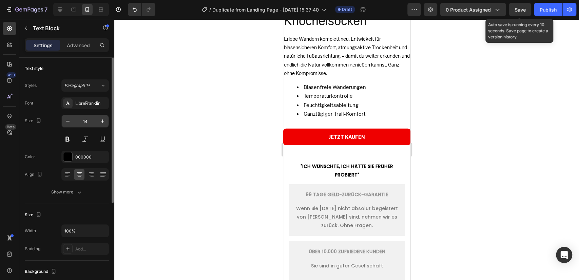
click at [87, 119] on input "14" at bounding box center [85, 121] width 22 height 12
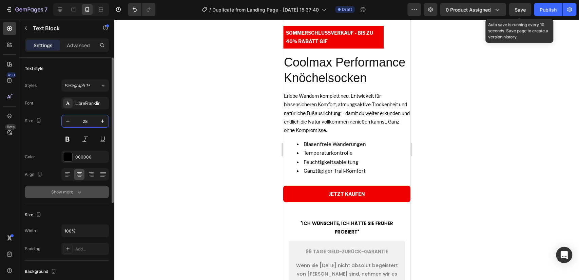
type input "28"
click at [76, 193] on icon "button" at bounding box center [79, 191] width 7 height 7
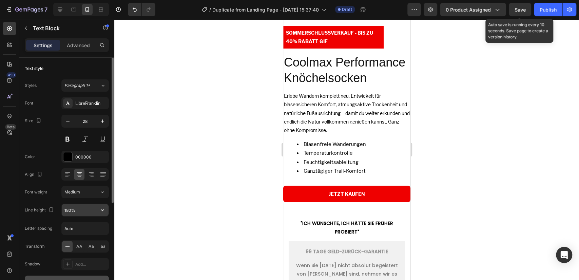
click at [70, 209] on input "180%" at bounding box center [85, 210] width 47 height 12
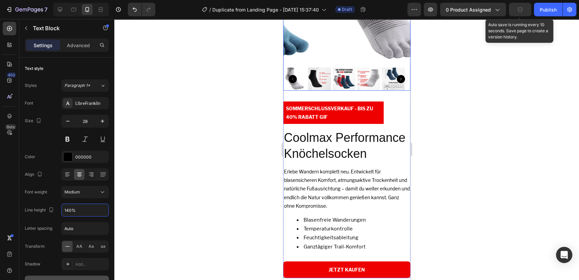
scroll to position [1670, 0]
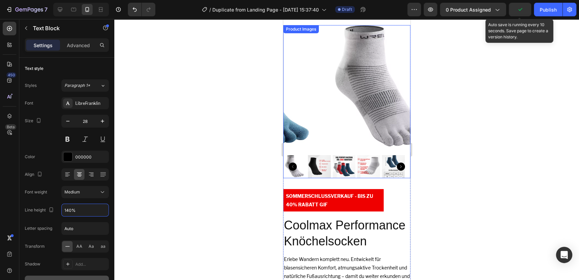
type input "140%"
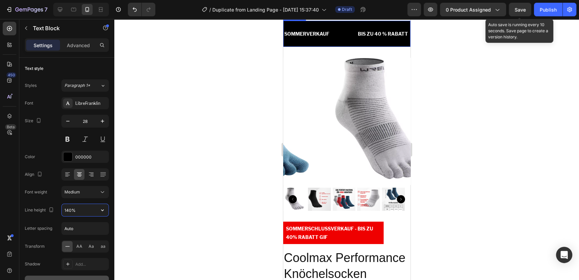
scroll to position [1503, 0]
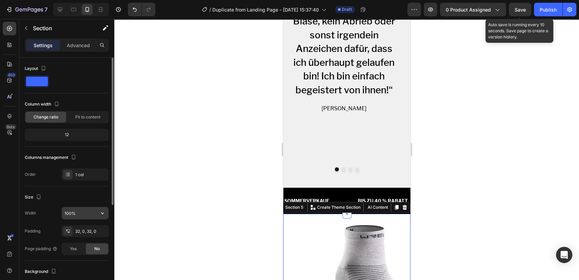
click at [79, 211] on input "100%" at bounding box center [85, 213] width 47 height 12
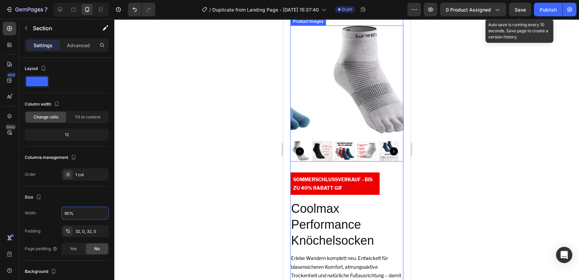
scroll to position [1679, 0]
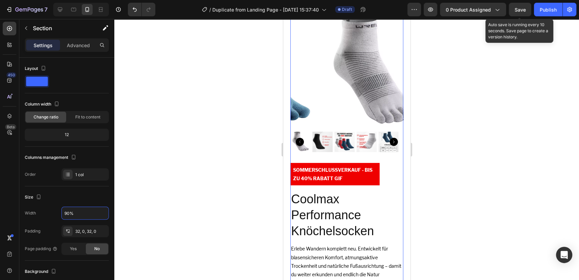
type input "90%"
click at [326, 169] on p "SOMMERSCHLUSSVERKAUF - BIS ZU 40% RABATT GIF" at bounding box center [335, 173] width 84 height 17
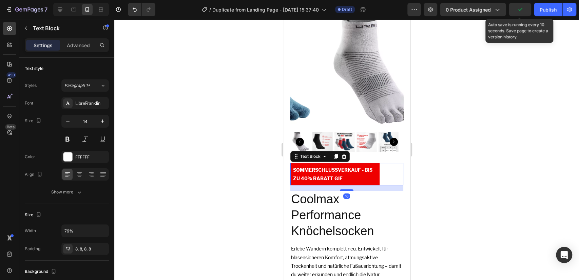
click at [339, 173] on p "SOMMERSCHLUSSVERKAUF - BIS ZU 40% RABATT GIF" at bounding box center [335, 173] width 84 height 17
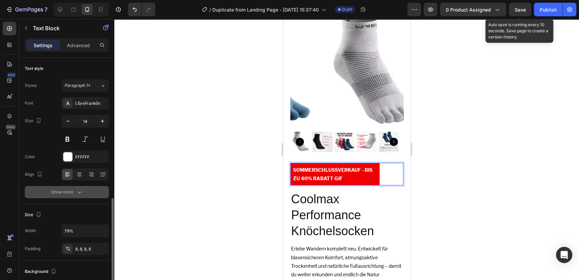
scroll to position [88, 0]
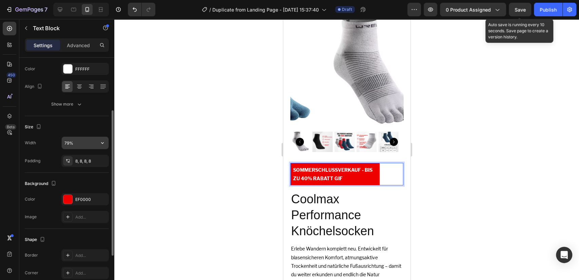
click at [68, 143] on input "79%" at bounding box center [85, 143] width 47 height 12
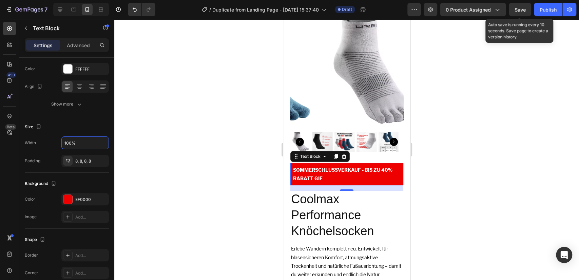
scroll to position [1767, 0]
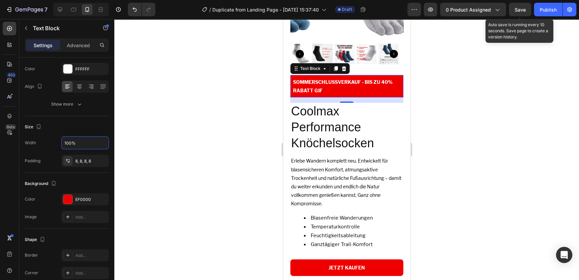
type input "100%"
click at [327, 113] on h2 "Coolmax Performance Knöchelsocken" at bounding box center [346, 127] width 113 height 49
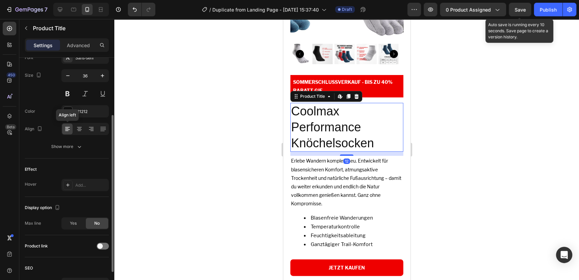
scroll to position [0, 0]
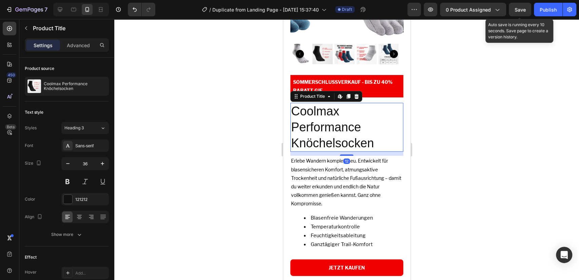
click at [342, 129] on h2 "Coolmax Performance Knöchelsocken" at bounding box center [346, 127] width 113 height 49
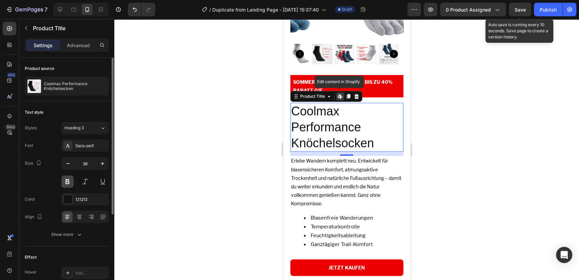
click at [69, 184] on button at bounding box center [67, 181] width 12 height 12
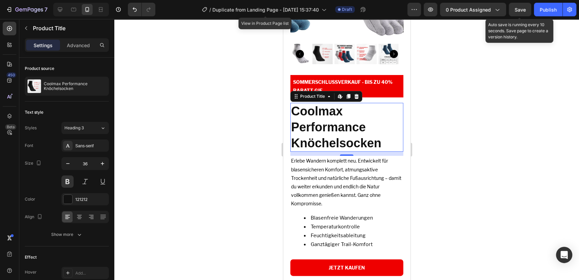
click at [330, 152] on div "12" at bounding box center [346, 154] width 113 height 4
click at [326, 160] on p "Erlebe Wandern komplett neu. Entwickelt für blasensicheren Komfort, atmungsakti…" at bounding box center [347, 181] width 112 height 51
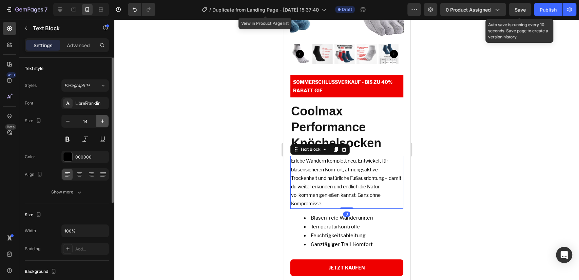
click at [100, 121] on icon "button" at bounding box center [102, 121] width 7 height 7
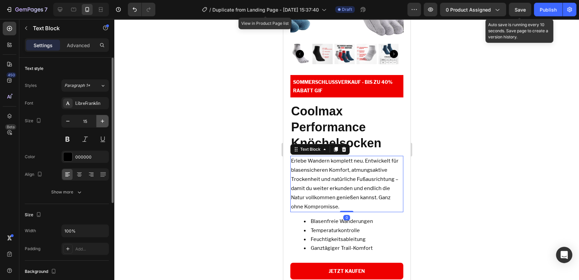
click at [100, 121] on icon "button" at bounding box center [102, 121] width 7 height 7
type input "16"
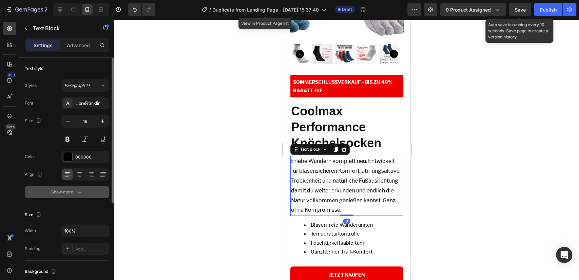
click at [79, 192] on icon "button" at bounding box center [79, 192] width 3 height 2
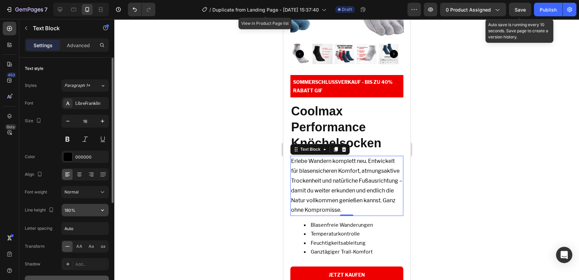
click at [83, 207] on input "180%" at bounding box center [85, 210] width 47 height 12
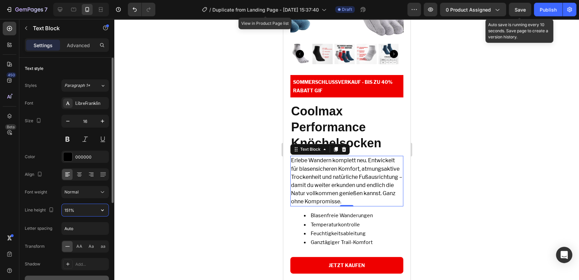
type input "150%"
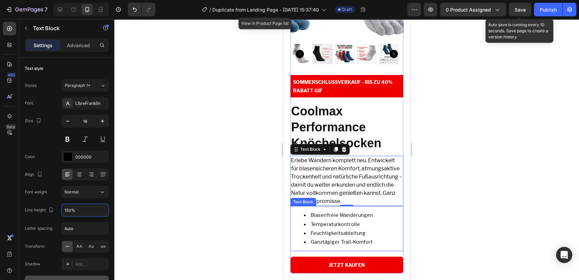
click at [362, 232] on li "Feuchtigkeitsableitung" at bounding box center [352, 232] width 99 height 9
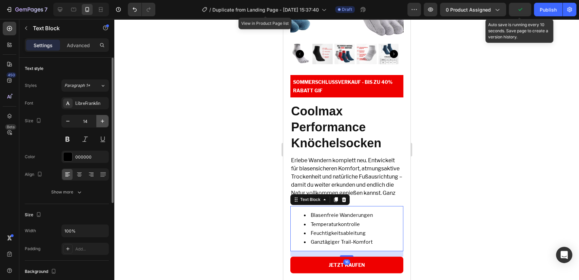
click at [98, 119] on button "button" at bounding box center [102, 121] width 12 height 12
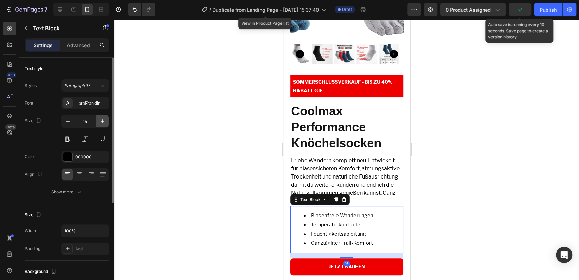
type input "16"
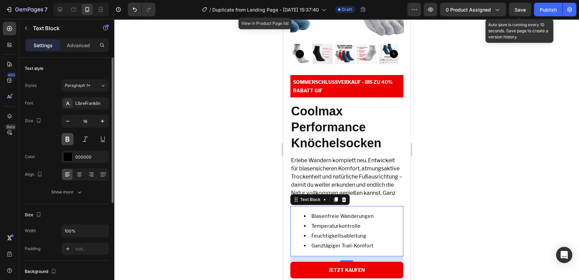
click at [64, 140] on button at bounding box center [67, 139] width 12 height 12
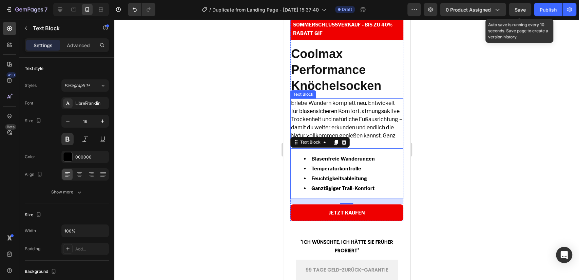
scroll to position [1943, 0]
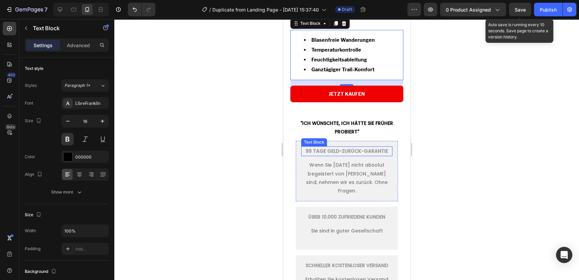
click at [341, 154] on p "99 TAGE GELD-ZURÜCK-GARANTIE" at bounding box center [346, 151] width 90 height 8
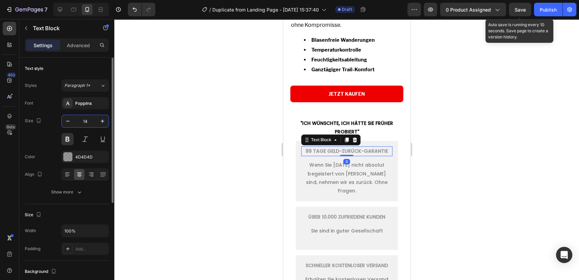
click at [79, 120] on input "14" at bounding box center [85, 121] width 22 height 12
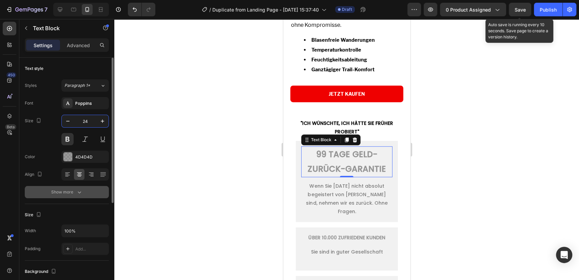
type input "24"
click at [87, 192] on button "Show more" at bounding box center [67, 192] width 84 height 12
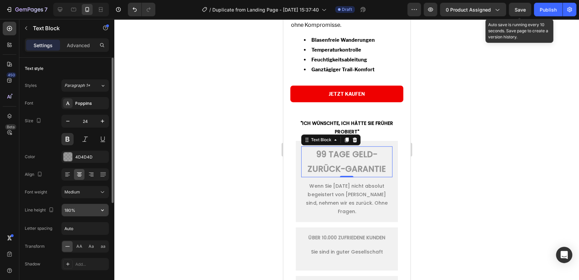
click at [79, 208] on input "180%" at bounding box center [85, 210] width 47 height 12
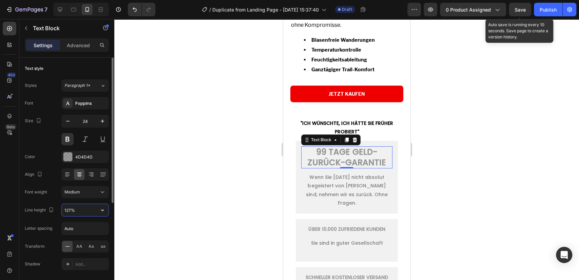
type input "128%"
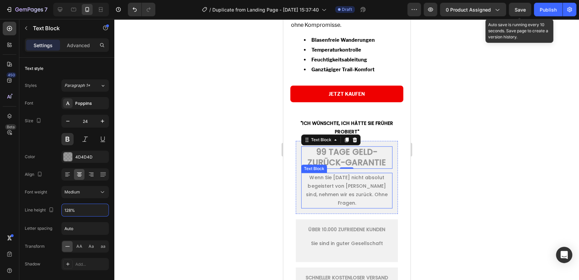
click at [326, 192] on p "Wenn Sie [DATE] nicht absolut begeistert von [PERSON_NAME] sind, nehmen wir es …" at bounding box center [346, 190] width 90 height 34
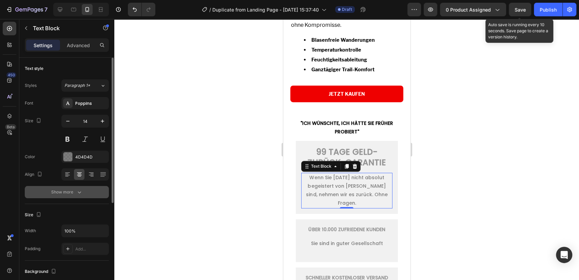
click at [85, 191] on button "Show more" at bounding box center [67, 192] width 84 height 12
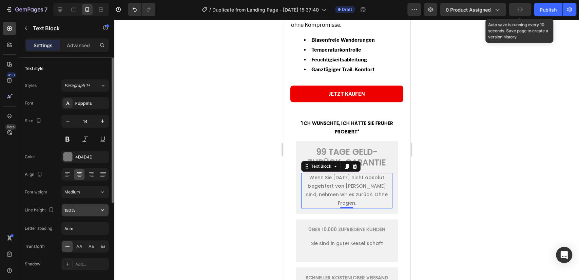
click at [78, 208] on input "180%" at bounding box center [85, 210] width 47 height 12
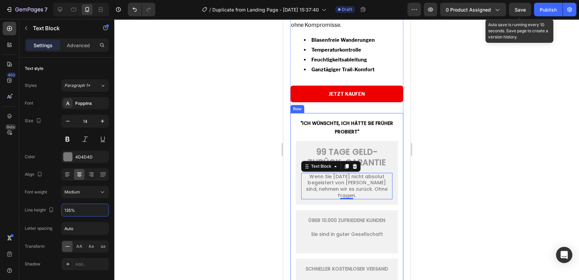
type input "136%"
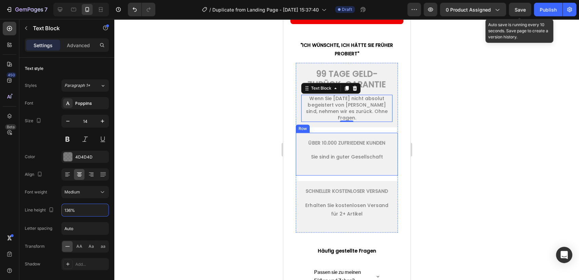
scroll to position [2031, 0]
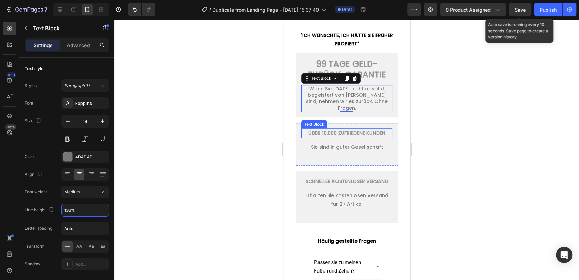
click at [343, 134] on p "ÜBER 10.000 ZUFRIEDENE KUNDEN" at bounding box center [346, 133] width 90 height 8
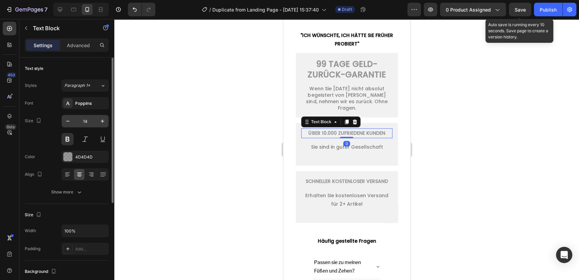
click at [85, 119] on input "14" at bounding box center [85, 121] width 22 height 12
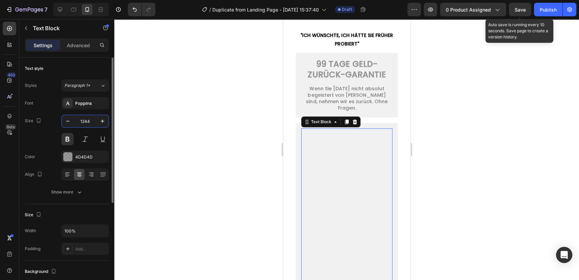
click at [85, 121] on input "1244" at bounding box center [85, 121] width 22 height 12
click at [84, 121] on input "1244" at bounding box center [85, 121] width 22 height 12
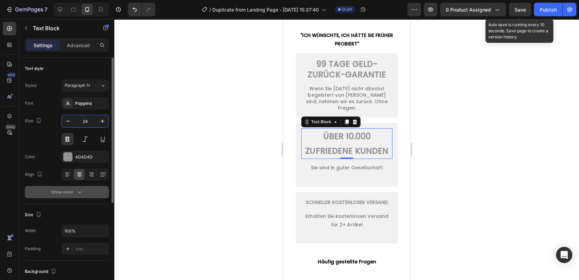
type input "24"
click at [70, 195] on div "Show more" at bounding box center [67, 191] width 32 height 7
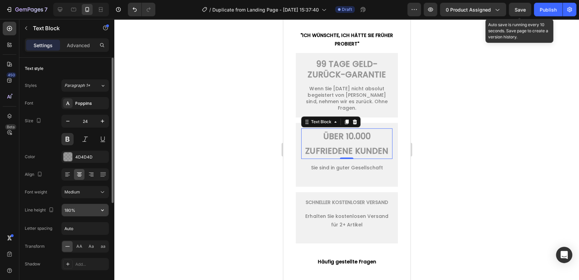
click at [68, 209] on input "180%" at bounding box center [85, 210] width 47 height 12
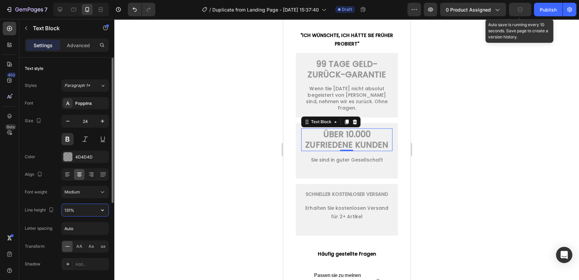
type input "132%"
click at [321, 160] on p "Sie sind in guter Gesellschaft" at bounding box center [346, 160] width 90 height 8
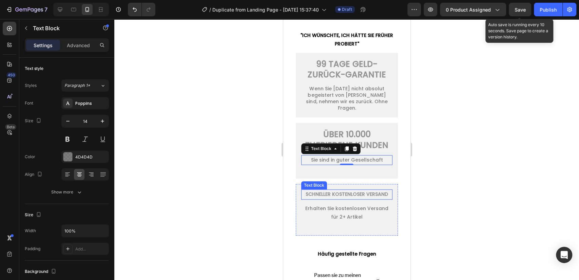
click at [331, 198] on p "SCHNELLER KOSTENLOSER VERSAND" at bounding box center [346, 194] width 90 height 8
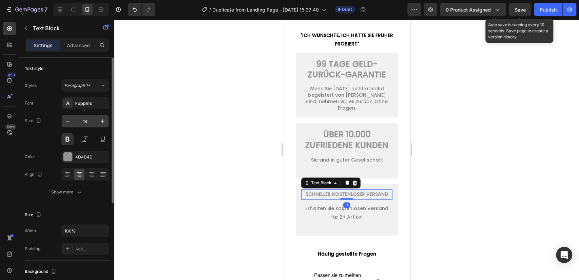
click at [80, 117] on input "14" at bounding box center [85, 121] width 22 height 12
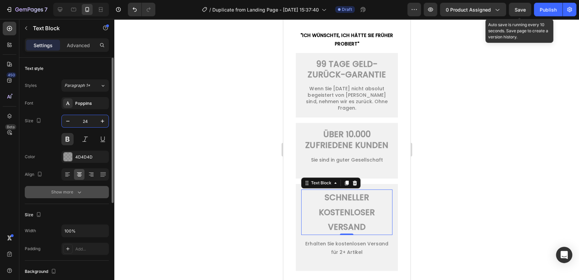
type input "24"
click at [82, 187] on button "Show more" at bounding box center [67, 192] width 84 height 12
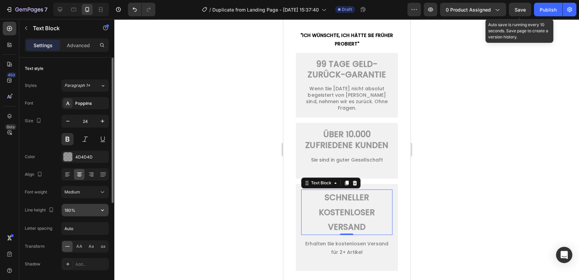
click at [83, 209] on input "180%" at bounding box center [85, 210] width 47 height 12
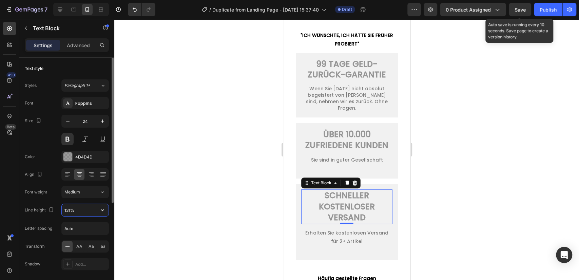
type input "130%"
click at [351, 238] on p "Erhalten Sie kostenlosen Versand für 2+ Artikel" at bounding box center [346, 235] width 90 height 17
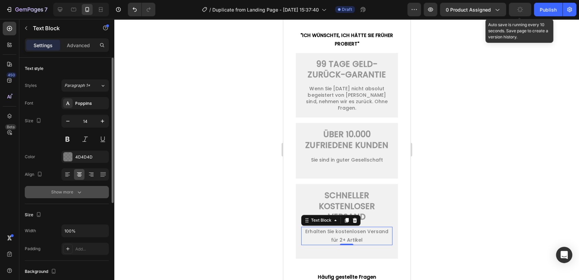
click at [92, 189] on button "Show more" at bounding box center [67, 192] width 84 height 12
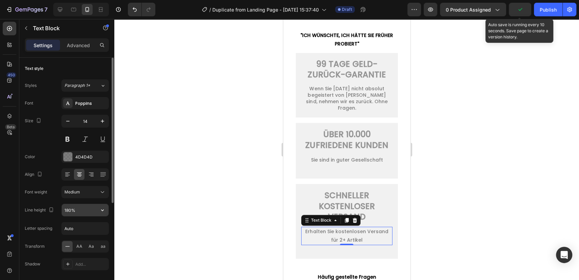
click at [83, 211] on input "180%" at bounding box center [85, 210] width 47 height 12
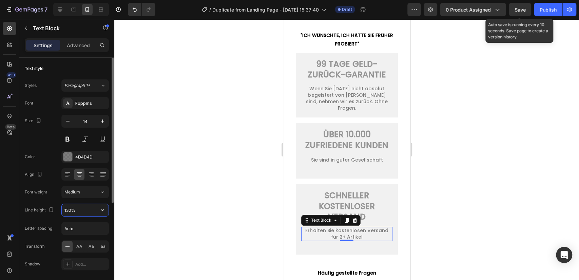
type input "129%"
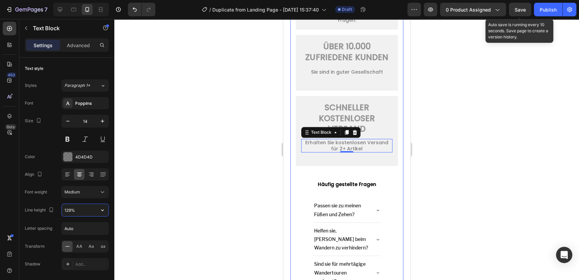
drag, startPoint x: 303, startPoint y: 193, endPoint x: 292, endPoint y: 195, distance: 11.4
click at [303, 193] on div "Product Images SOMMERSCHLUSSVERKAUF - BIS ZU 40% RABATT GIF Text Block Coolmax …" at bounding box center [346, 25] width 113 height 896
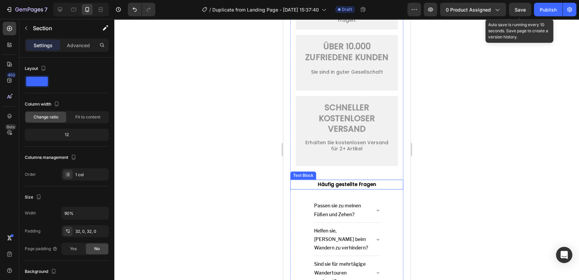
click at [338, 188] on p "Häufig gestellte Fragen" at bounding box center [347, 184] width 112 height 8
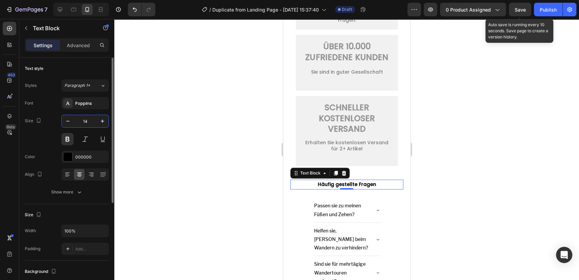
click at [90, 121] on input "14" at bounding box center [85, 121] width 22 height 12
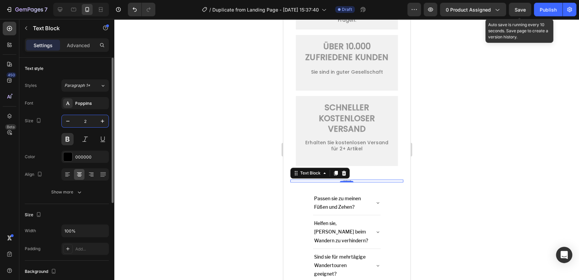
type input "24"
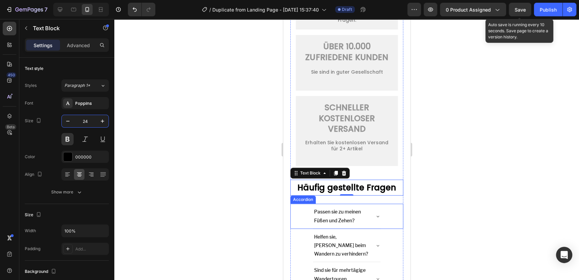
click at [307, 214] on div "Passen sie zu meinen Füßen und Zehen?" at bounding box center [346, 215] width 112 height 25
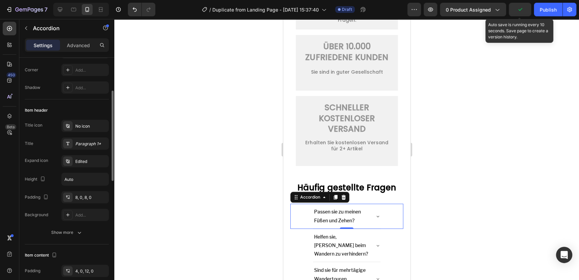
scroll to position [264, 0]
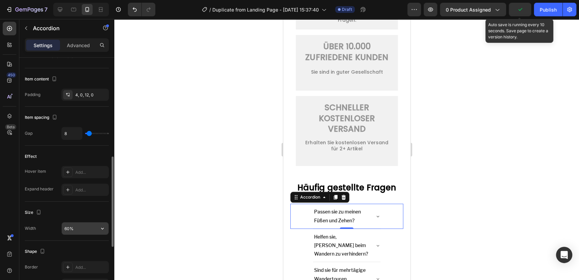
click at [75, 226] on input "60%" at bounding box center [85, 228] width 47 height 12
click at [75, 227] on input "60%" at bounding box center [85, 228] width 47 height 12
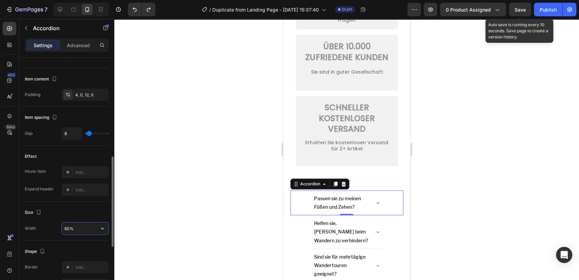
click at [66, 227] on input "60%" at bounding box center [85, 228] width 47 height 12
click at [66, 230] on input "60%" at bounding box center [85, 228] width 47 height 12
click at [65, 228] on input "60%" at bounding box center [85, 228] width 47 height 12
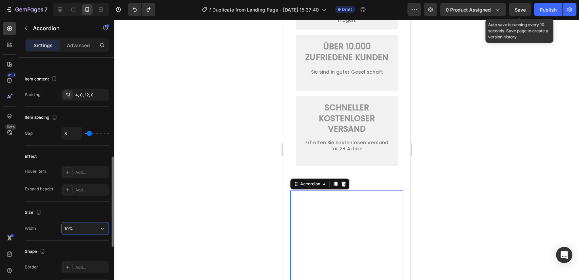
type input "100%"
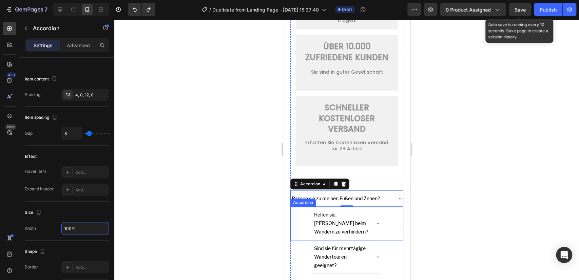
click at [301, 216] on div "Helfen sie, [PERSON_NAME] beim Wandern zu verhindern?" at bounding box center [346, 223] width 112 height 34
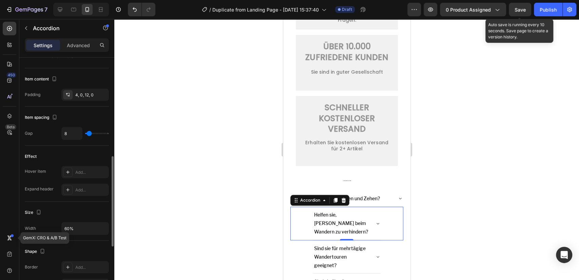
scroll to position [263, 0]
click at [65, 228] on input "60%" at bounding box center [85, 228] width 47 height 12
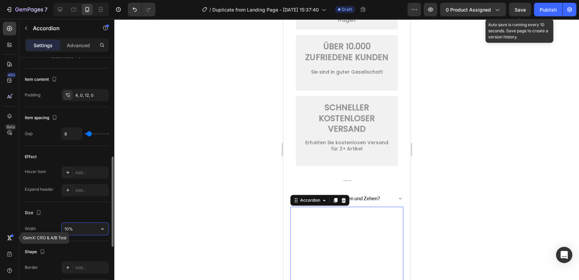
type input "100%"
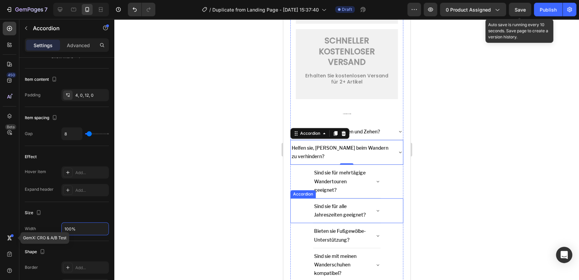
scroll to position [2207, 0]
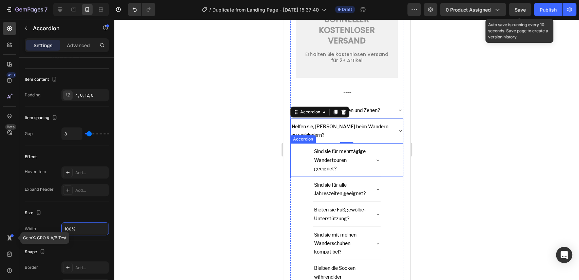
click at [307, 168] on div "Sind sie für mehrtägige Wandertouren geeignet?" at bounding box center [346, 160] width 112 height 34
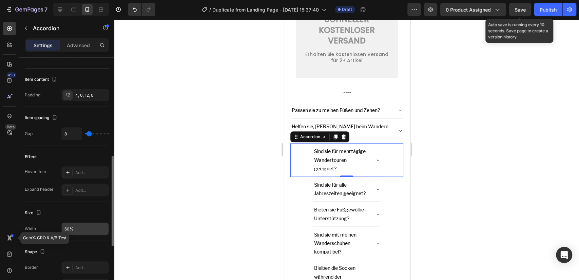
scroll to position [263, 0]
click at [65, 226] on input "60%" at bounding box center [85, 229] width 47 height 12
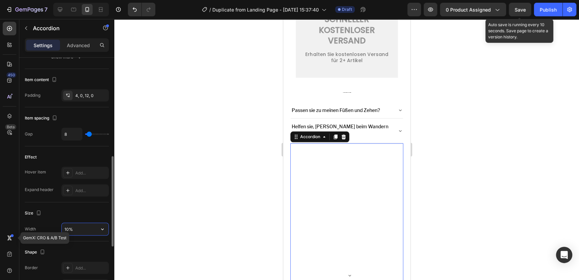
type input "100%"
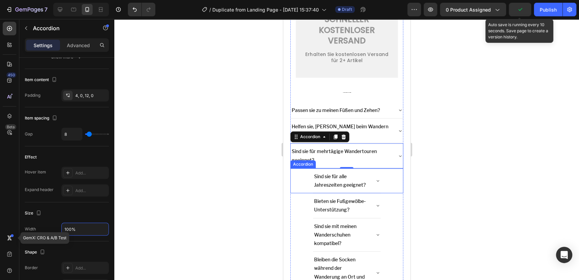
click at [307, 182] on div "Sind sie für alle Jahreszeiten geeignet?" at bounding box center [346, 180] width 112 height 25
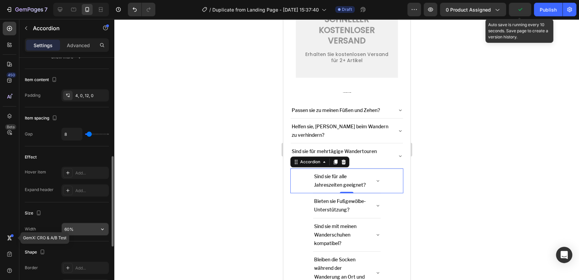
click at [66, 226] on input "60%" at bounding box center [85, 229] width 47 height 12
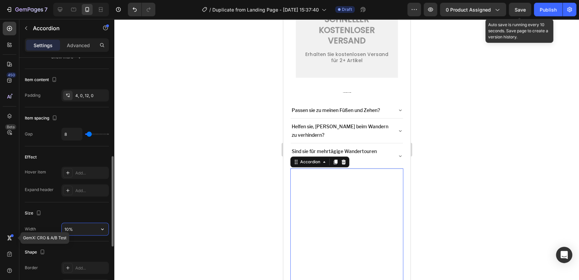
type input "100%"
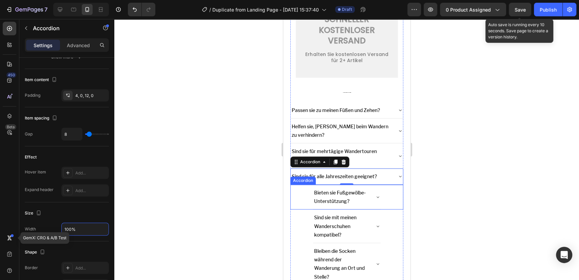
click at [304, 198] on div "Bieten sie Fußgewölbe-Unterstützung?" at bounding box center [346, 196] width 112 height 25
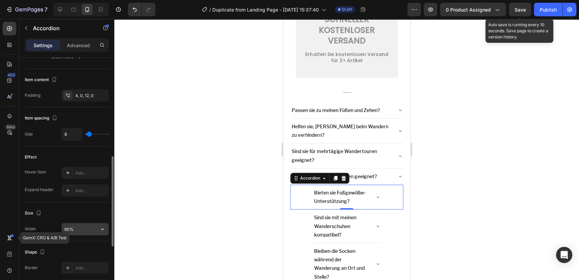
click at [63, 228] on input "60%" at bounding box center [85, 229] width 47 height 12
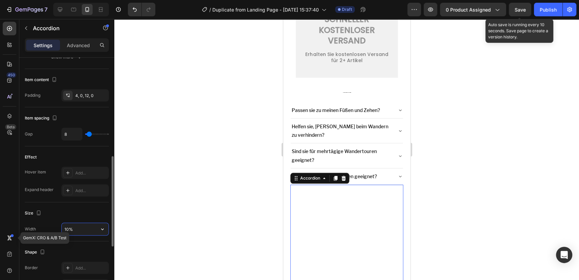
type input "100%"
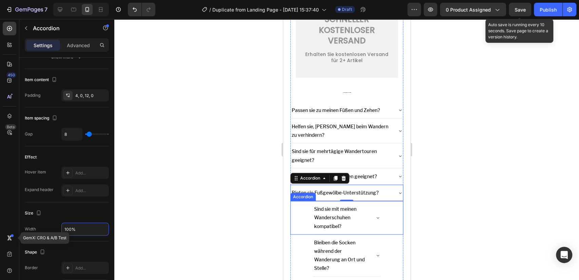
click at [319, 214] on p "Sind sie mit meinen Wanderschuhen kompatibel?" at bounding box center [341, 217] width 54 height 26
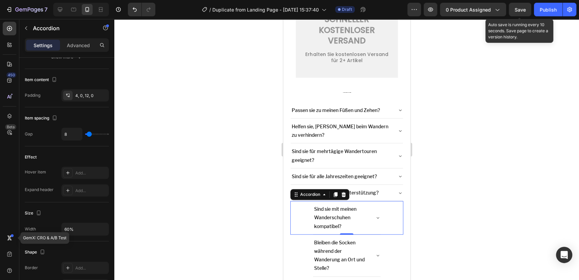
click at [296, 214] on div "Sind sie mit meinen Wanderschuhen kompatibel?" at bounding box center [346, 218] width 112 height 34
click at [67, 228] on input "60%" at bounding box center [85, 229] width 47 height 12
click at [66, 228] on input "60%" at bounding box center [85, 229] width 47 height 12
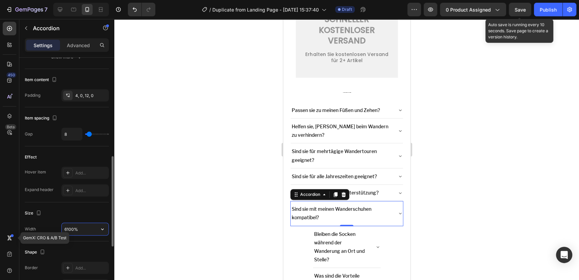
type input "61000%"
click at [294, 239] on div "Bleiben die Socken während der Wanderung an Ort und Stelle?" at bounding box center [346, 247] width 112 height 42
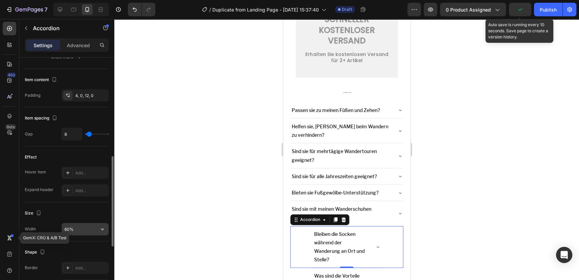
click at [68, 227] on input "60%" at bounding box center [85, 229] width 47 height 12
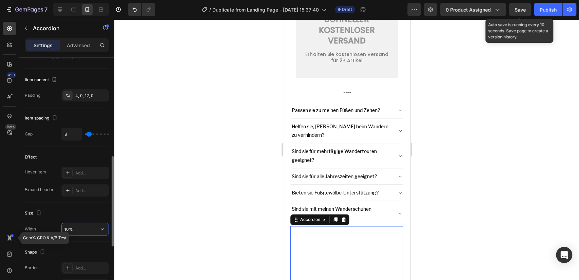
type input "100%"
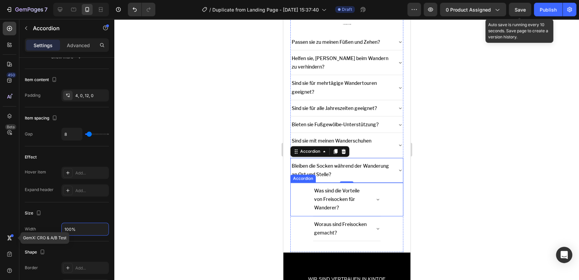
scroll to position [2294, 0]
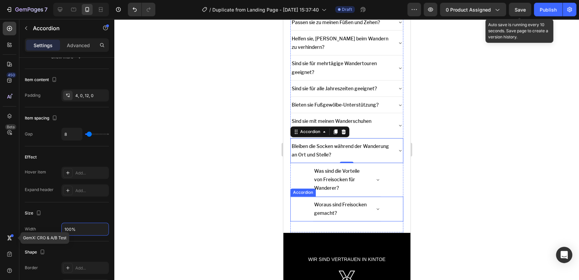
click at [298, 178] on div "Was sind die Vorteile von Freisocken für Wanderer?" at bounding box center [346, 180] width 112 height 34
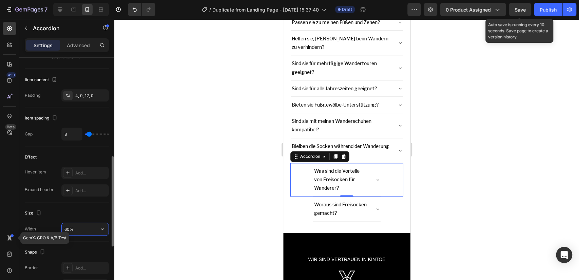
click at [67, 227] on input "60%" at bounding box center [85, 229] width 47 height 12
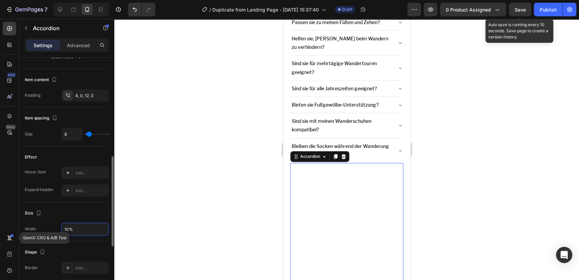
type input "100%"
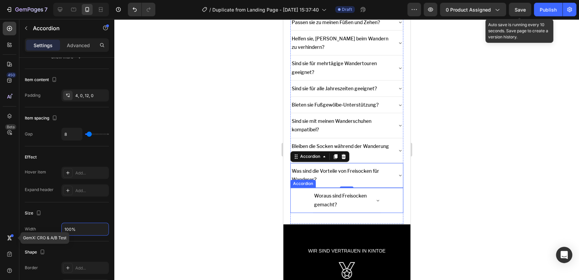
click at [302, 203] on div "Woraus sind Freisocken gemacht?" at bounding box center [346, 199] width 112 height 25
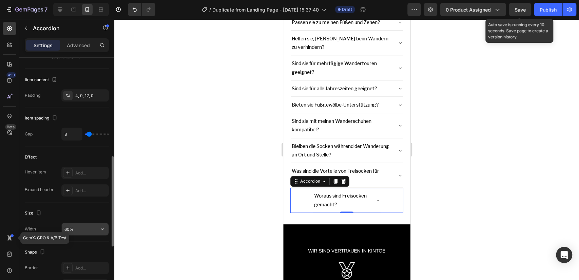
click at [67, 228] on input "60%" at bounding box center [85, 229] width 47 height 12
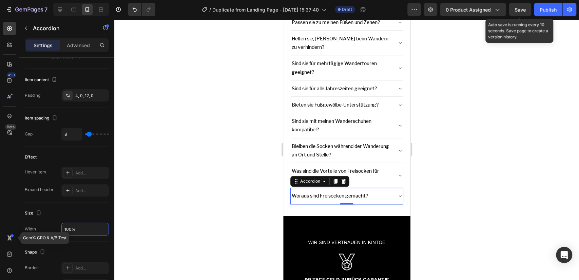
type input "100%"
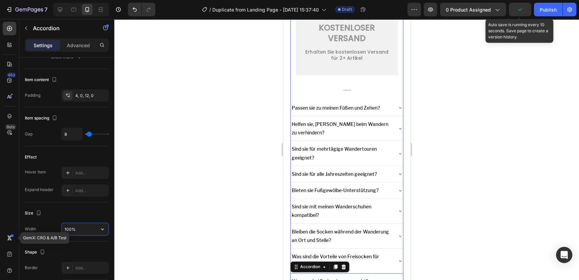
scroll to position [2207, 0]
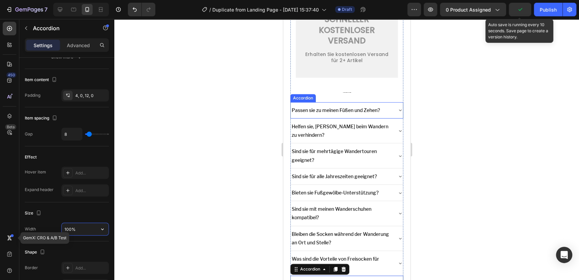
drag, startPoint x: 551, startPoint y: 146, endPoint x: 293, endPoint y: 118, distance: 260.3
click at [300, 111] on p "Passen sie zu meinen Füßen und Zehen?" at bounding box center [335, 110] width 88 height 8
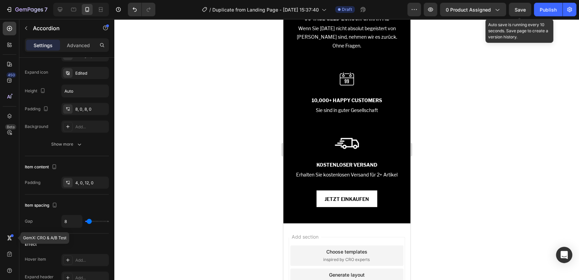
scroll to position [2616, 0]
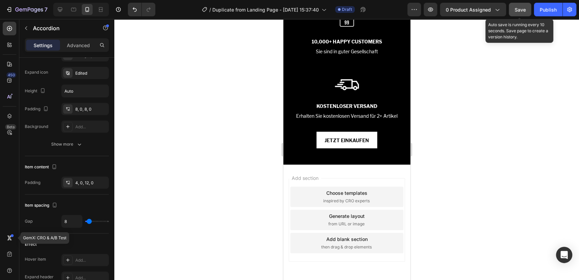
click at [520, 9] on span "Save" at bounding box center [519, 10] width 11 height 6
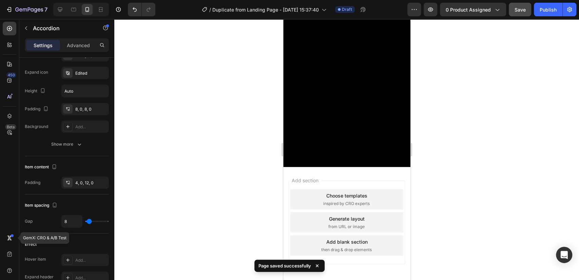
drag, startPoint x: 518, startPoint y: 9, endPoint x: 493, endPoint y: 1, distance: 26.6
click at [518, 9] on span "Save" at bounding box center [519, 10] width 11 height 6
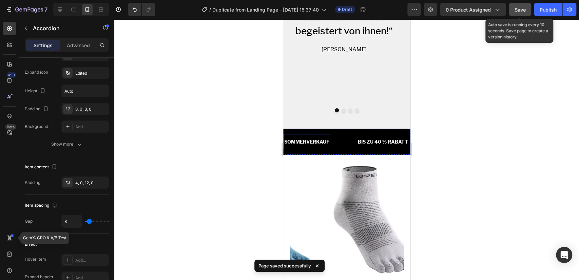
scroll to position [1650, 0]
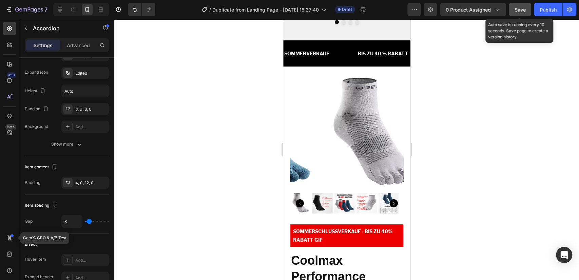
click at [522, 7] on span "Save" at bounding box center [519, 10] width 11 height 6
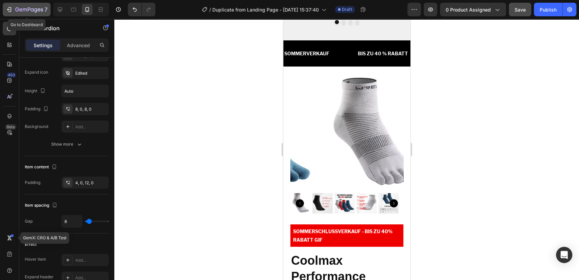
click at [17, 13] on icon "button" at bounding box center [29, 10] width 28 height 6
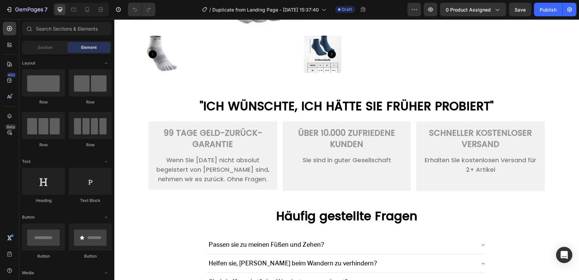
scroll to position [1318, 0]
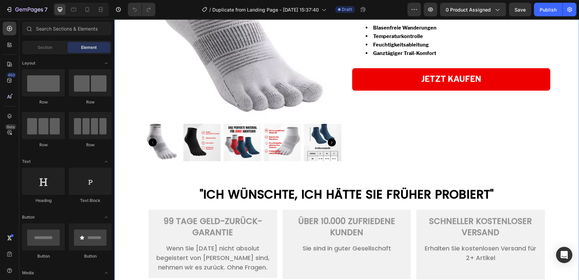
click at [133, 127] on div "Product Images SOMMERSCHLUSSVERKAUF - BIS ZU 40% RABATT GIF Text Block Coolmax …" at bounding box center [346, 207] width 464 height 569
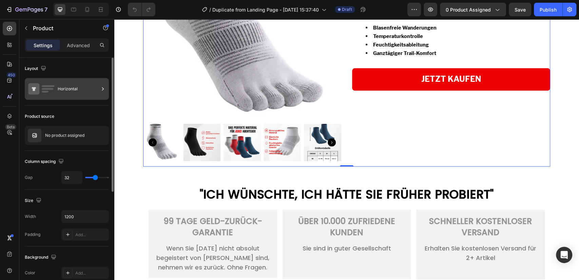
click at [56, 90] on div "Horizontal" at bounding box center [67, 89] width 84 height 22
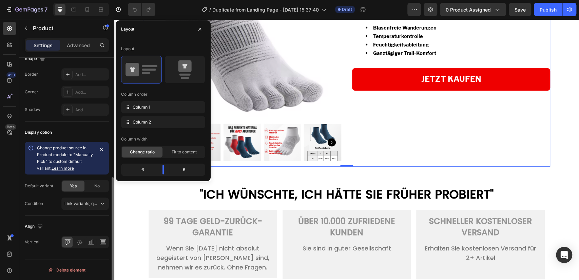
scroll to position [61, 0]
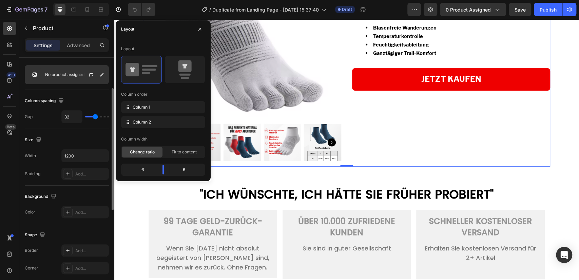
click at [67, 73] on p "No product assigned" at bounding box center [64, 74] width 39 height 5
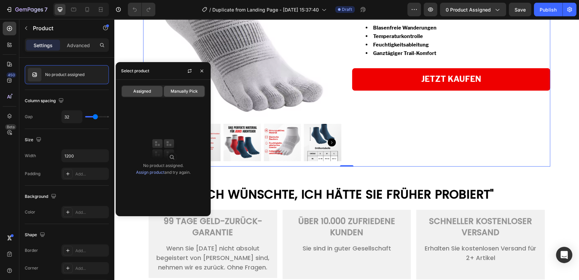
click at [184, 93] on span "Manually Pick" at bounding box center [184, 91] width 27 height 6
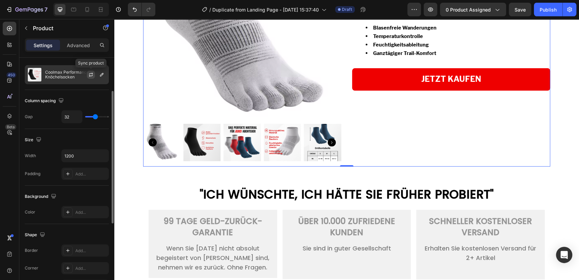
click at [94, 75] on button "button" at bounding box center [91, 75] width 8 height 8
click at [102, 75] on icon "button" at bounding box center [101, 74] width 5 height 5
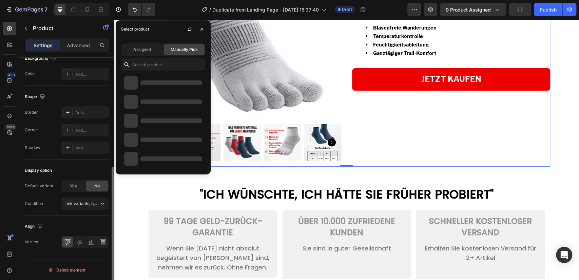
scroll to position [0, 0]
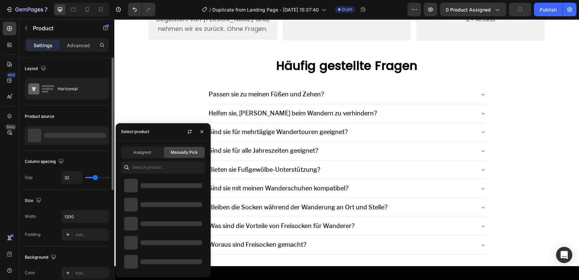
click at [71, 64] on div "Layout" at bounding box center [67, 68] width 84 height 11
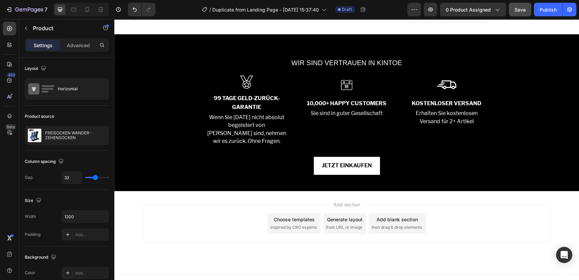
scroll to position [1953, 0]
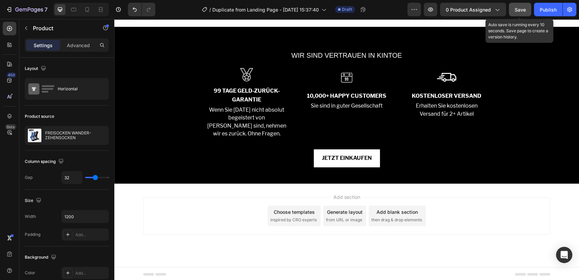
click at [515, 6] on div "Save" at bounding box center [519, 9] width 11 height 7
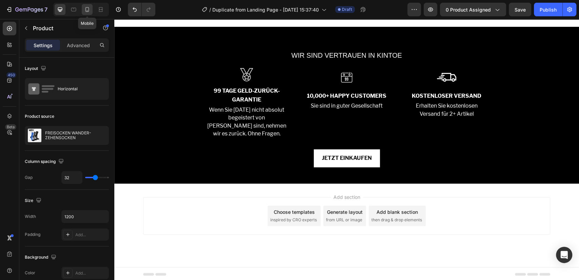
click at [91, 12] on div at bounding box center [87, 9] width 11 height 11
type input "16"
type input "100%"
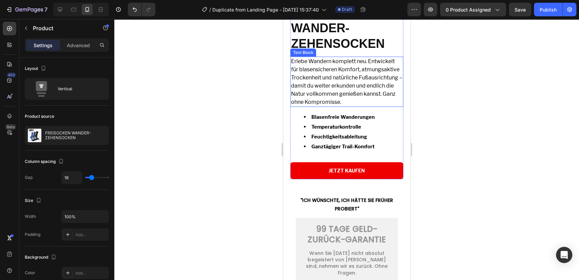
scroll to position [1621, 0]
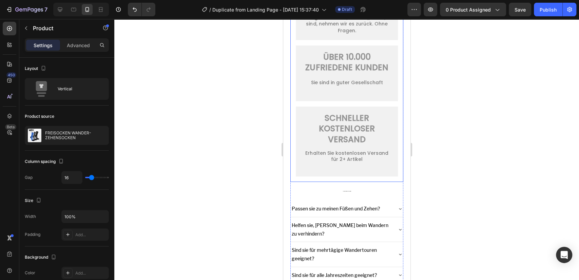
click at [290, 104] on div ""ICH WÜNSCHTE, ICH HÄTTE SIE FRÜHER PROBIERT" Text Block 99 TAGE GELD-ZURÜCK-GA…" at bounding box center [346, 65] width 113 height 234
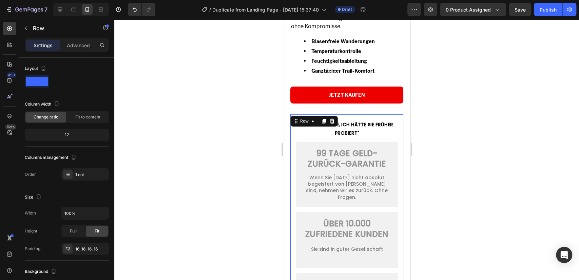
scroll to position [1445, 0]
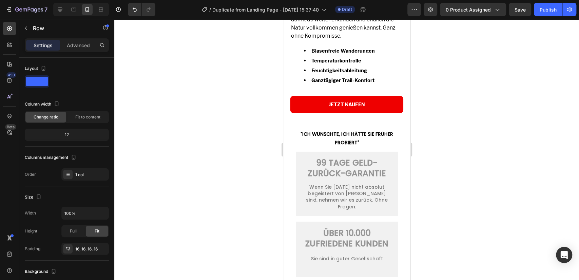
click at [284, 151] on section "Product Images SOMMERSCHLUSSVERKAUF - BIS ZU 40% RABATT GIF Text Block FREISOCK…" at bounding box center [346, 176] width 125 height 802
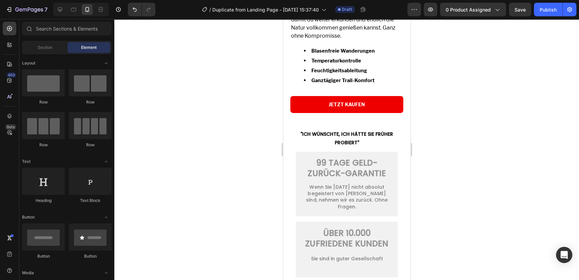
click at [288, 135] on section "Product Images SOMMERSCHLUSSVERKAUF - BIS ZU 40% RABATT GIF Text Block FREISOCK…" at bounding box center [346, 176] width 125 height 802
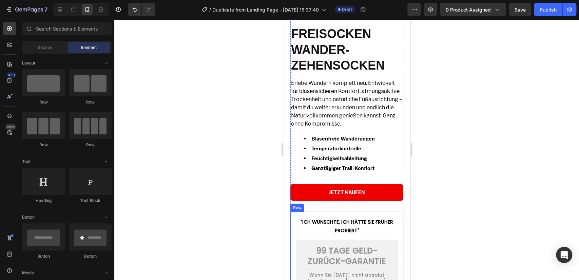
click at [285, 222] on section "Product Images SOMMERSCHLUSSVERKAUF - BIS ZU 40% RABATT GIF Text Block FREISOCK…" at bounding box center [346, 264] width 125 height 802
click at [311, 211] on div "Product Images SOMMERSCHLUSSVERKAUF - BIS ZU 40% RABATT GIF Text Block FREISOCK…" at bounding box center [346, 264] width 113 height 780
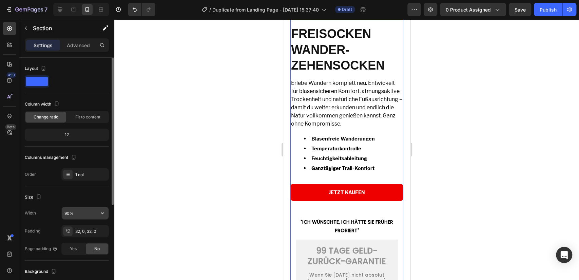
click at [71, 211] on input "90%" at bounding box center [85, 213] width 47 height 12
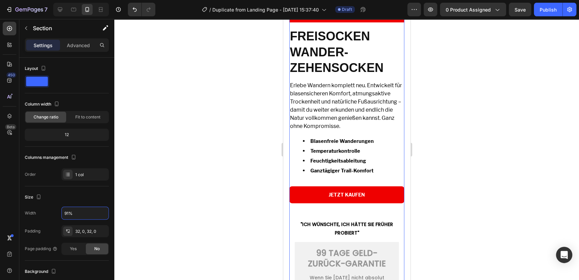
type input "90%"
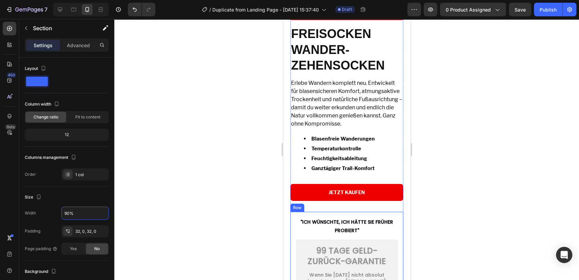
click at [76, 48] on p "Advanced" at bounding box center [78, 45] width 23 height 7
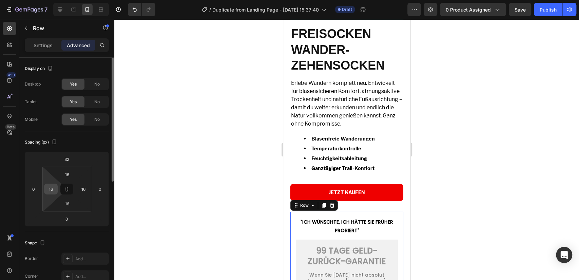
click at [53, 184] on input "16" at bounding box center [51, 189] width 10 height 10
type input "0"
click at [82, 188] on input "16" at bounding box center [83, 189] width 10 height 10
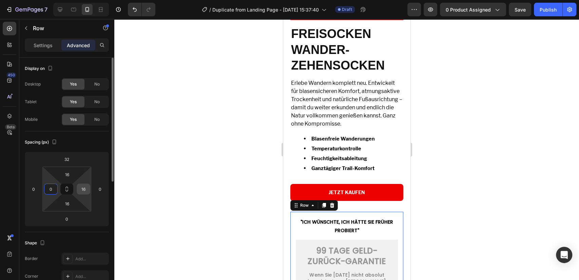
click at [82, 188] on input "16" at bounding box center [83, 189] width 10 height 10
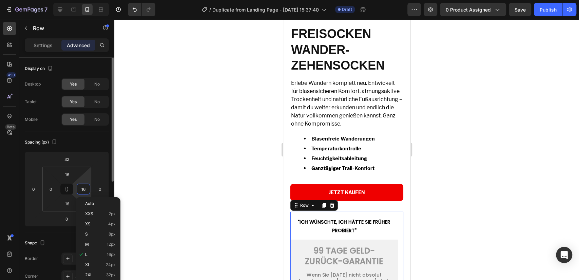
type input "0"
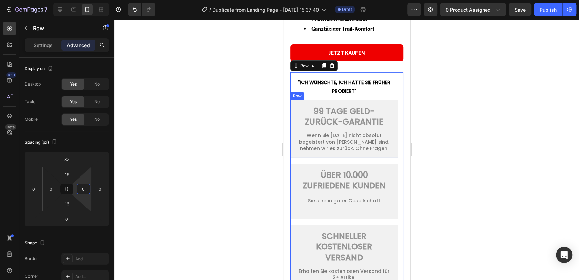
scroll to position [1533, 0]
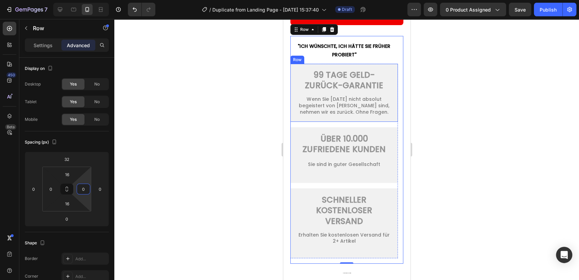
click at [472, 151] on div at bounding box center [346, 149] width 464 height 261
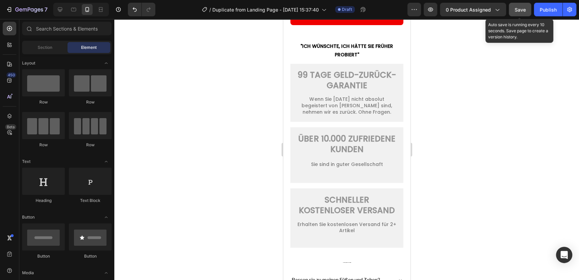
click at [523, 13] on div "Save" at bounding box center [519, 9] width 11 height 7
click at [523, 14] on button "Save" at bounding box center [519, 10] width 22 height 14
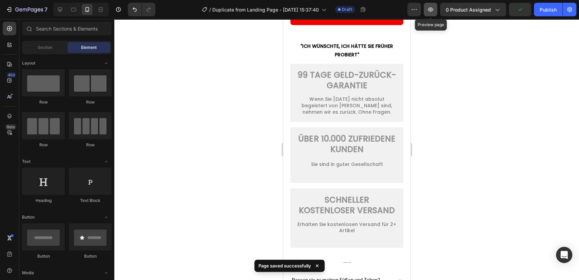
click at [431, 13] on icon "button" at bounding box center [430, 9] width 7 height 7
